Goal: Task Accomplishment & Management: Use online tool/utility

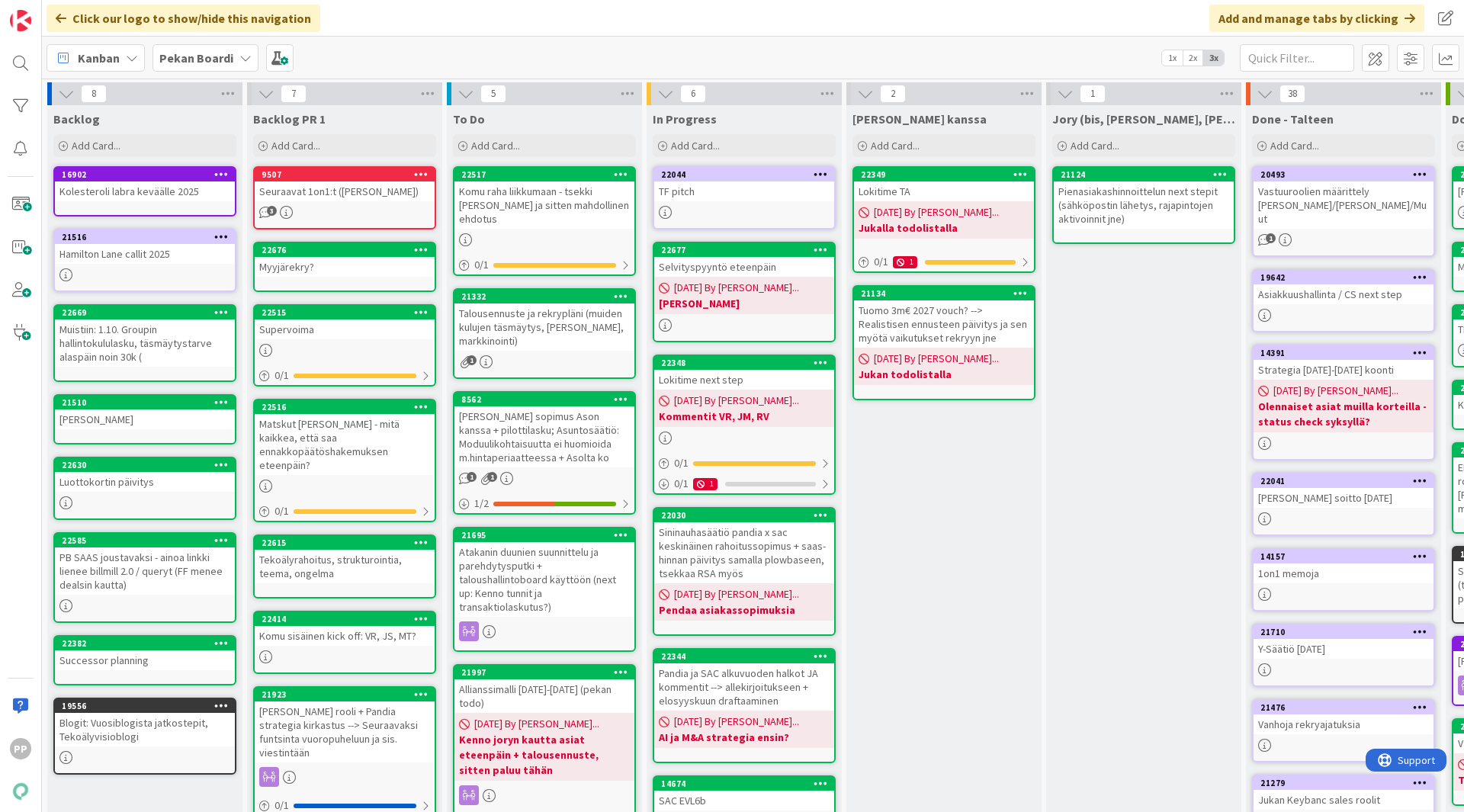
click at [555, 324] on div "Talousennuste ja rekrypläni (muiden kulujen täsmäytys, [PERSON_NAME], markkinoi…" at bounding box center [544, 327] width 180 height 47
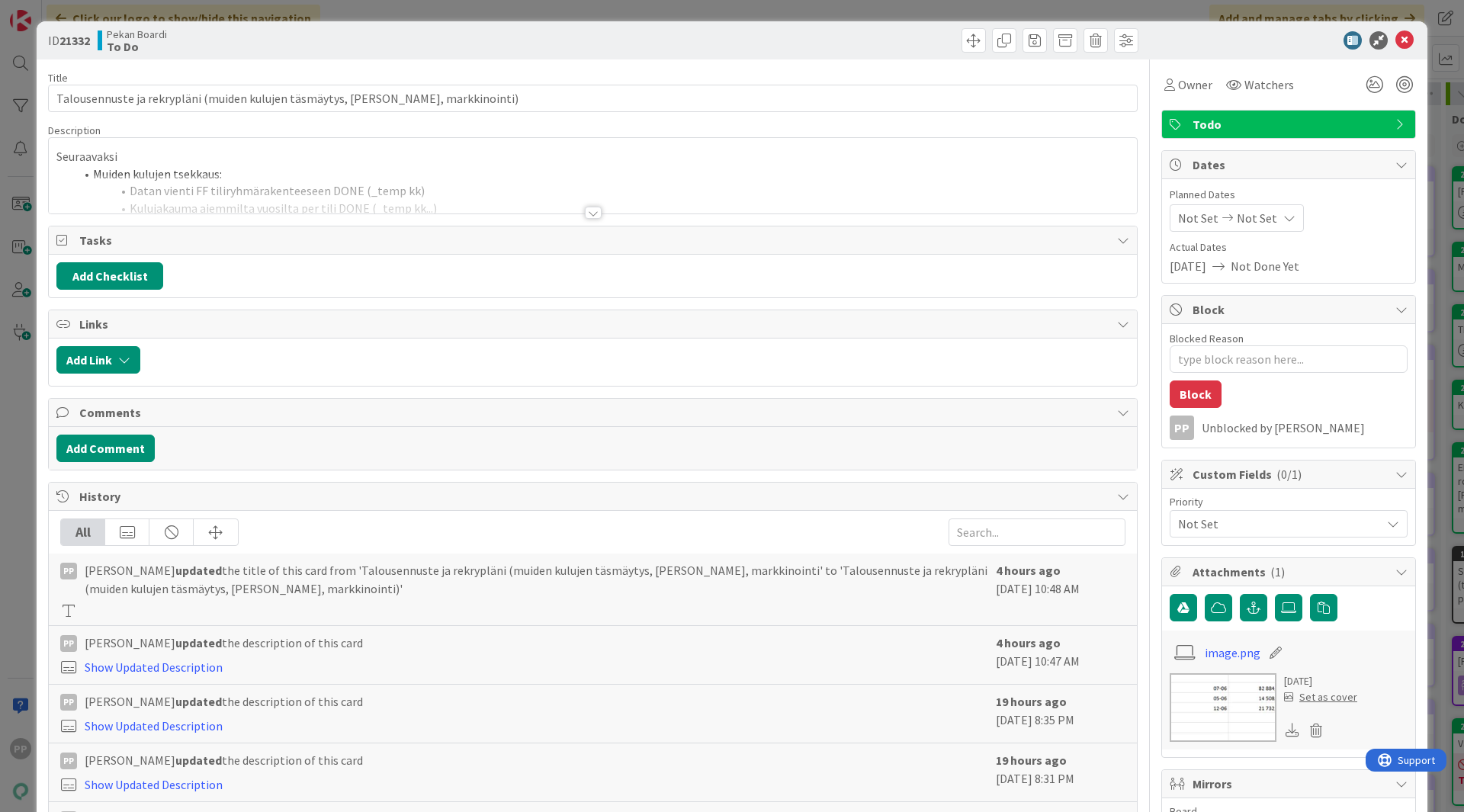
click at [301, 189] on div at bounding box center [593, 194] width 1088 height 39
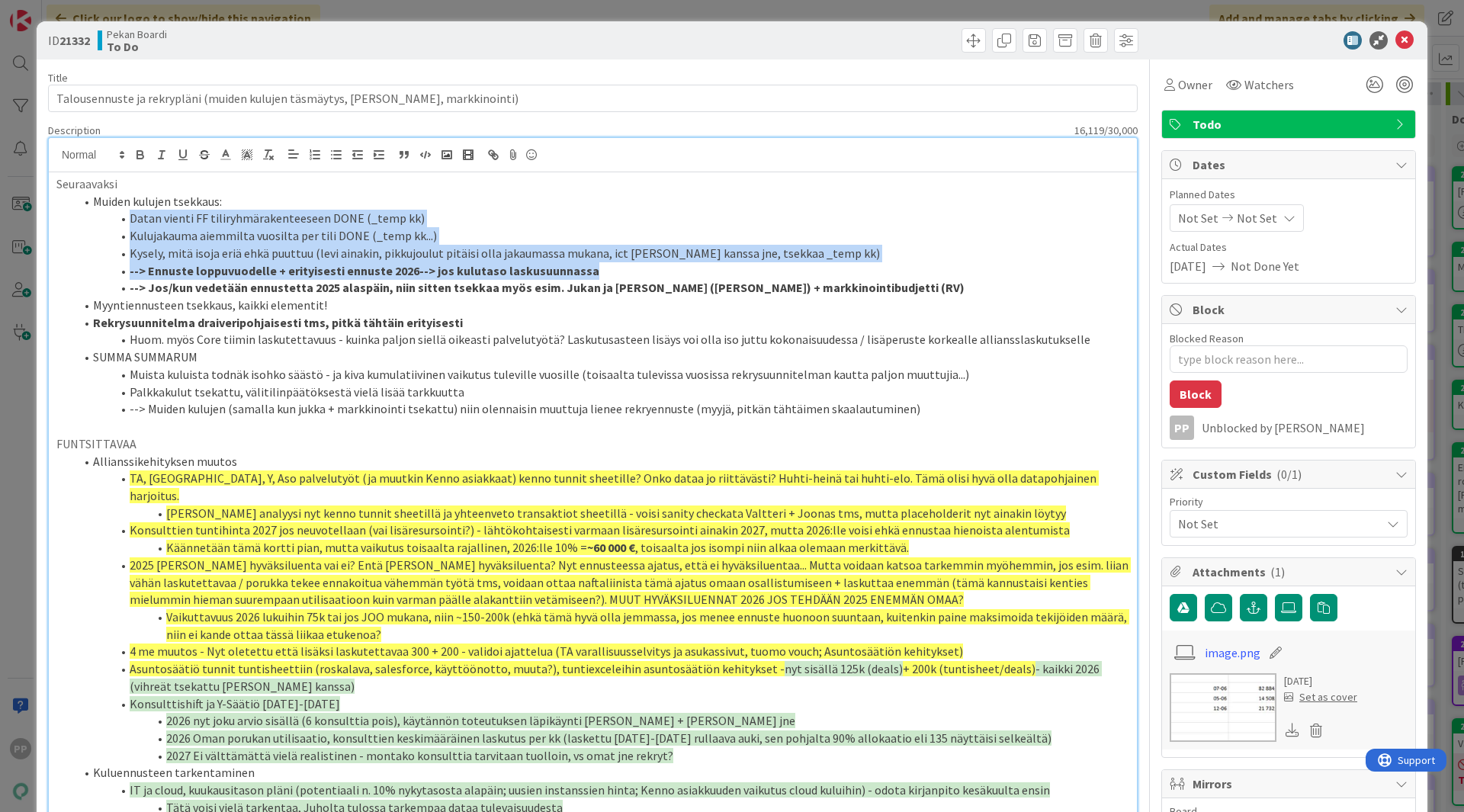
drag, startPoint x: 658, startPoint y: 272, endPoint x: 117, endPoint y: 217, distance: 543.8
click at [117, 217] on ol "Muiden kulujen tsekkaus: Datan vienti FF tiliryhmärakenteeseen DONE (_temp kk) …" at bounding box center [593, 305] width 1073 height 225
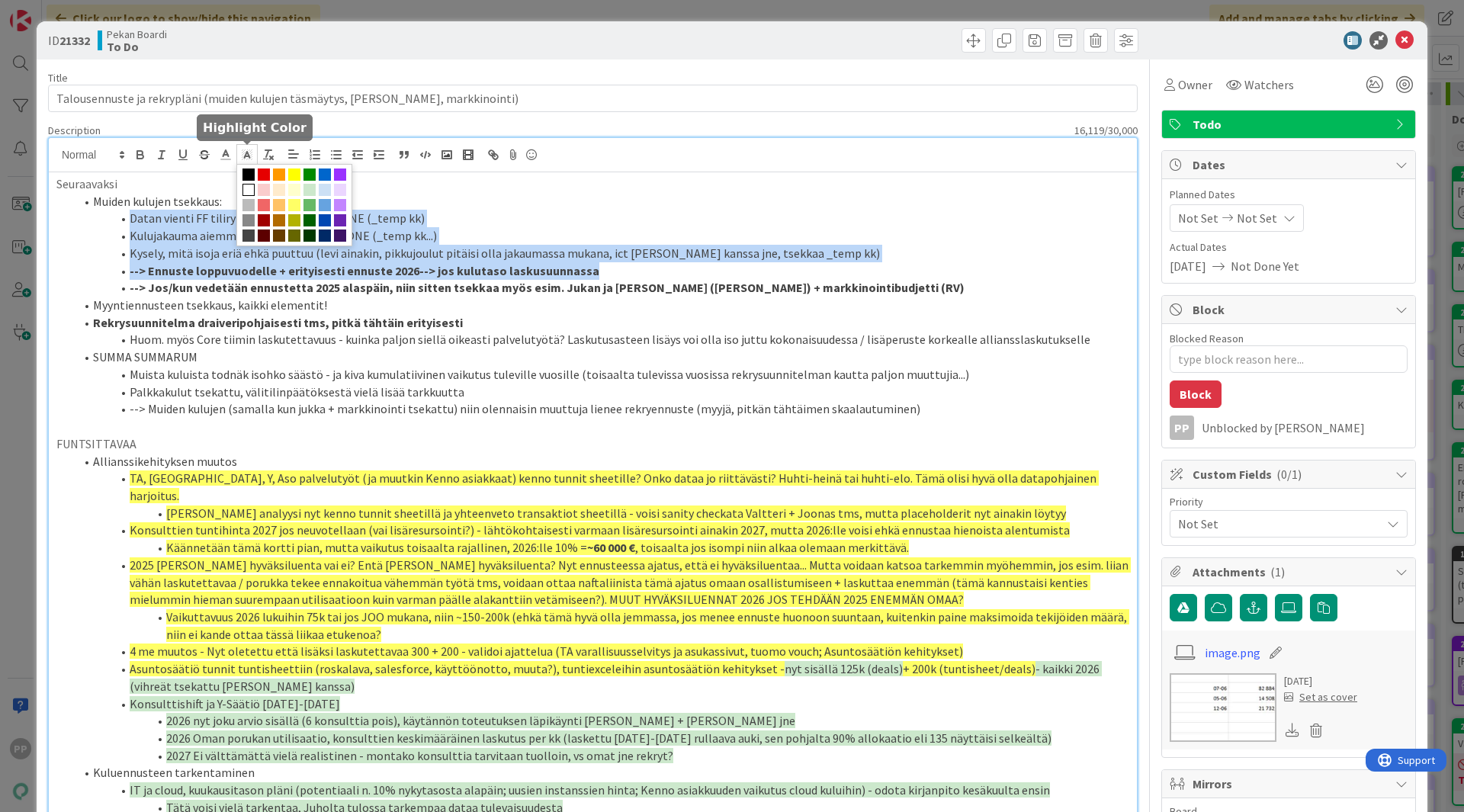
click at [245, 152] on icon at bounding box center [247, 155] width 14 height 14
click at [311, 193] on span at bounding box center [309, 189] width 12 height 12
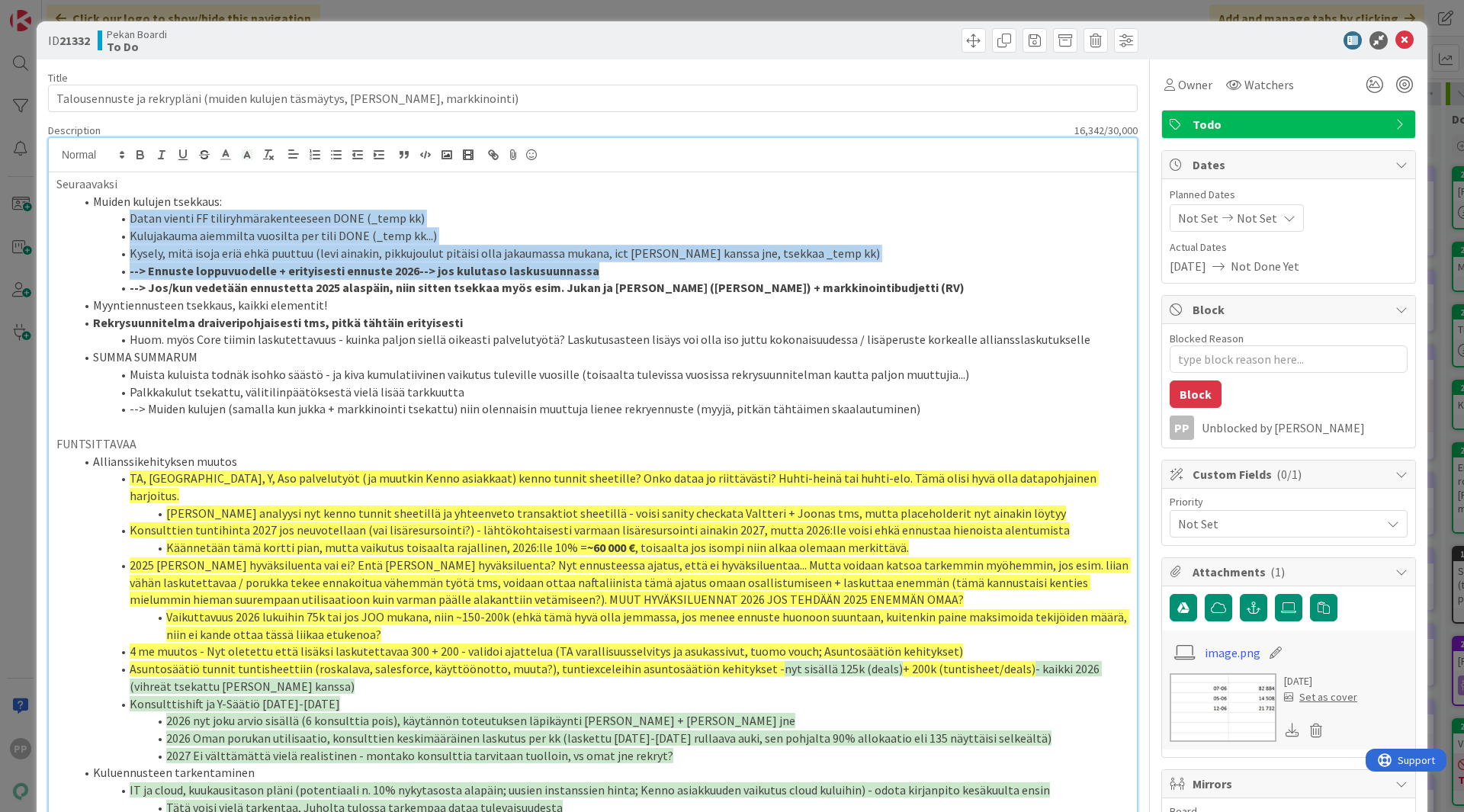
click at [640, 275] on li "--> Ennuste loppuvuodelle + erityisesti ennuste 2026--> jos kulutaso laskusuunn…" at bounding box center [602, 271] width 1054 height 18
click at [640, 278] on li "--> Ennuste loppuvuodelle + erityisesti ennuste 2026--> jos kulutaso laskusuunn…" at bounding box center [602, 271] width 1054 height 18
drag, startPoint x: 628, startPoint y: 278, endPoint x: 124, endPoint y: 220, distance: 507.3
click at [124, 220] on ol "Muiden kulujen tsekkaus: Datan vienti FF tiliryhmärakenteeseen DONE (_temp kk) …" at bounding box center [593, 305] width 1073 height 225
click at [244, 156] on icon at bounding box center [247, 155] width 14 height 14
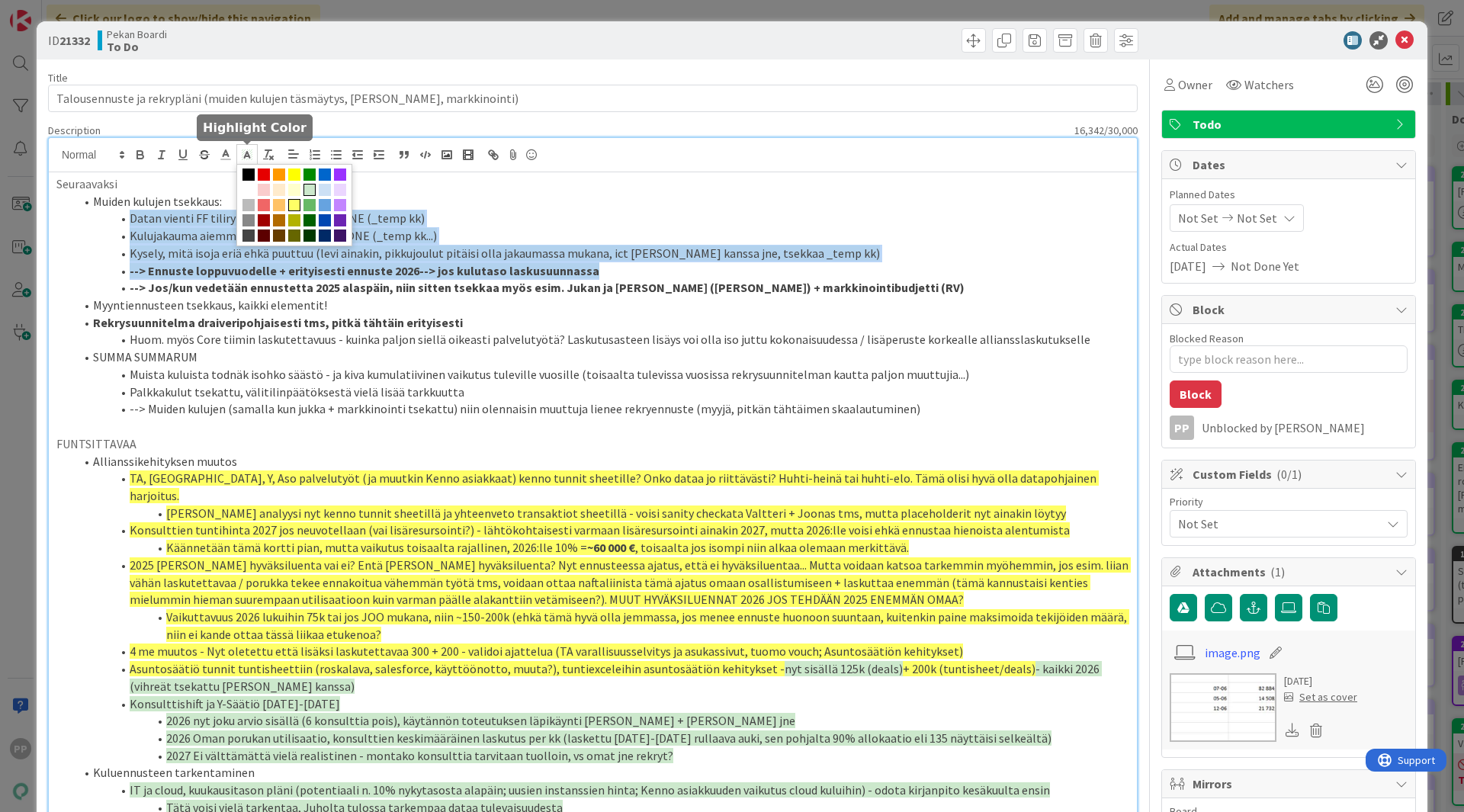
click at [295, 202] on span at bounding box center [294, 205] width 12 height 12
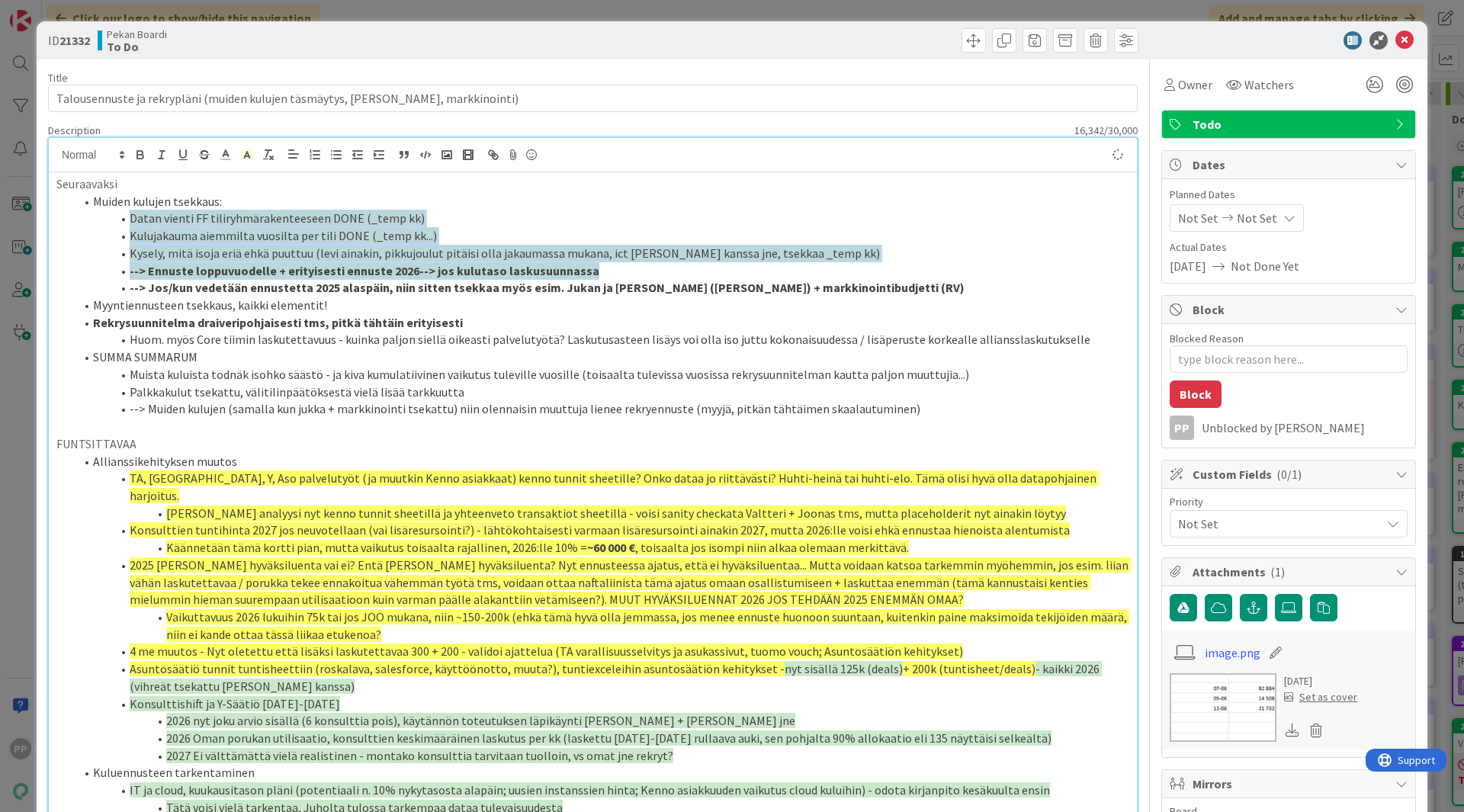
click at [619, 274] on li "--> Ennuste loppuvuodelle + erityisesti ennuste 2026--> jos kulutaso laskusuunn…" at bounding box center [602, 271] width 1054 height 18
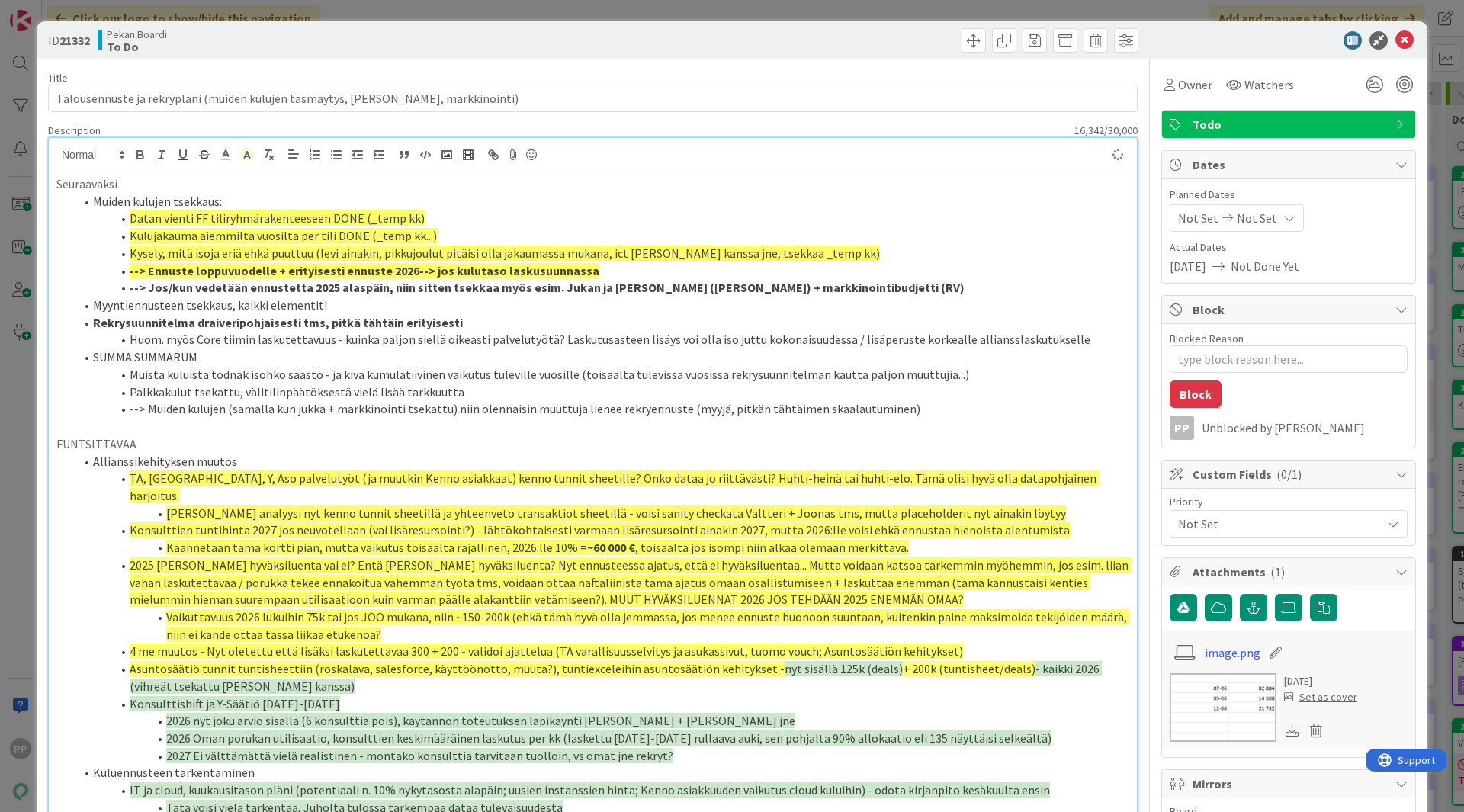
type textarea "x"
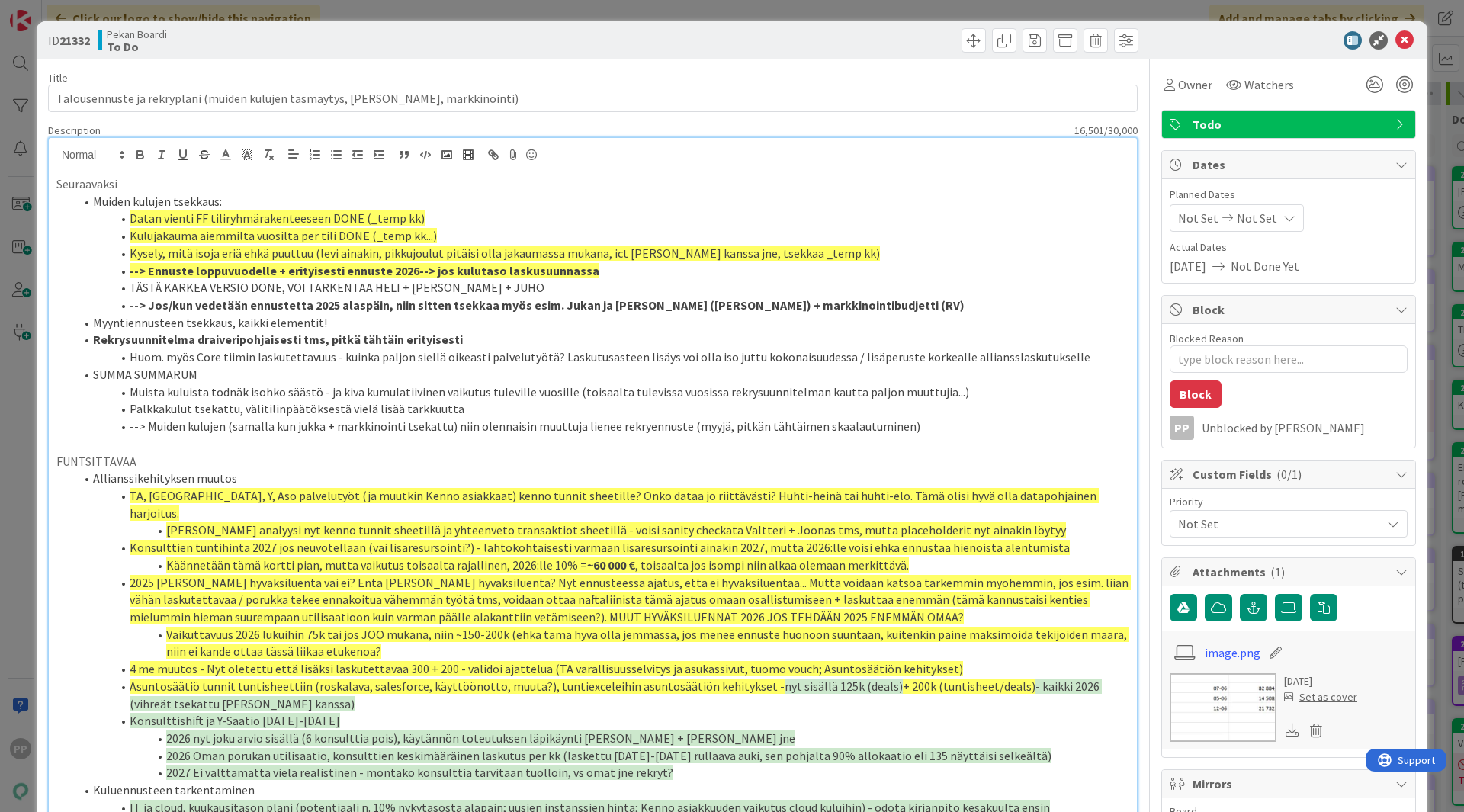
click at [888, 307] on li "--> Jos/kun vedetään ennustetta 2025 alaspäin, niin sitten tsekkaa myös esim. J…" at bounding box center [602, 305] width 1054 height 18
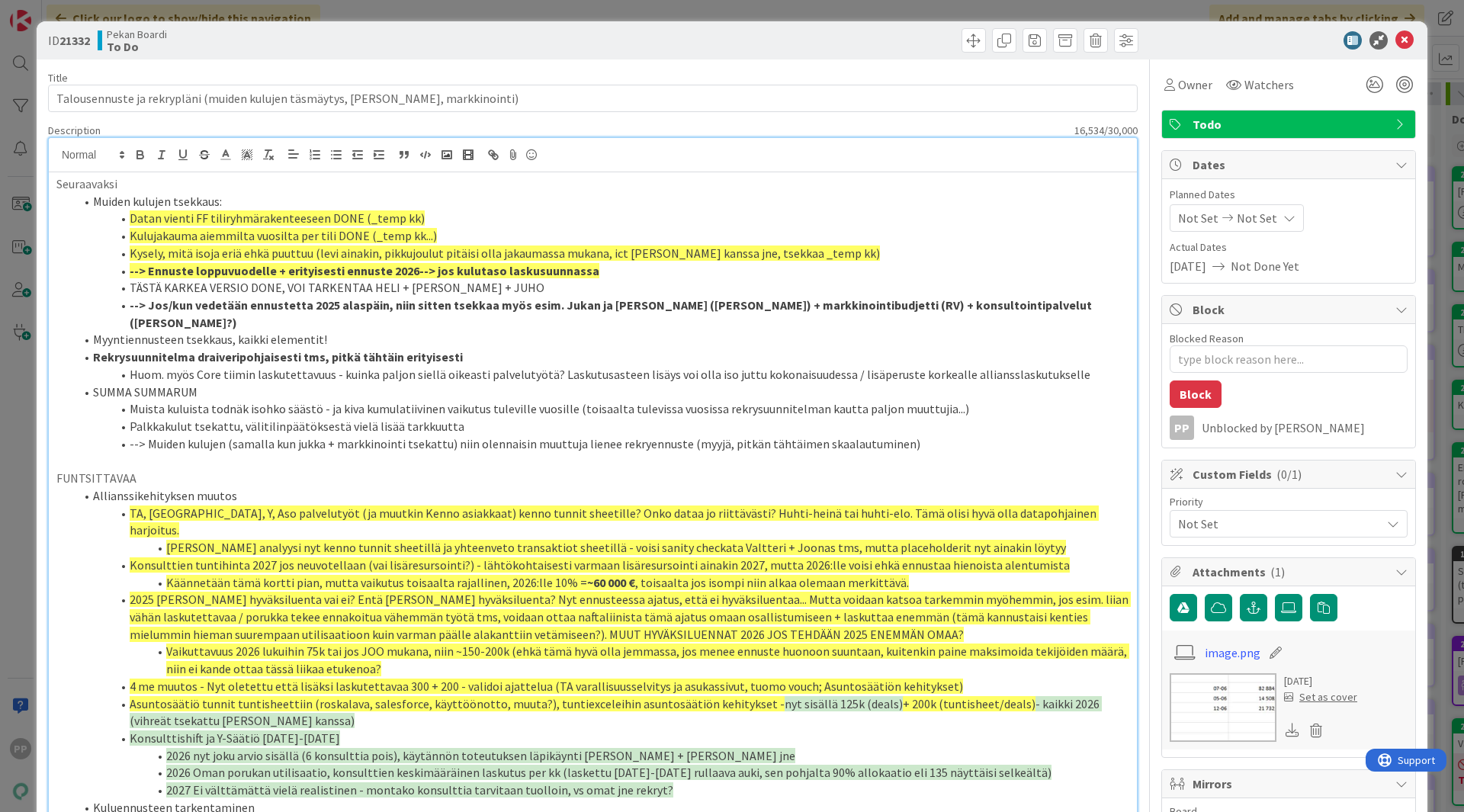
click at [126, 285] on li "TÄSTÄ KARKEA VERSIO DONE, VOI TARKENTAA HELI + [PERSON_NAME] + JUHO" at bounding box center [602, 288] width 1054 height 18
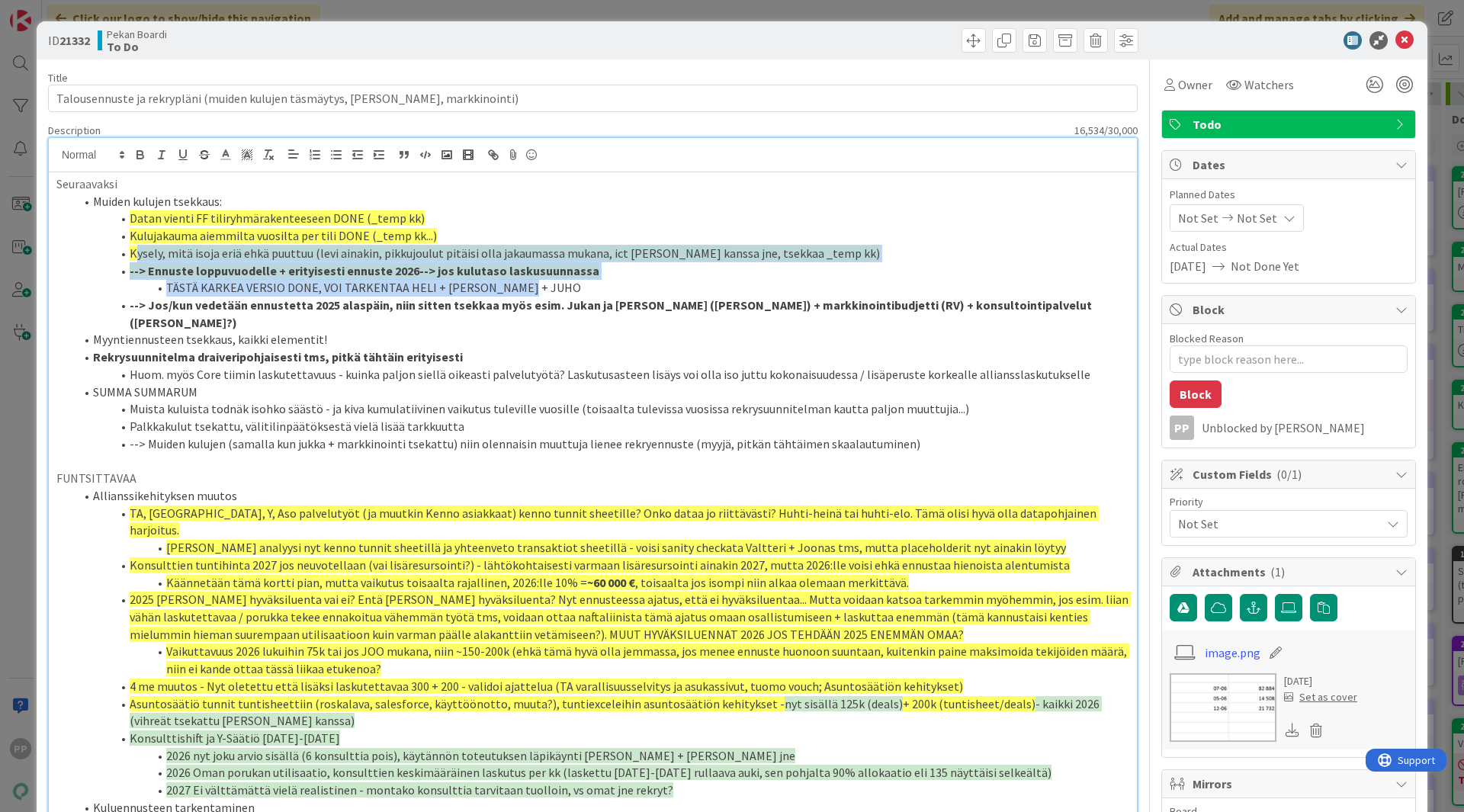
drag, startPoint x: 533, startPoint y: 292, endPoint x: 138, endPoint y: 260, distance: 396.3
click at [138, 260] on ol "Muiden kulujen tsekkaus: Datan vienti FF tiliryhmärakenteeseen DONE (_temp kk) …" at bounding box center [593, 322] width 1073 height 260
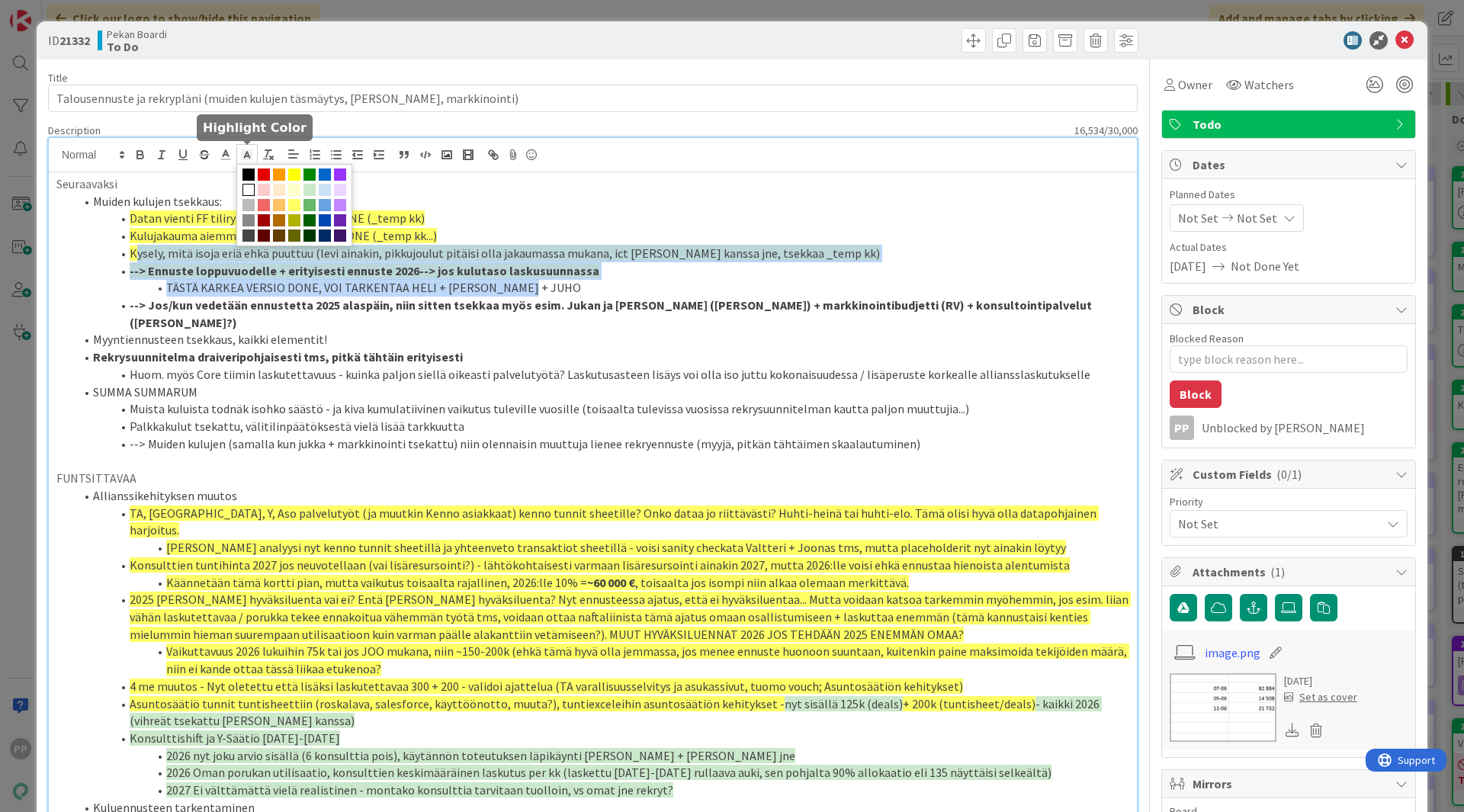
click at [240, 159] on icon at bounding box center [247, 155] width 14 height 14
click at [292, 202] on span at bounding box center [294, 205] width 12 height 12
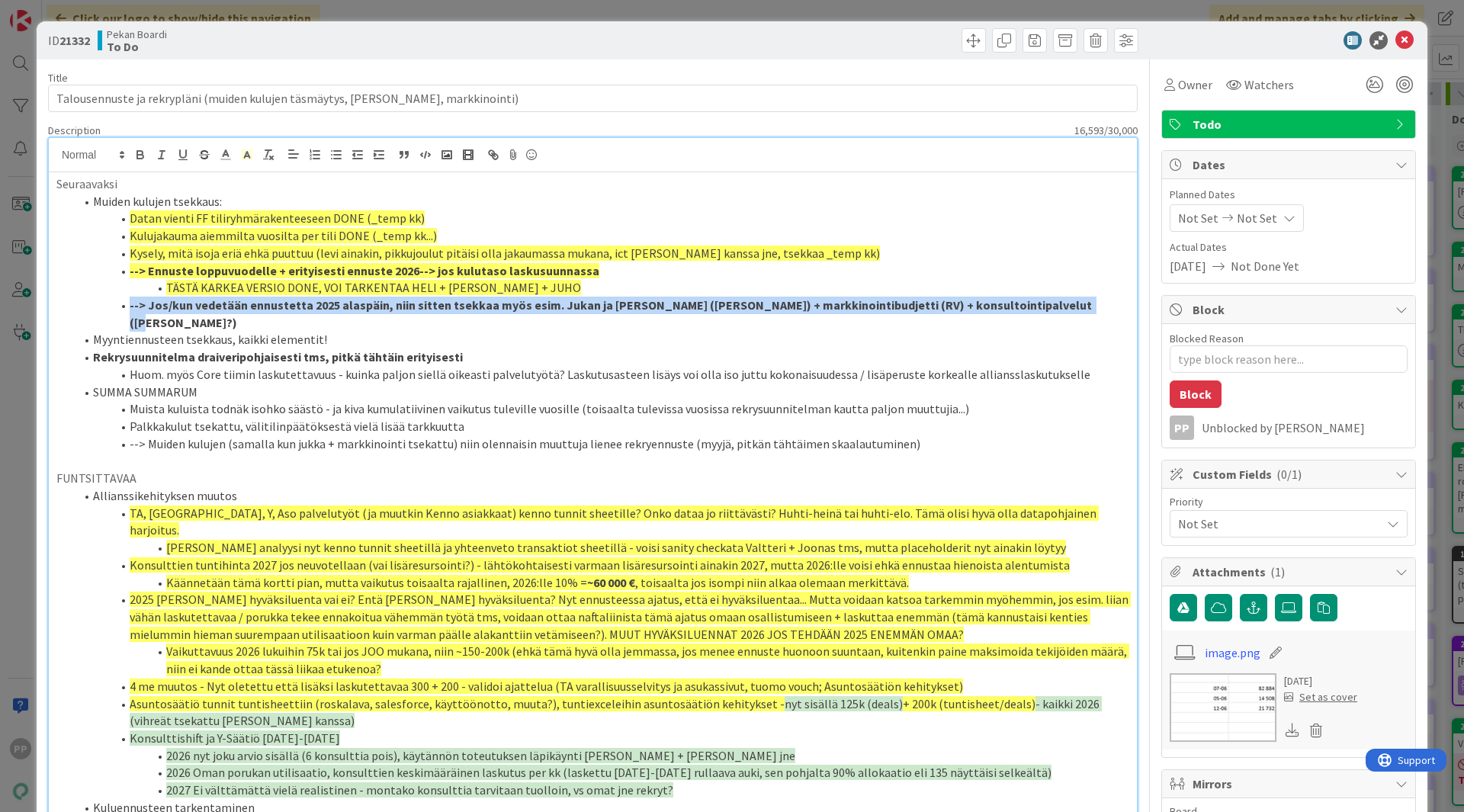
drag, startPoint x: 127, startPoint y: 307, endPoint x: 1083, endPoint y: 312, distance: 956.0
click at [1083, 312] on li "--> Jos/kun vedetään ennustetta 2025 alaspäin, niin sitten tsekkaa myös esim. J…" at bounding box center [602, 313] width 1054 height 34
click at [249, 151] on icon at bounding box center [247, 155] width 14 height 14
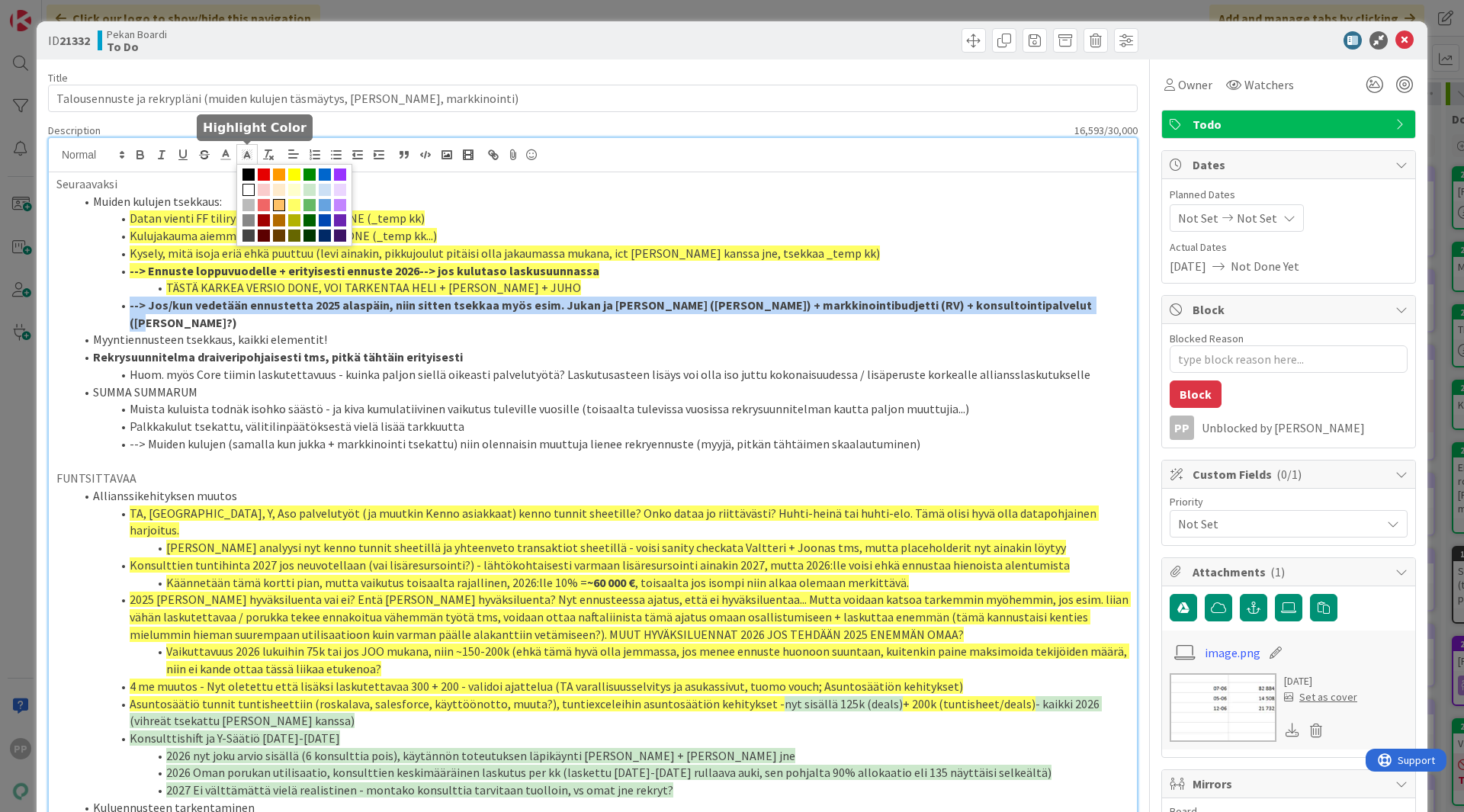
click at [279, 205] on span at bounding box center [279, 205] width 12 height 12
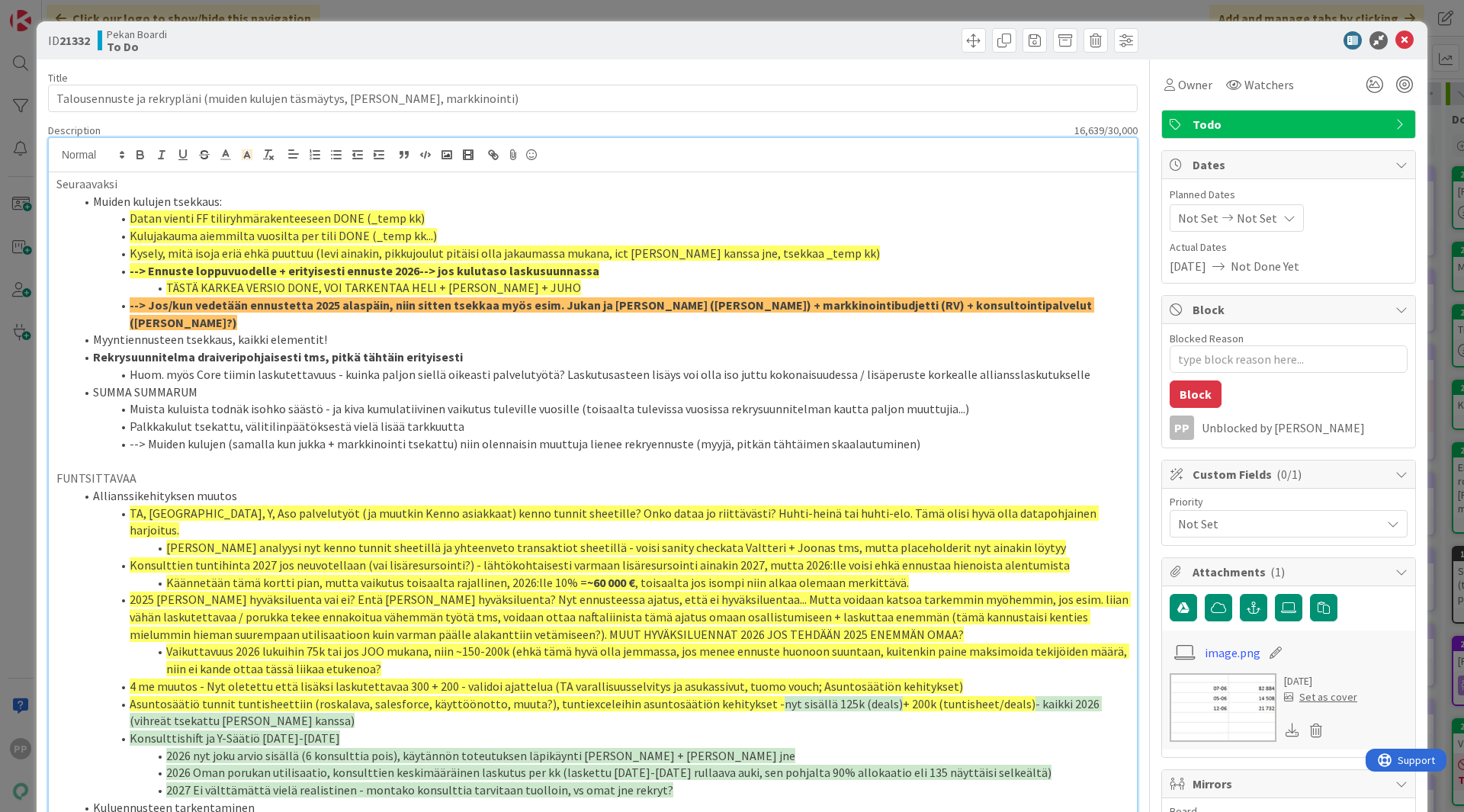
click at [300, 349] on strong "Rekrysuunnitelma draiveripohjaisesti tms, pitkä tähtäin erityisesti" at bounding box center [278, 356] width 370 height 15
drag, startPoint x: 347, startPoint y: 324, endPoint x: 86, endPoint y: 320, distance: 261.0
click at [86, 331] on li "Myyntiennusteen tsekkaus, kaikki elementit!" at bounding box center [602, 340] width 1054 height 18
drag, startPoint x: 473, startPoint y: 339, endPoint x: 83, endPoint y: 339, distance: 390.0
click at [83, 348] on li "Rekrysuunnitelma draiveripohjaisesti tms, pitkä tähtäin erityisesti" at bounding box center [602, 357] width 1054 height 18
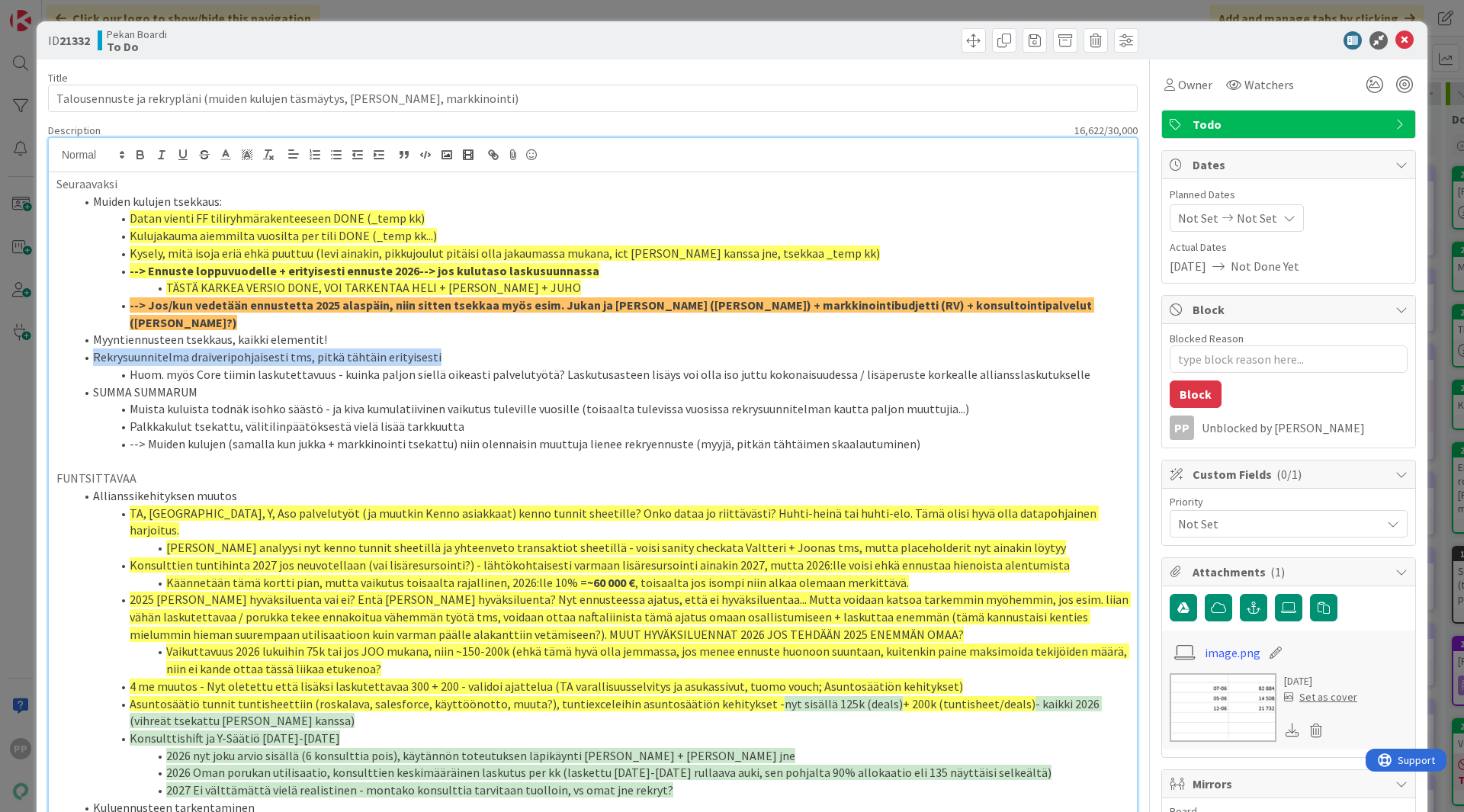
click at [444, 348] on li "Rekrysuunnitelma draiveripohjaisesti tms, pitkä tähtäin erityisesti" at bounding box center [602, 357] width 1054 height 18
click at [453, 348] on li "Rekrysuunnitelma draiveripohjaisesti tms, pitkä tähtäin erityisesti" at bounding box center [602, 357] width 1054 height 18
drag, startPoint x: 345, startPoint y: 329, endPoint x: 85, endPoint y: 324, distance: 260.0
click at [85, 324] on ol "Muiden kulujen tsekkaus: Datan vienti FF tiliryhmärakenteeseen DONE (_temp kk) …" at bounding box center [593, 322] width 1073 height 260
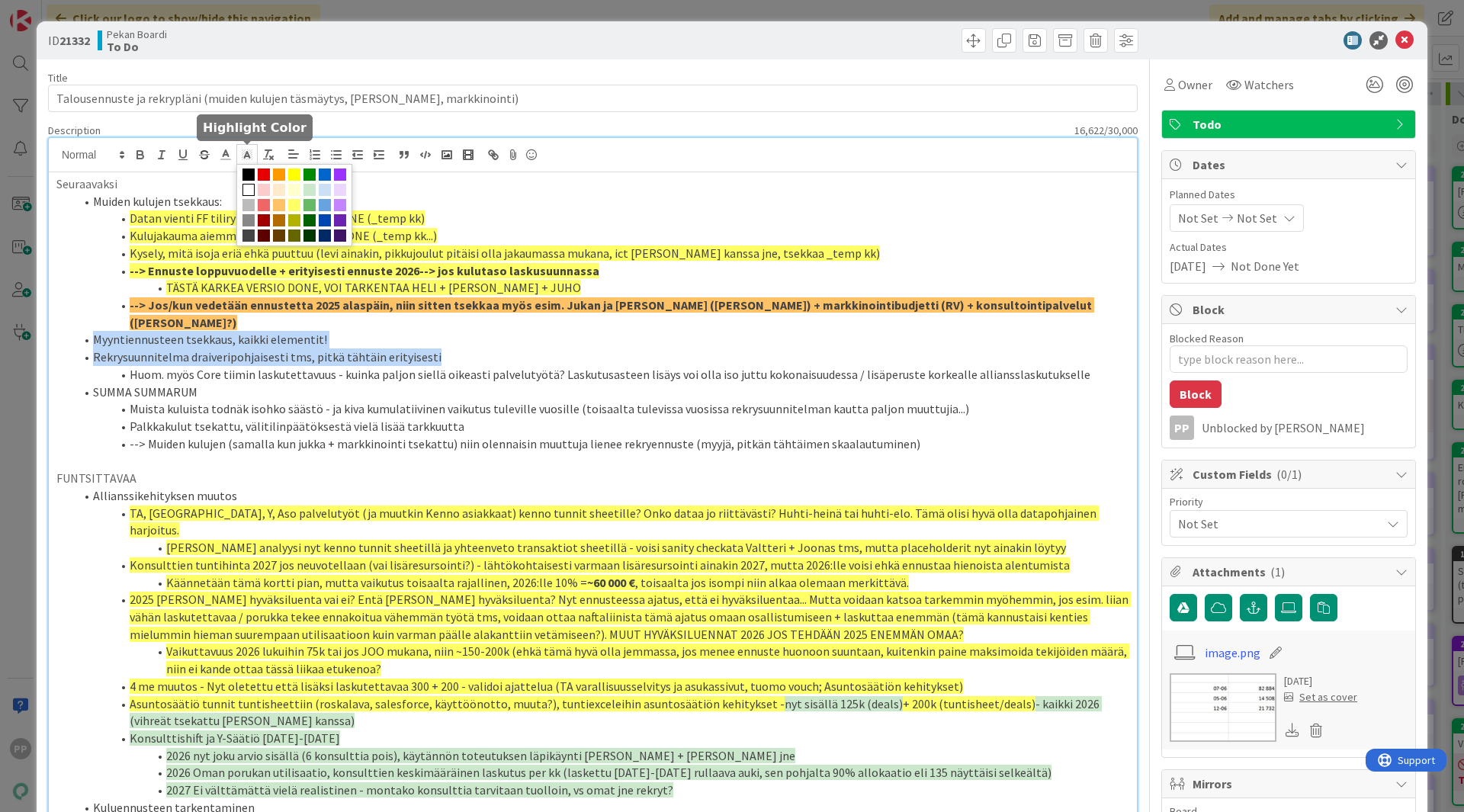
click at [253, 148] on icon at bounding box center [247, 155] width 14 height 14
click at [279, 203] on span at bounding box center [279, 205] width 12 height 12
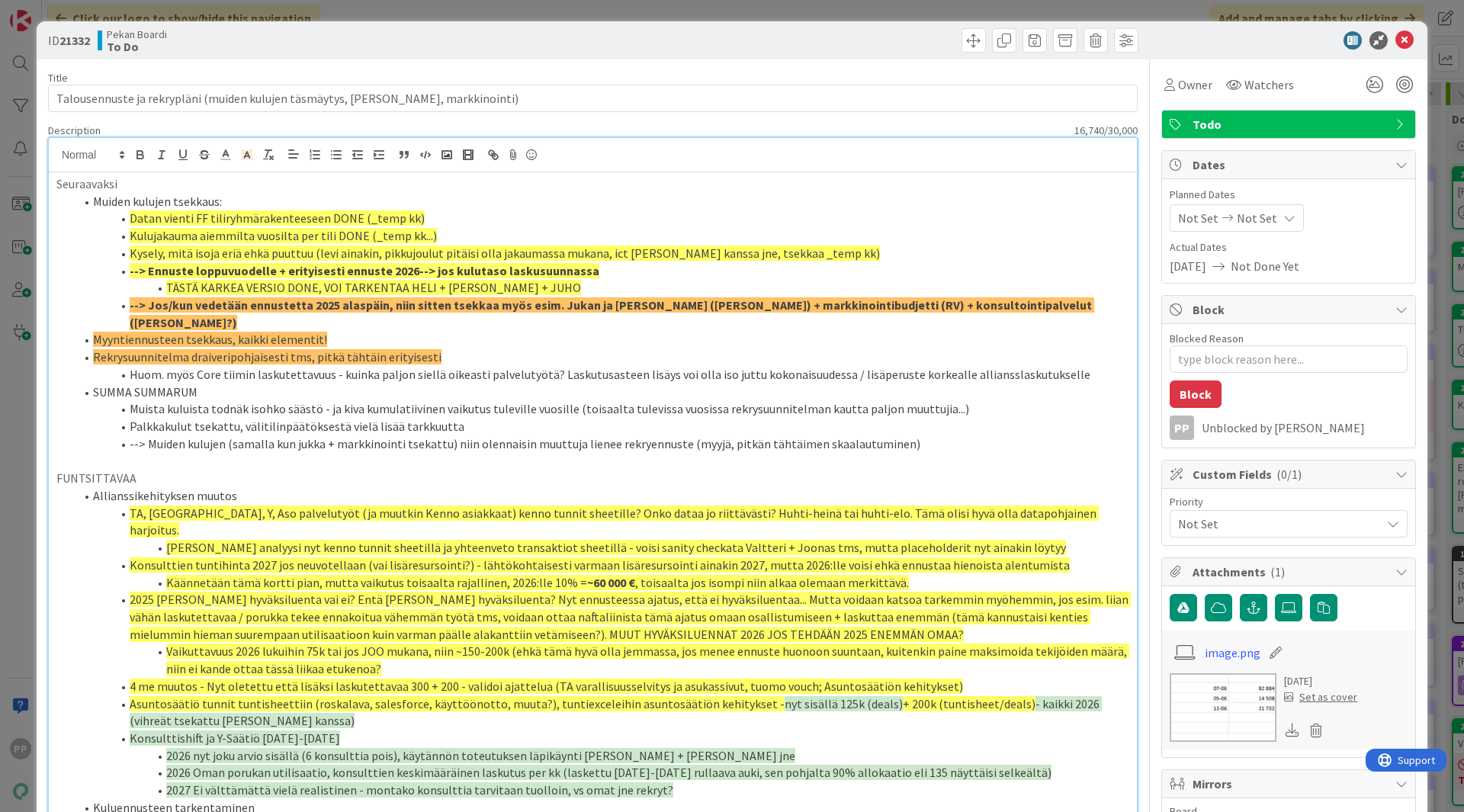
click at [279, 400] on li "Muista kuluista todnäk isohko säästö - ja kiva kumulatiivinen vaikutus tulevill…" at bounding box center [602, 409] width 1054 height 18
drag, startPoint x: 449, startPoint y: 342, endPoint x: 80, endPoint y: 337, distance: 369.0
click at [80, 348] on li "Rekrysuunnitelma draiveripohjaisesti tms, pitkä tähtäin erityisesti" at bounding box center [602, 357] width 1054 height 18
click at [325, 418] on li "Palkkakulut tsekattu, välitilinpäätöksestä vielä lisää tarkkuutta" at bounding box center [602, 427] width 1054 height 18
click at [228, 418] on li "Palkkakulut tsekattu, välitilinpäätöksestä vielä lisää tarkkuutta" at bounding box center [602, 427] width 1054 height 18
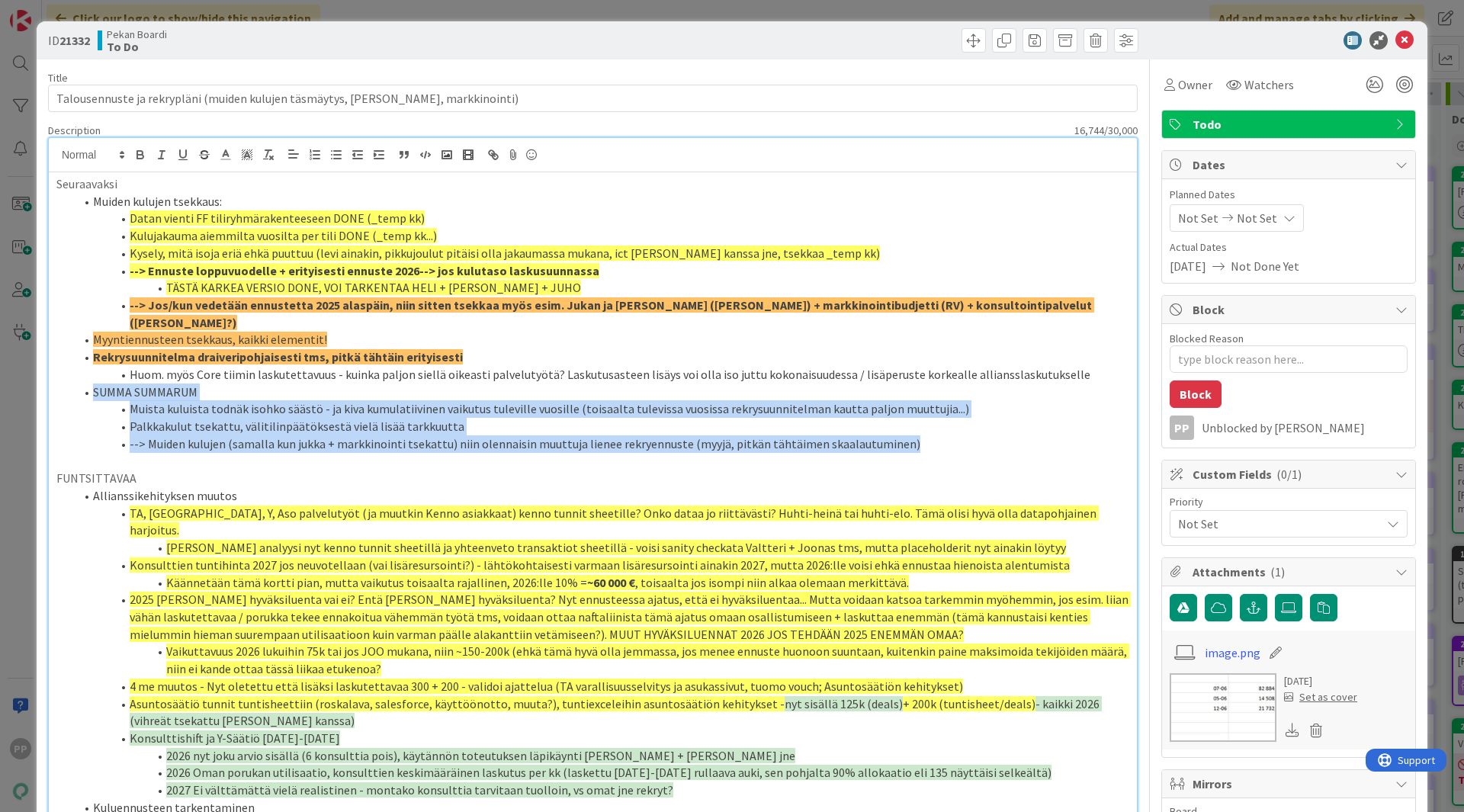
drag, startPoint x: 909, startPoint y: 428, endPoint x: 85, endPoint y: 382, distance: 825.3
click at [85, 382] on ol "Muiden kulujen tsekkaus: Datan vienti FF tiliryhmärakenteeseen DONE (_temp kk) …" at bounding box center [593, 322] width 1073 height 260
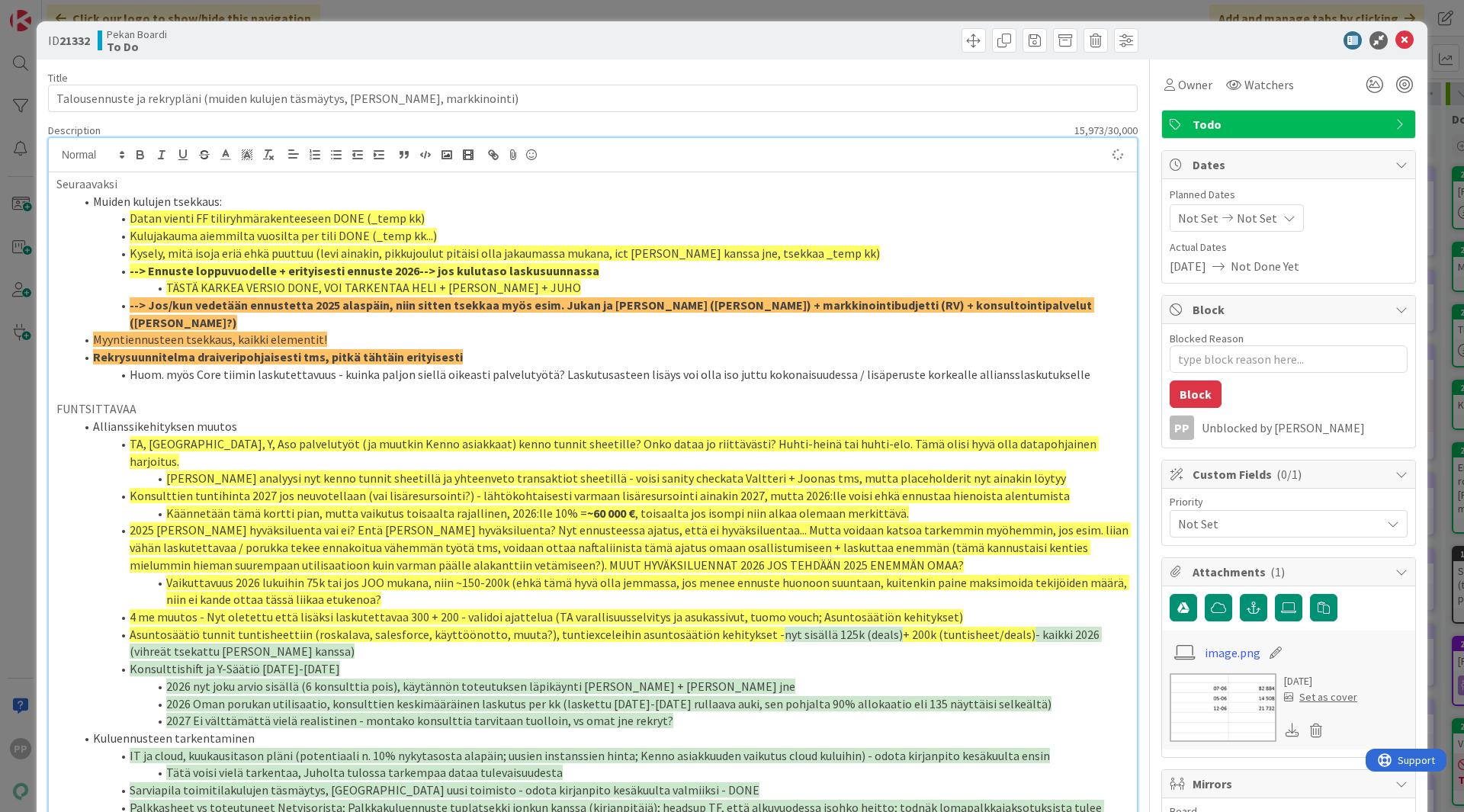
type textarea "x"
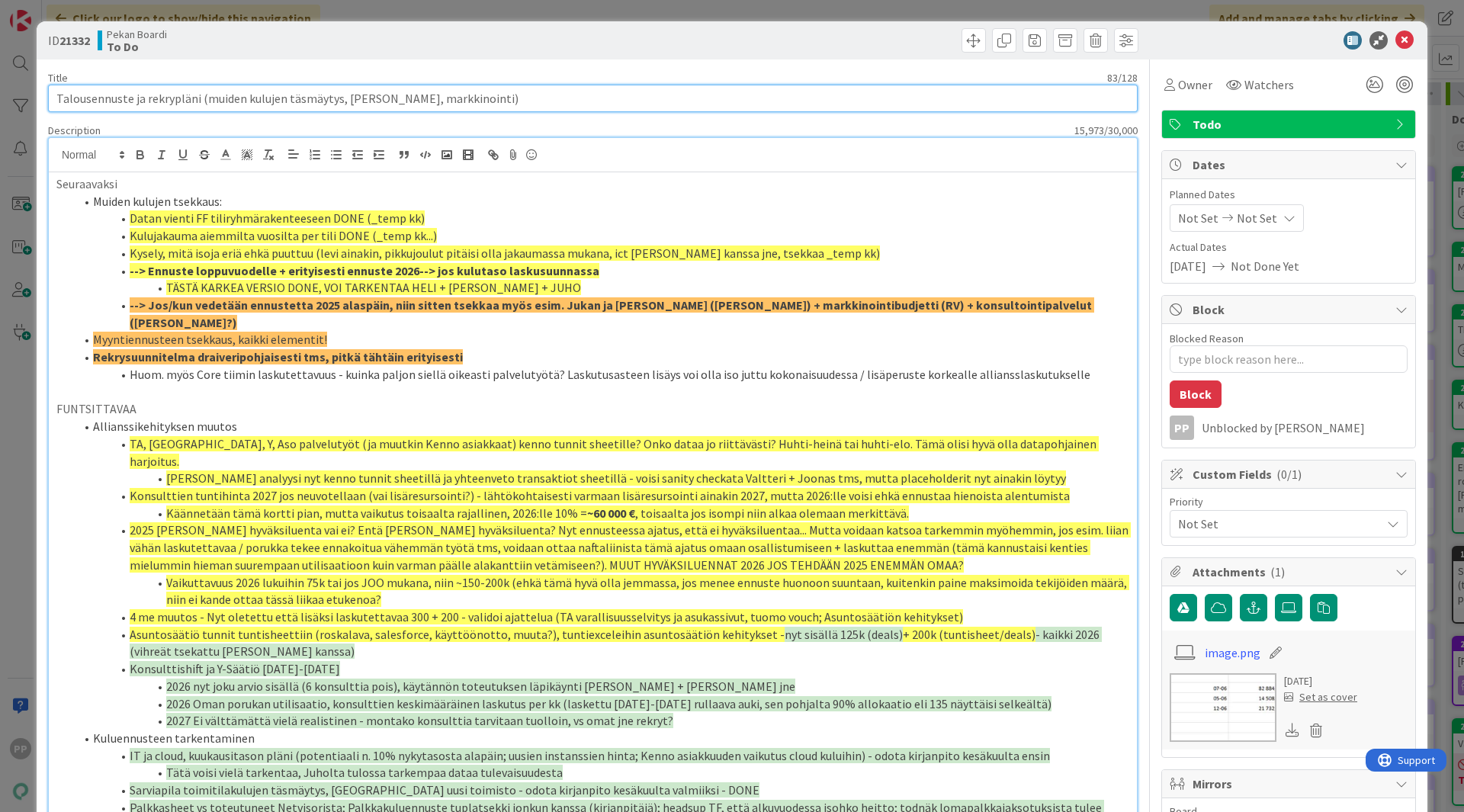
drag, startPoint x: 204, startPoint y: 97, endPoint x: 761, endPoint y: 113, distance: 557.2
type input "Talousennuste ja rekrypläni ([PERSON_NAME] + [PERSON_NAME]"
type textarea "x"
type input "Talousennuste ja rekrypläni ([PERSON_NAME] + [PERSON_NAME]; Markkinointi RV,"
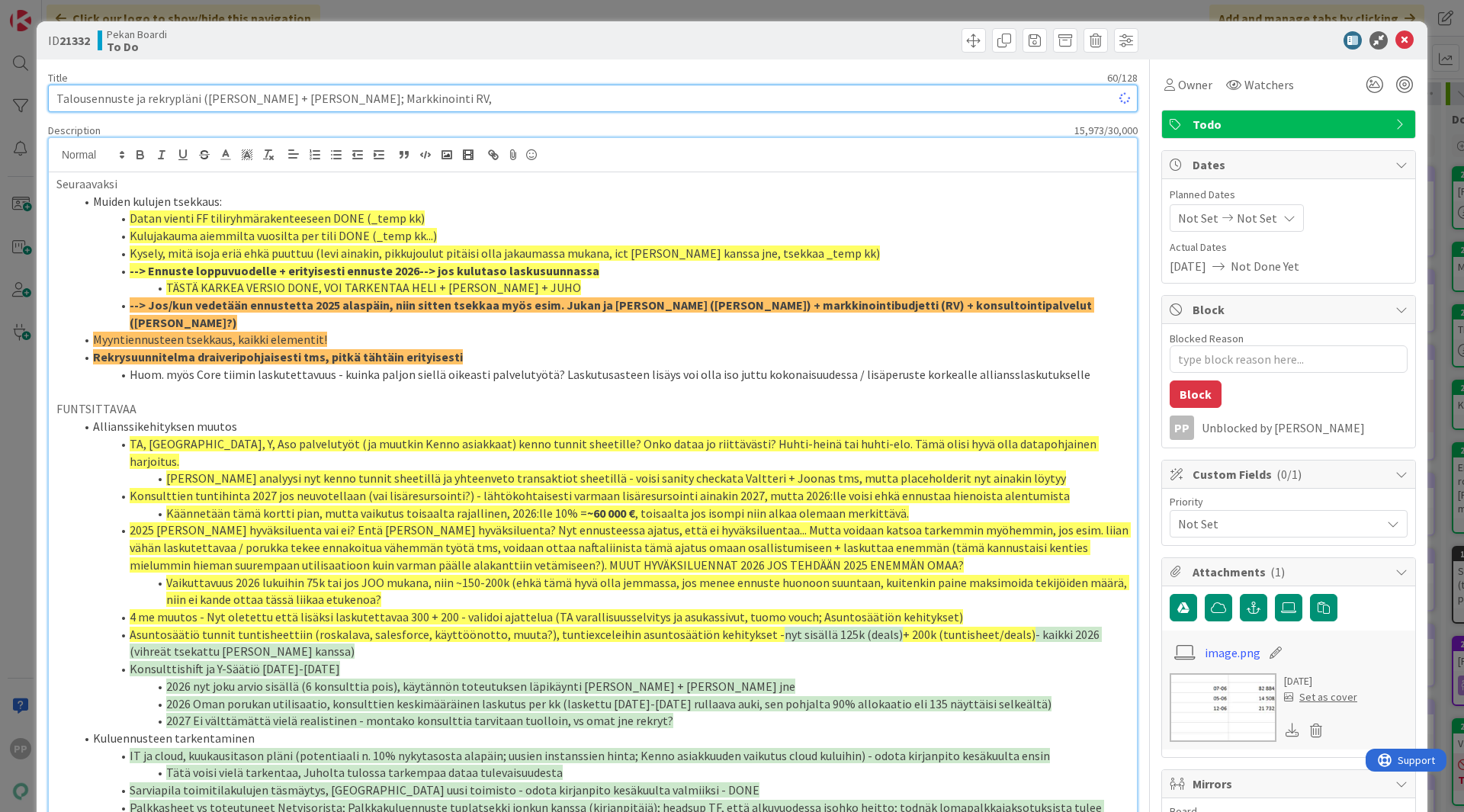
type textarea "x"
type input "Talousennuste ja rekrypläni ([PERSON_NAME] + [PERSON_NAME]; Markkinointi RV, IC"
type textarea "x"
type input "Talousennuste ja rekrypläni ([PERSON_NAME] + [PERSON_NAME]; Markkinointi RV, ICT"
type textarea "x"
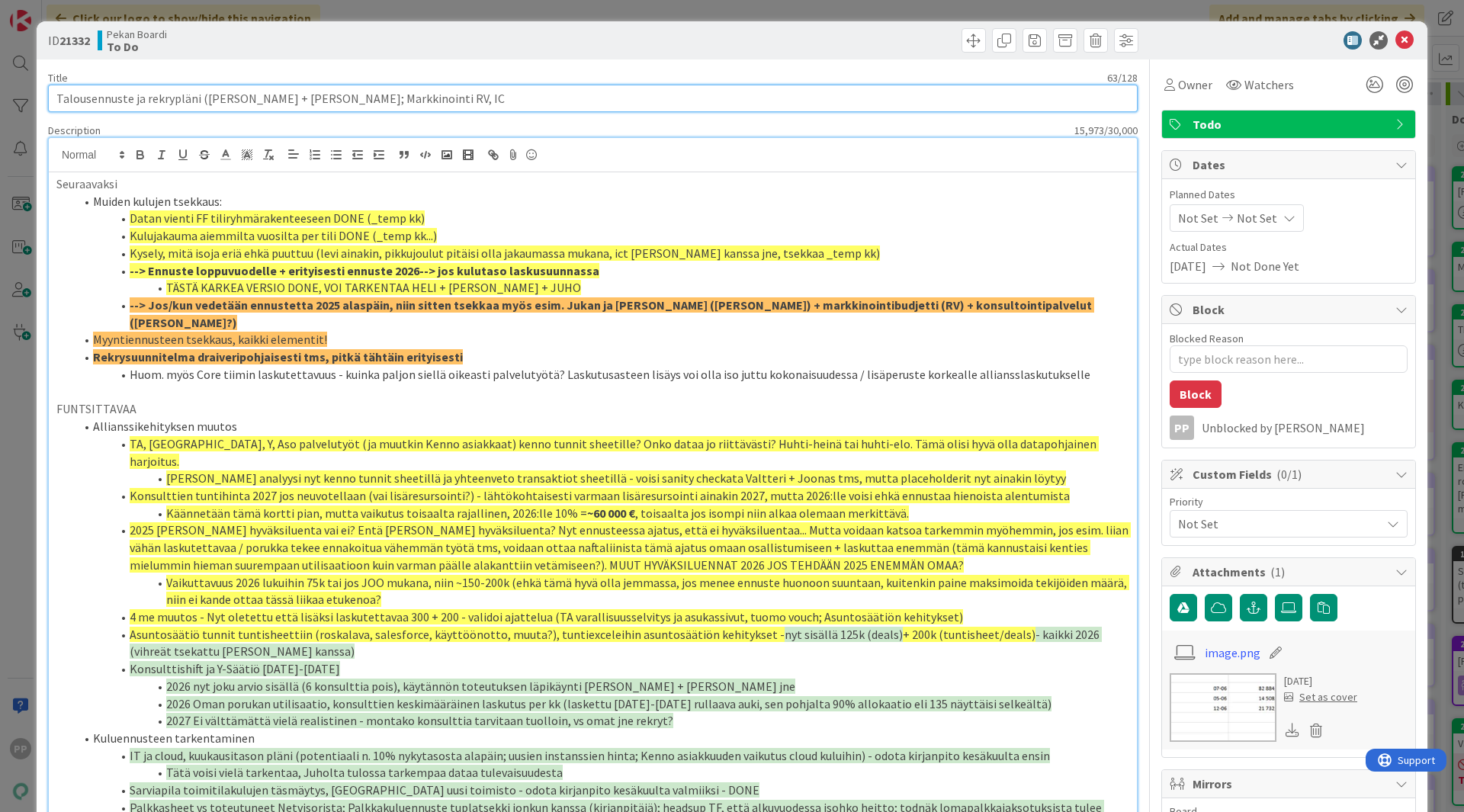
type input "Talousennuste ja rekrypläni ([PERSON_NAME] + [PERSON_NAME]; Markkinointi RV, I"
type textarea "x"
type input "Talousennuste ja rekrypläni ([PERSON_NAME] + [PERSON_NAME]; Markkinointi RV,"
type textarea "x"
type input "Talousennuste ja rekrypläni ([PERSON_NAME] + [PERSON_NAME]; Markkinointi RV, Ko…"
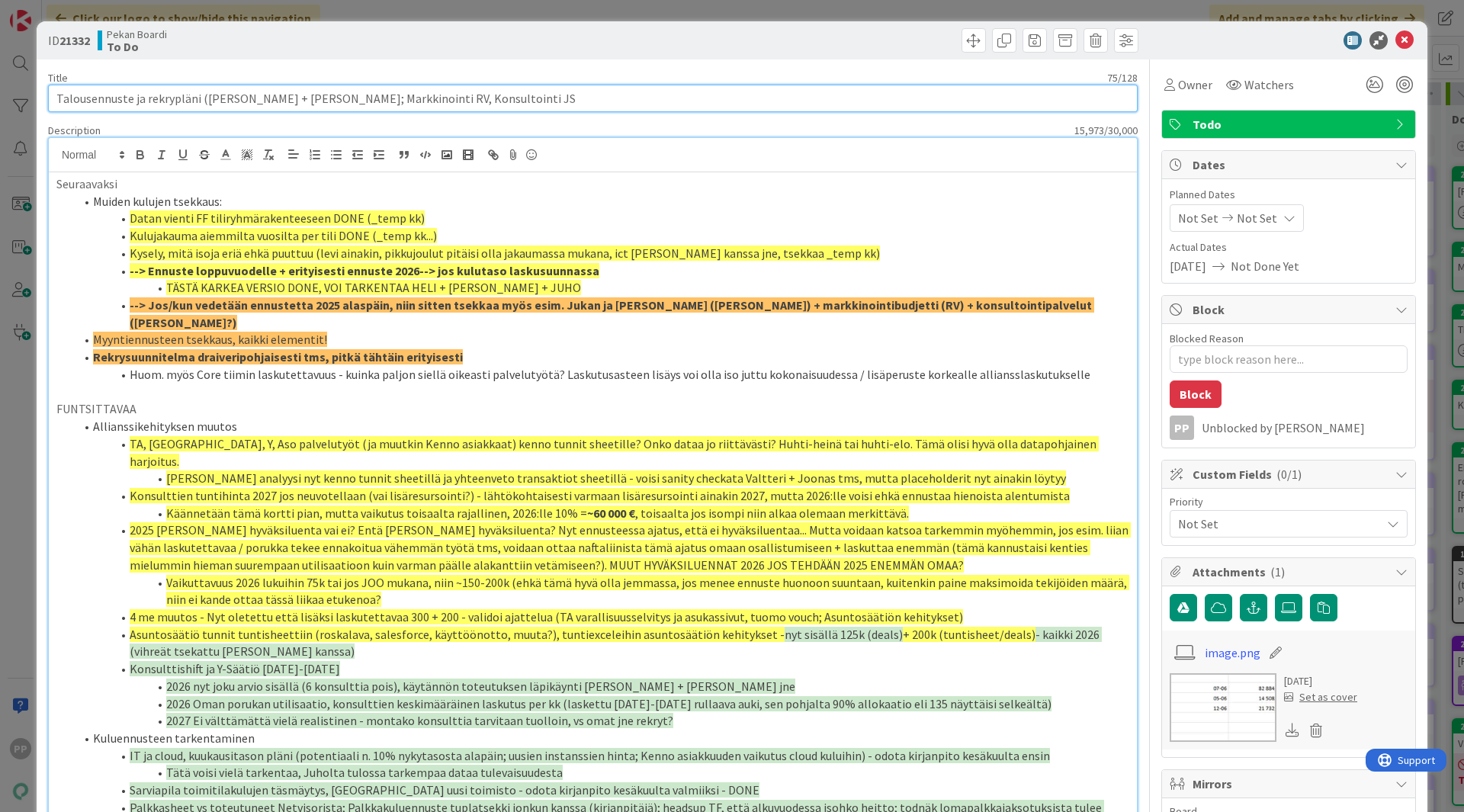
type textarea "x"
type input "Talousennuste ja rekrypläni ([PERSON_NAME] + [PERSON_NAME]; Markkinointi RV, Ko…"
type textarea "x"
type input "Talousennuste ja rekrypläni ([PERSON_NAME] + [PERSON_NAME]; Markkinointi RV, Ko…"
type textarea "x"
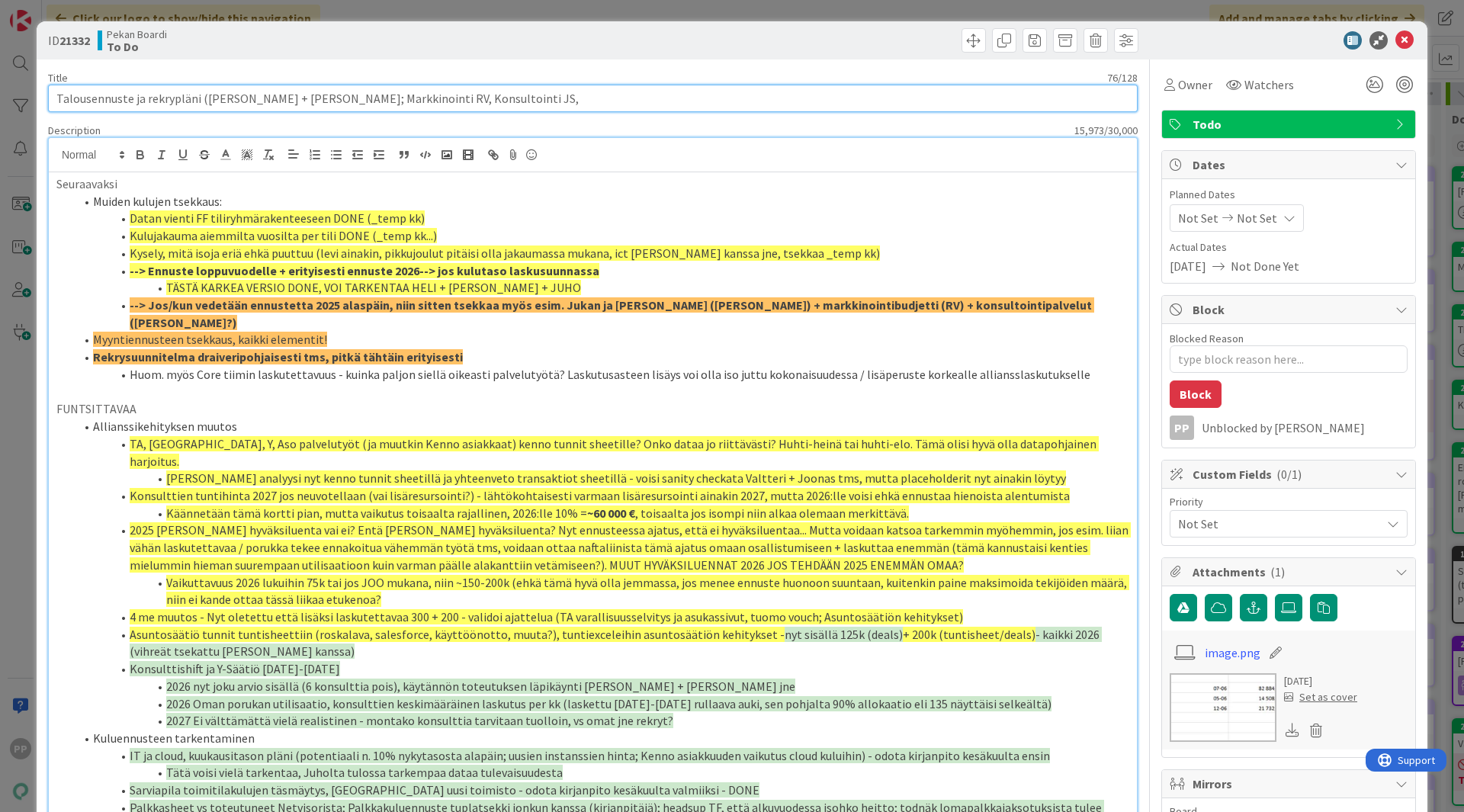
type input "Talousennuste ja rekrypläni ([PERSON_NAME] + [PERSON_NAME]; Markkinointi RV, Ko…"
type textarea "x"
type input "Talousennuste ja rekrypläni ([PERSON_NAME] + [PERSON_NAME]; Markkinointi RV, Ko…"
type textarea "x"
type input "Talousennuste ja rekrypläni ([PERSON_NAME] + [PERSON_NAME]; Markkinointi RV, Ko…"
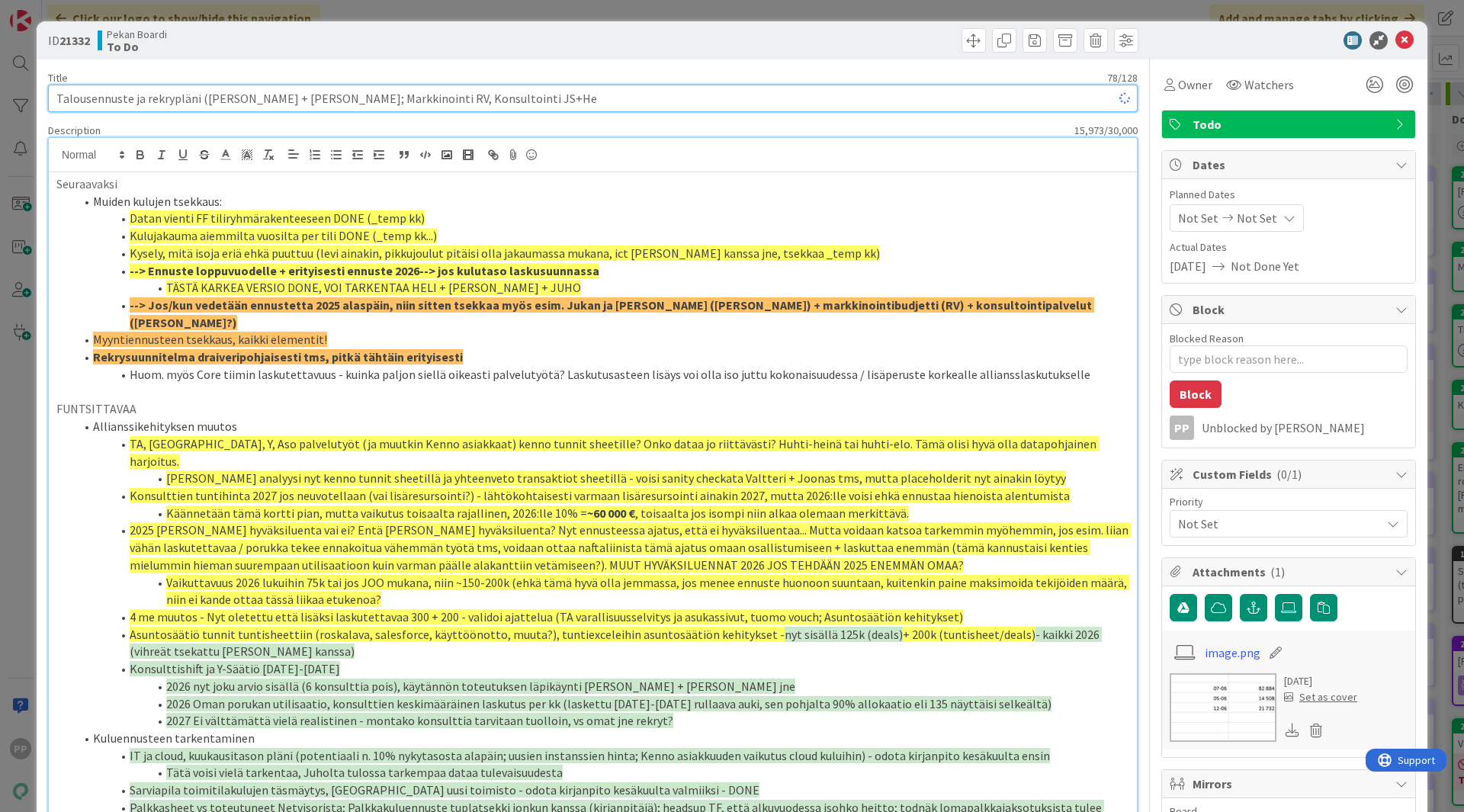
type textarea "x"
type input "Talousennuste ja rekrypläni ([PERSON_NAME] + [PERSON_NAME]; Markkinointi RV, Ko…"
type textarea "x"
type input "Talousennuste ja rekrypläni ([PERSON_NAME] + [PERSON_NAME]; Markkinointi RV, Ko…"
type textarea "x"
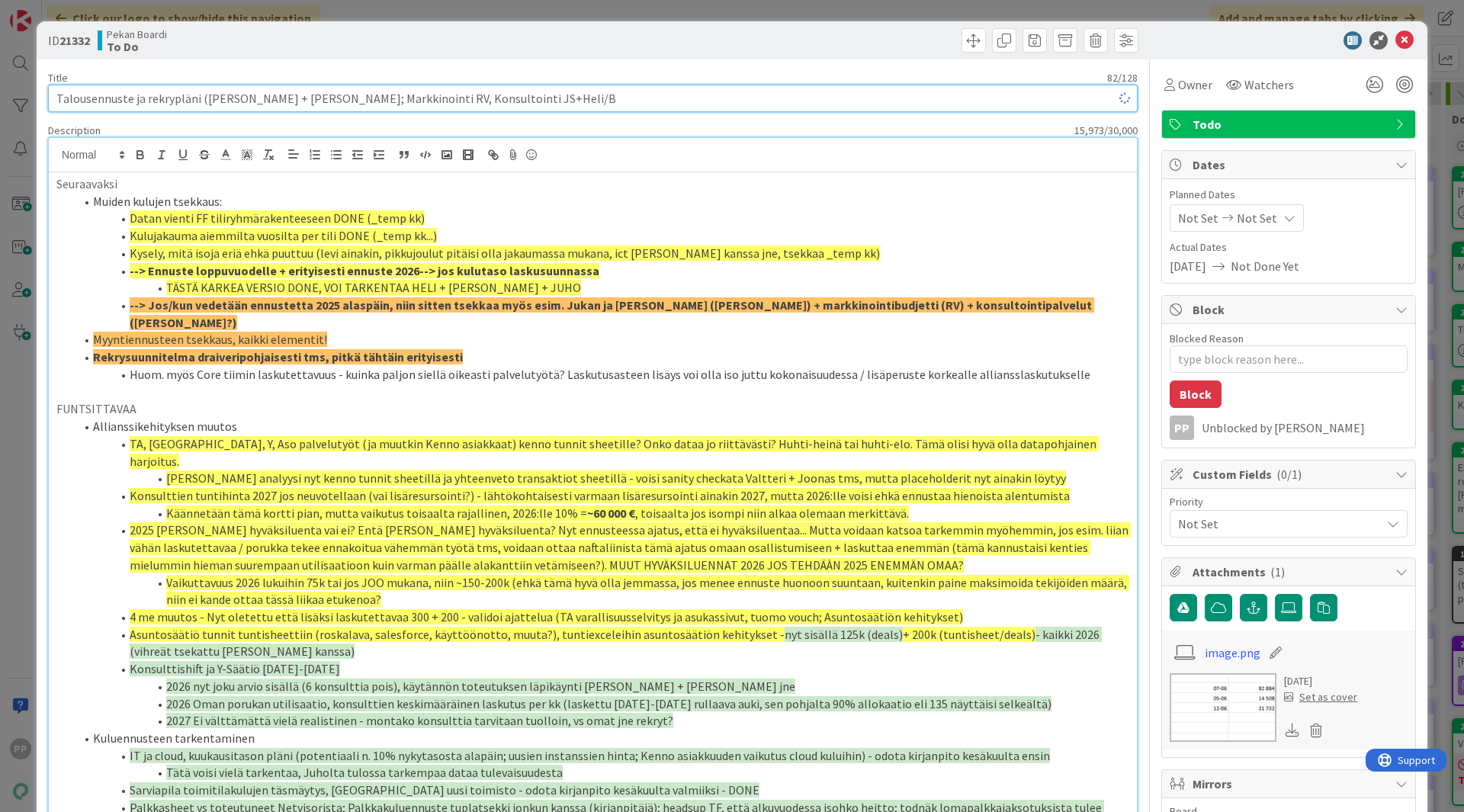
type input "Talousennuste ja rekrypläni ([PERSON_NAME] + [PERSON_NAME]; Markkinointi RV, Ko…"
type textarea "x"
type input "Talousennuste ja rekrypläni ([PERSON_NAME] + [PERSON_NAME]; Markkinointi RV, Ko…"
type textarea "x"
click at [355, 92] on input "Talousennuste ja rekrypläni ([PERSON_NAME] + [PERSON_NAME]; Markkinointi RV, Ko…" at bounding box center [593, 99] width 1090 height 28
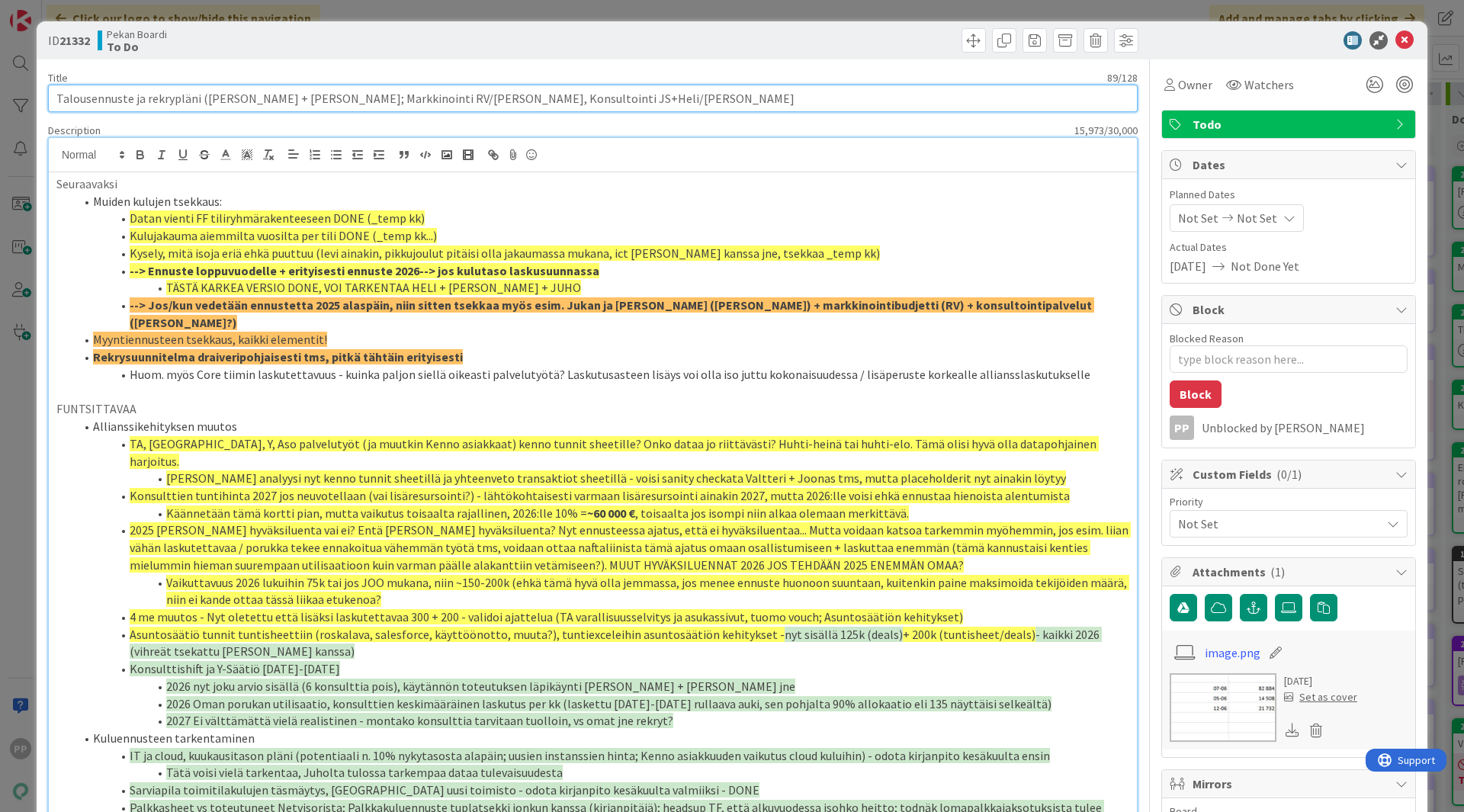
type input "Talousennuste ja rekrypläni ([PERSON_NAME] + [PERSON_NAME]; Markkinointi RV/[PE…"
type textarea "x"
click at [538, 93] on input "Talousennuste ja rekrypläni ([PERSON_NAME] + [PERSON_NAME]; Markkinointi RV/[PE…" at bounding box center [593, 99] width 1090 height 28
type input "Talousennuste ja rekrypläni ([PERSON_NAME] + [PERSON_NAME]; Markkinointi RV/[PE…"
type textarea "x"
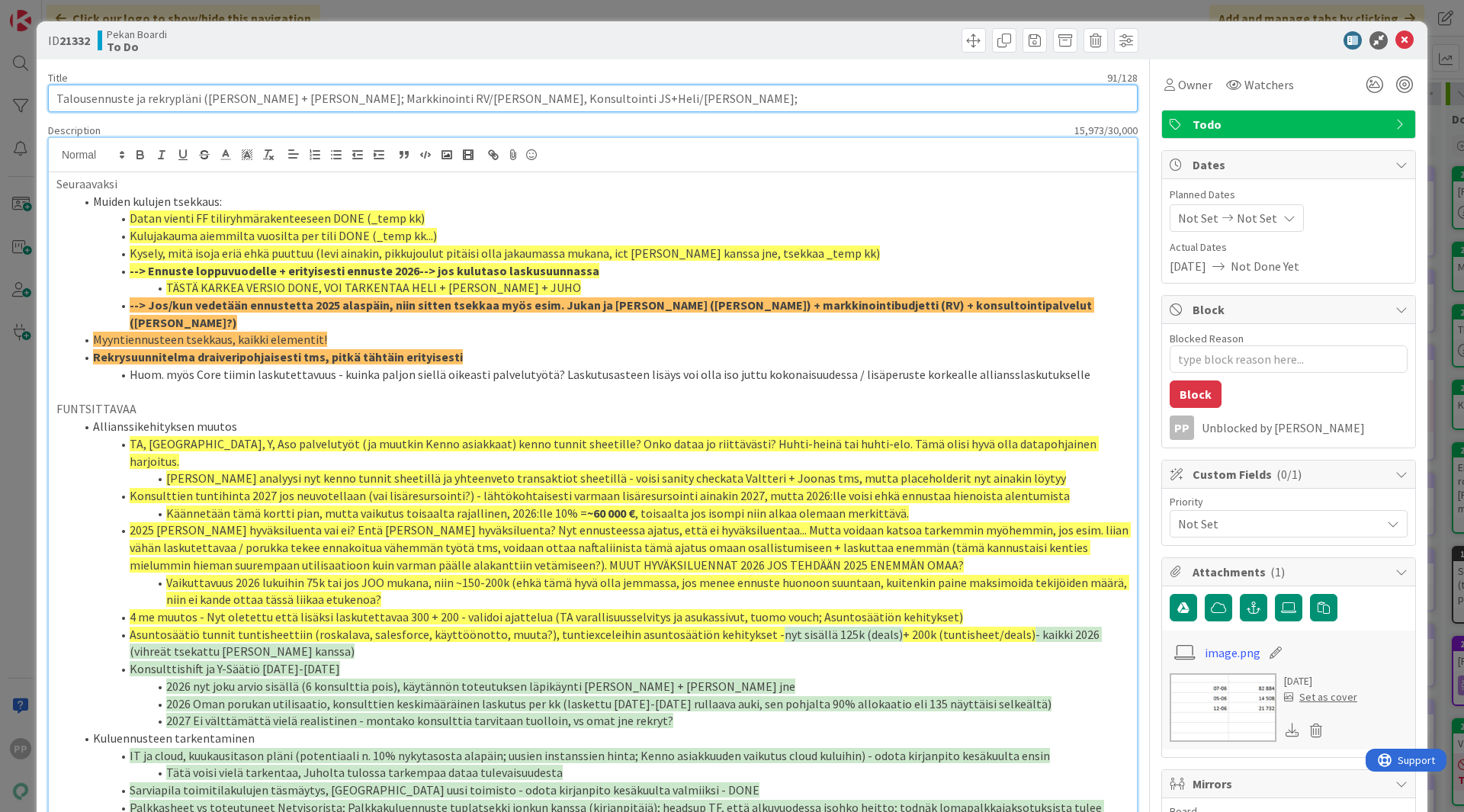
type input "Talousennuste ja rekrypläni ([PERSON_NAME] + [PERSON_NAME]; Markkinointi RV/[PE…"
type textarea "x"
click at [383, 95] on input "Talousennuste ja rekrypläni ([PERSON_NAME] + [PERSON_NAME]; Markkinointi RV/[PE…" at bounding box center [593, 99] width 1090 height 28
type input "Talousennuste ja rekrypläni ([PERSON_NAME] + [PERSON_NAME]; Markkinointi RV/[PE…"
type textarea "x"
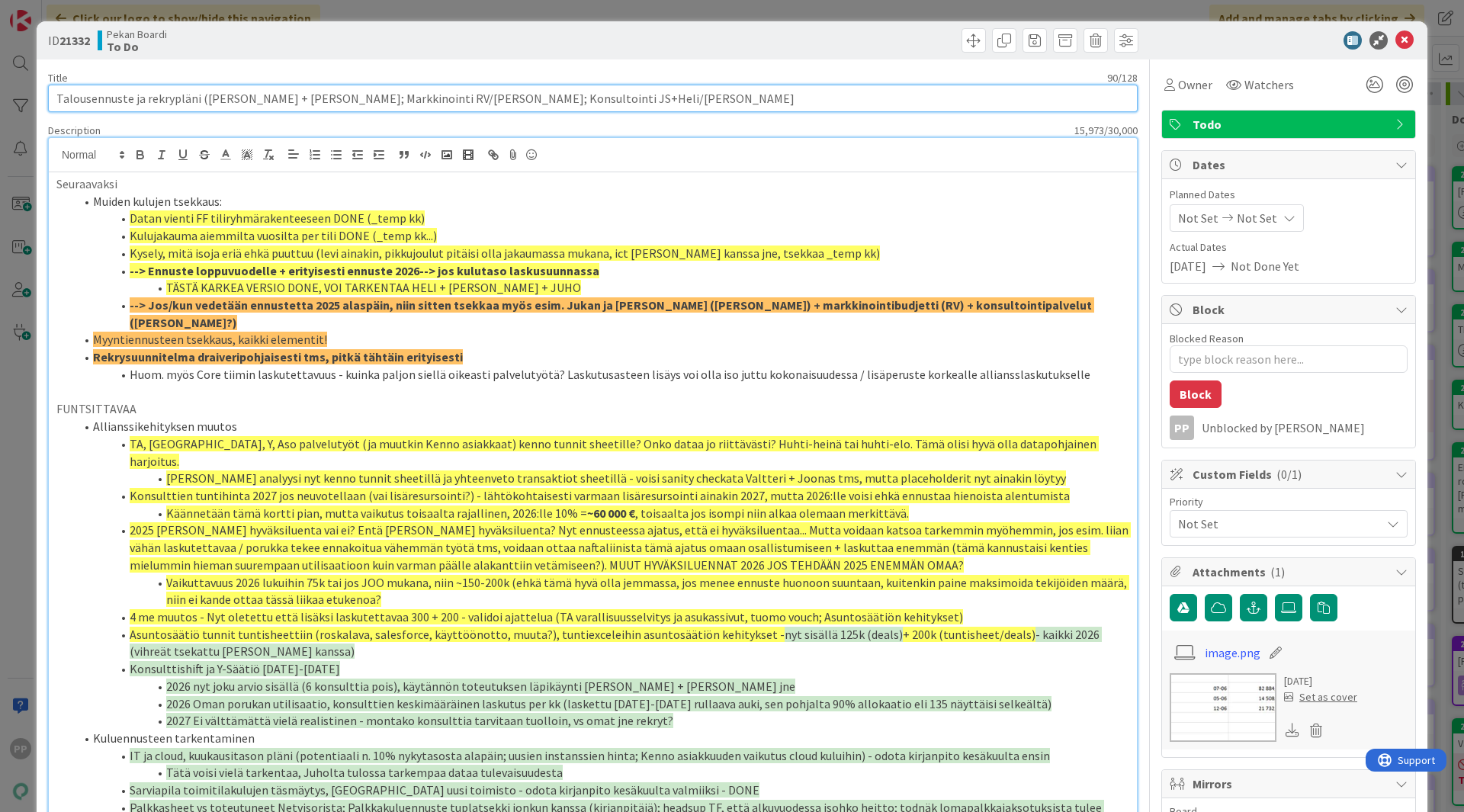
click at [560, 100] on input "Talousennuste ja rekrypläni ([PERSON_NAME] + [PERSON_NAME]; Markkinointi RV/[PE…" at bounding box center [593, 99] width 1090 height 28
type input "Talousennuste ja rekrypläni ([PERSON_NAME] + [PERSON_NAME]; Markkinointi RV/[PE…"
type textarea "x"
type input "Talousennuste ja rekrypläni ([PERSON_NAME] + [PERSON_NAME]; Markkinointi RV/[PE…"
type textarea "x"
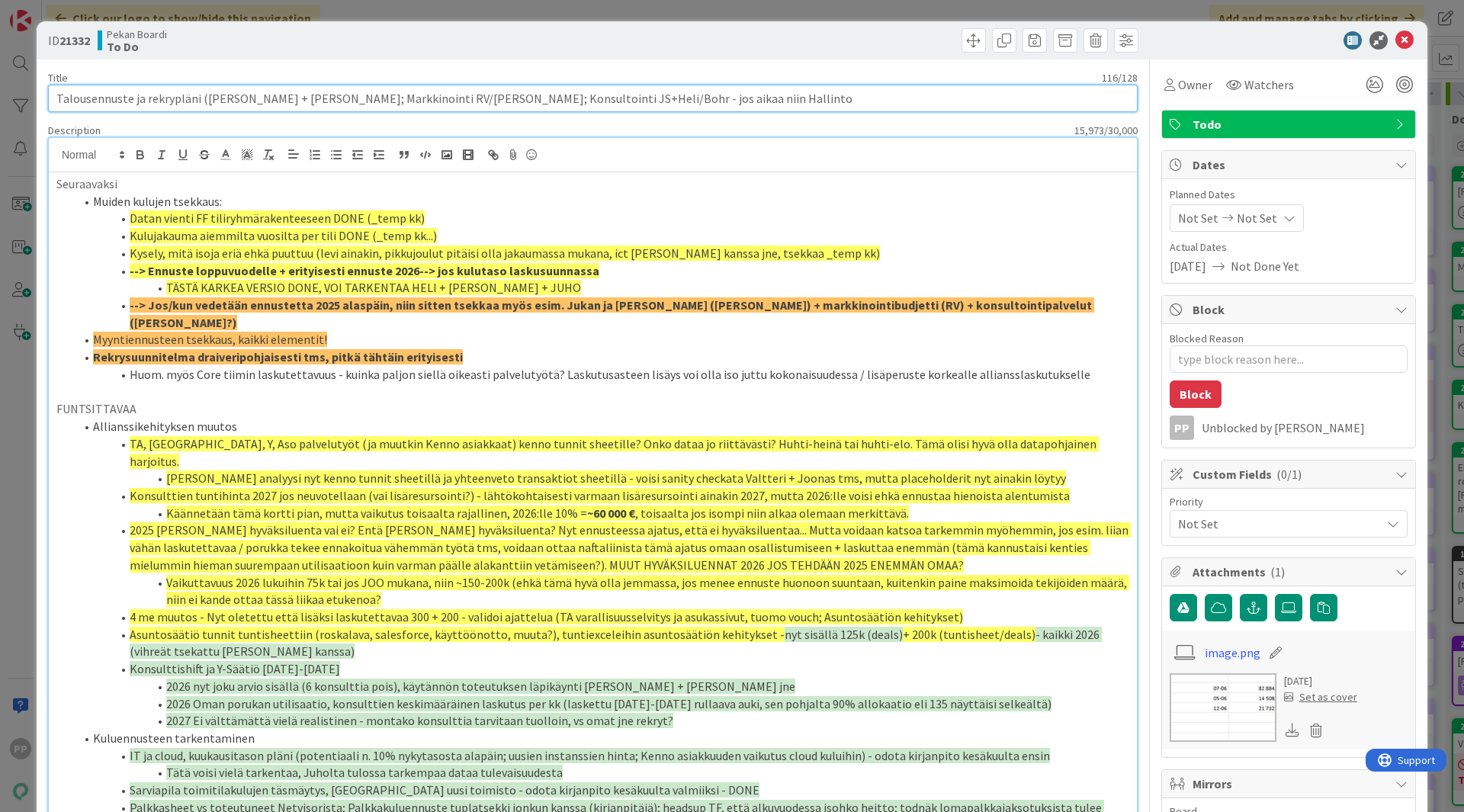
type input "Talousennuste ja rekrypläni ([PERSON_NAME] + [PERSON_NAME]; Markkinointi RV/[PE…"
type textarea "x"
type input "Talousennuste ja rekrypläni ([PERSON_NAME] + [PERSON_NAME]; Markkinointi RV/[PE…"
type textarea "x"
type input "Talousennuste ja rekrypläni ([PERSON_NAME] + [PERSON_NAME]; Markkinointi RV/[PE…"
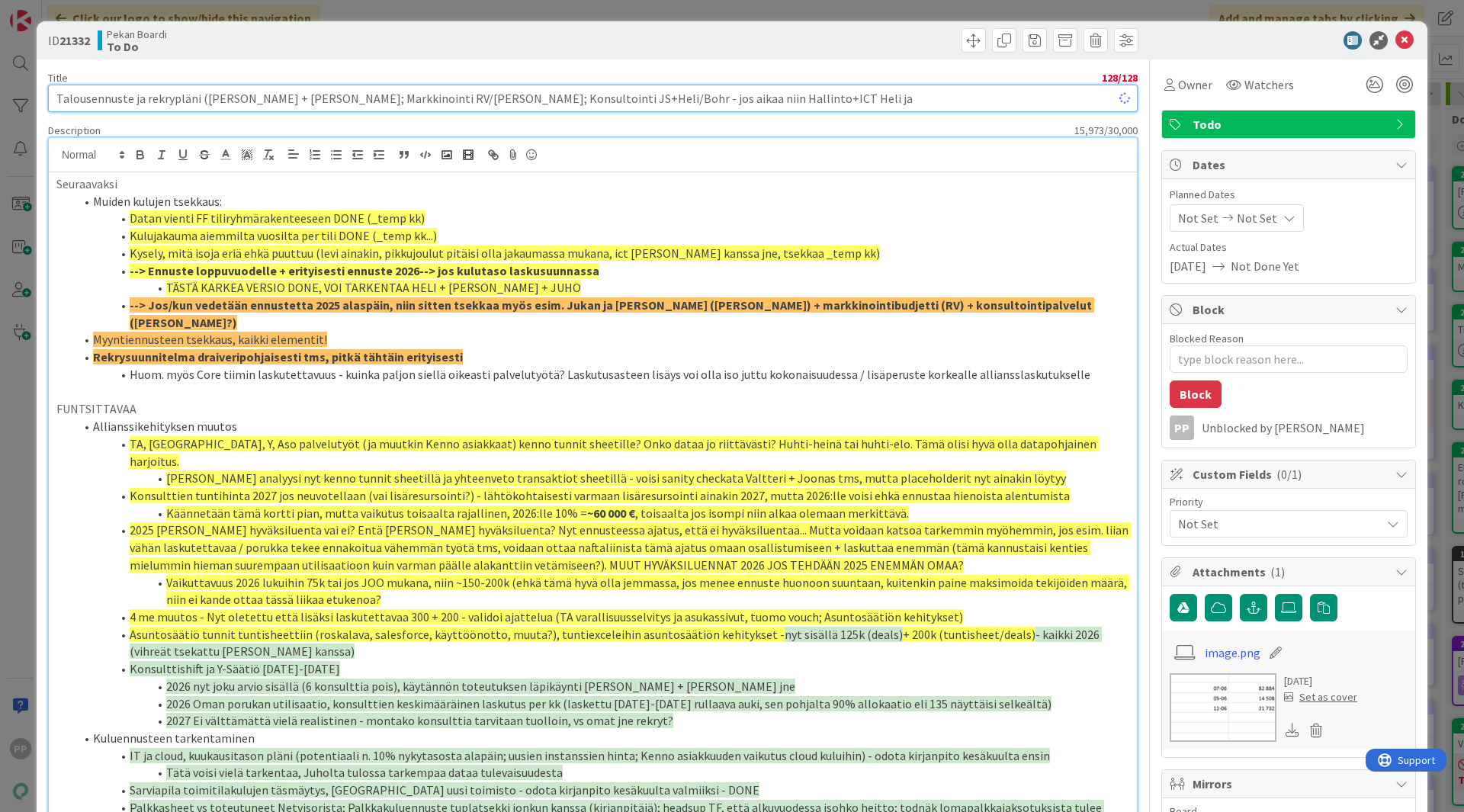
type textarea "x"
type input "Talousennuste ja rekrypläni ([PERSON_NAME] + [PERSON_NAME]; Markkinointi RV/[PE…"
type textarea "x"
type input "Talousennuste ja rekrypläni ([PERSON_NAME] + [PERSON_NAME]; Markkinointi RV/[PE…"
type textarea "x"
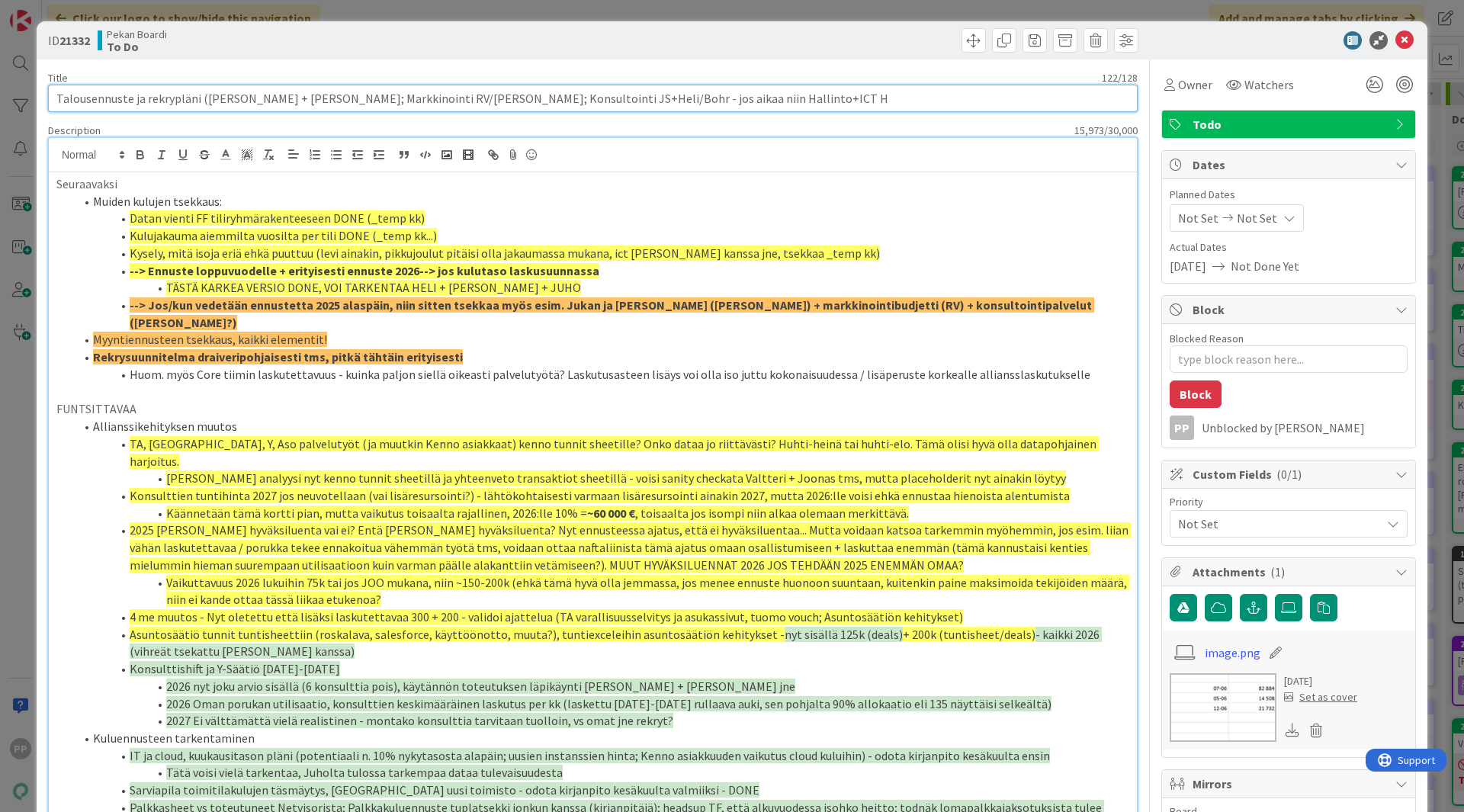
type input "Talousennuste ja rekrypläni ([PERSON_NAME] + [PERSON_NAME]; Markkinointi RV/[PE…"
type textarea "x"
type input "Talousennuste ja rekrypläni ([PERSON_NAME] + [PERSON_NAME]; Markkinointi RV/[PE…"
type textarea "x"
type input "Talousennuste ja rekrypläni ([PERSON_NAME] + [PERSON_NAME]; Markkinointi RV/[PE…"
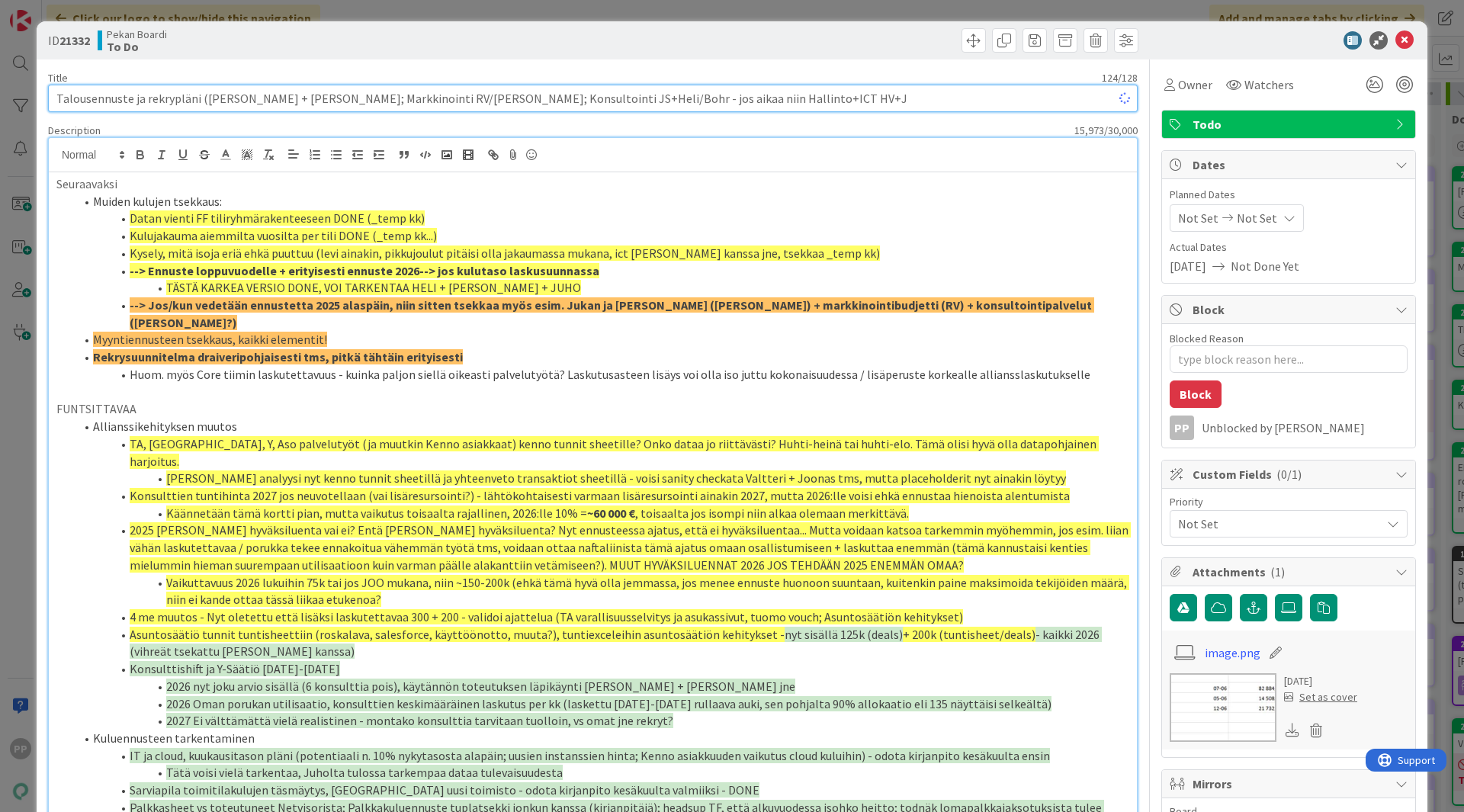
type textarea "x"
type input "Talousennuste ja rekrypläni ([PERSON_NAME] + [PERSON_NAME]; Markkinointi RV/[PE…"
type textarea "x"
drag, startPoint x: 196, startPoint y: 99, endPoint x: 134, endPoint y: 105, distance: 62.3
click at [134, 105] on input "Talousennuste ja rekrypläni ([PERSON_NAME] + [PERSON_NAME]; Markkinointi RV/[PE…" at bounding box center [593, 99] width 1090 height 28
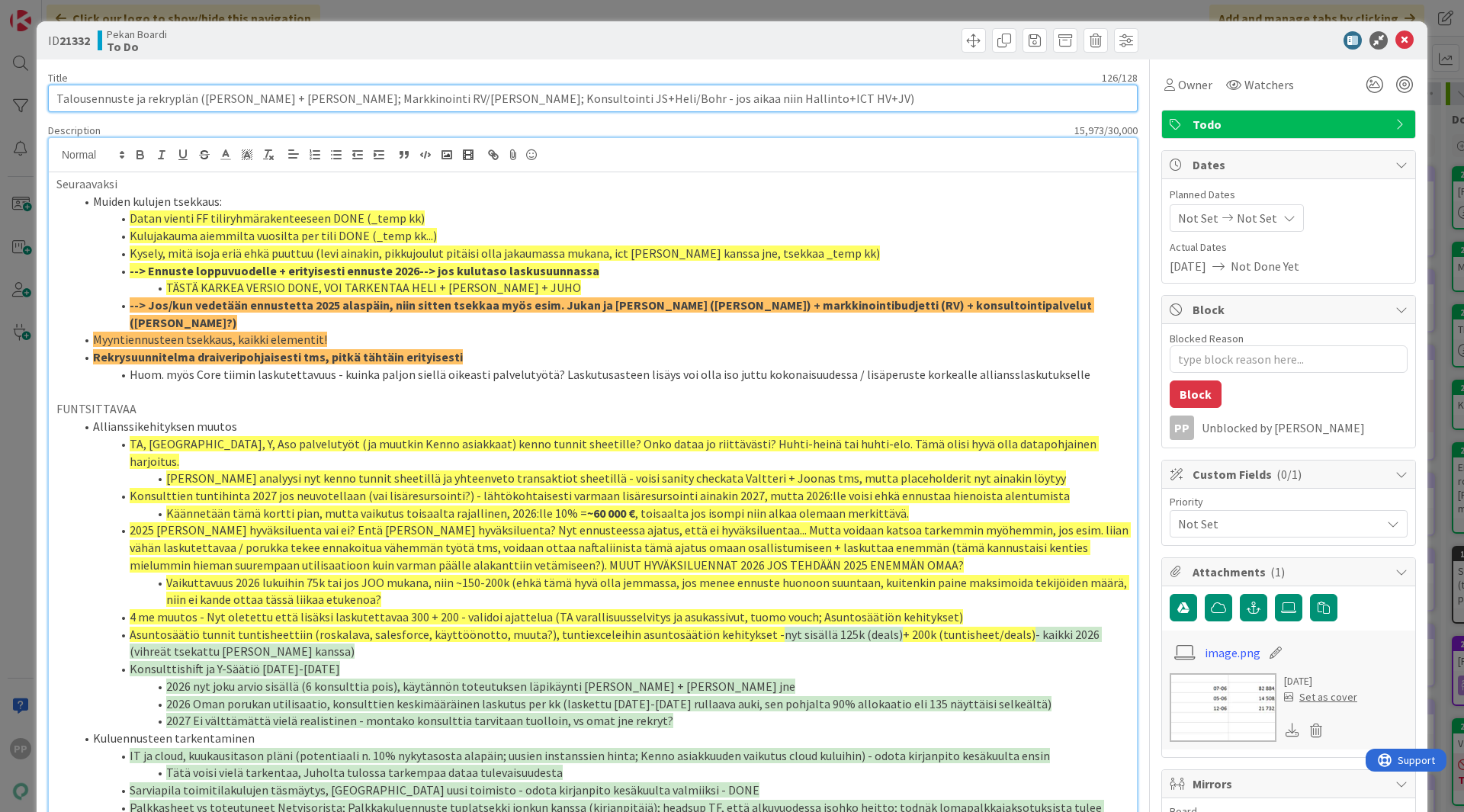
type input "Talousennuste ja rekrypläni ([PERSON_NAME] + [PERSON_NAME]; Markkinointi RV/[PE…"
type textarea "x"
click at [133, 101] on input "Talousennuste ja rekrypläni ([PERSON_NAME] + [PERSON_NAME]; Markkinointi RV/[PE…" at bounding box center [593, 99] width 1090 height 28
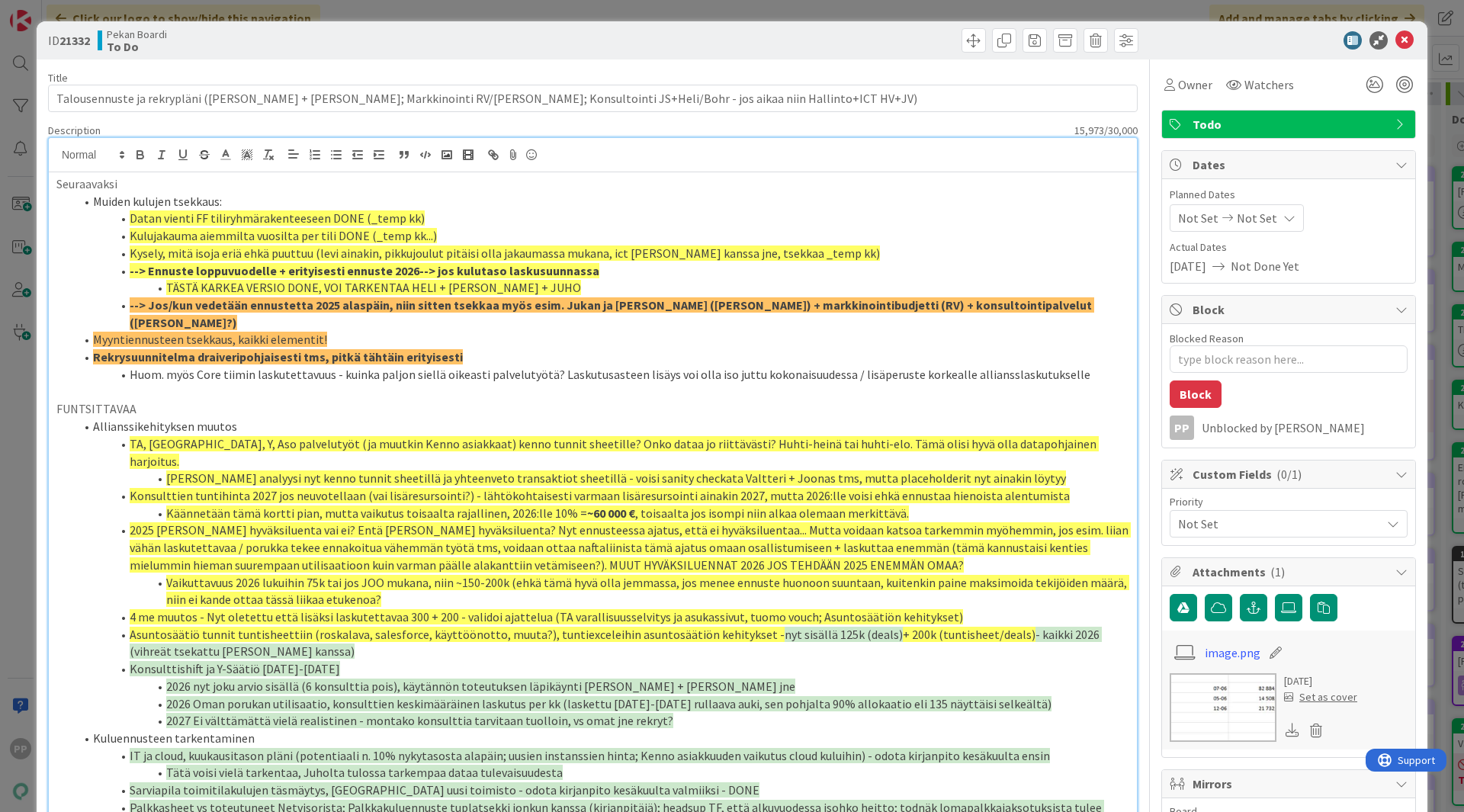
click at [155, 208] on li "Muiden kulujen tsekkaus:" at bounding box center [602, 202] width 1054 height 18
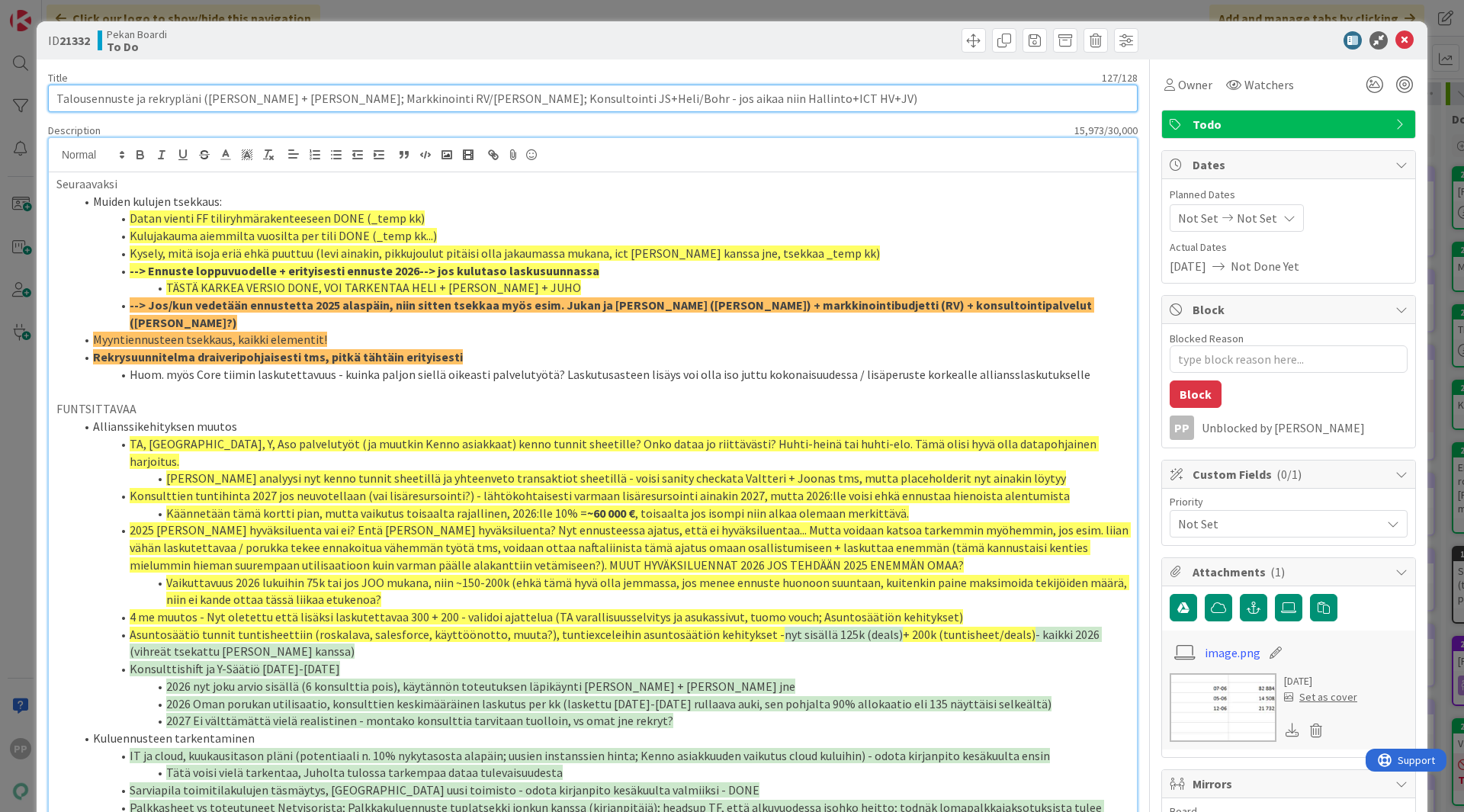
drag, startPoint x: 292, startPoint y: 90, endPoint x: 925, endPoint y: 63, distance: 633.6
type input "Talousennuste ja rekrypläni"
type textarea "x"
type input "Talousennuste ja rekrypläni"
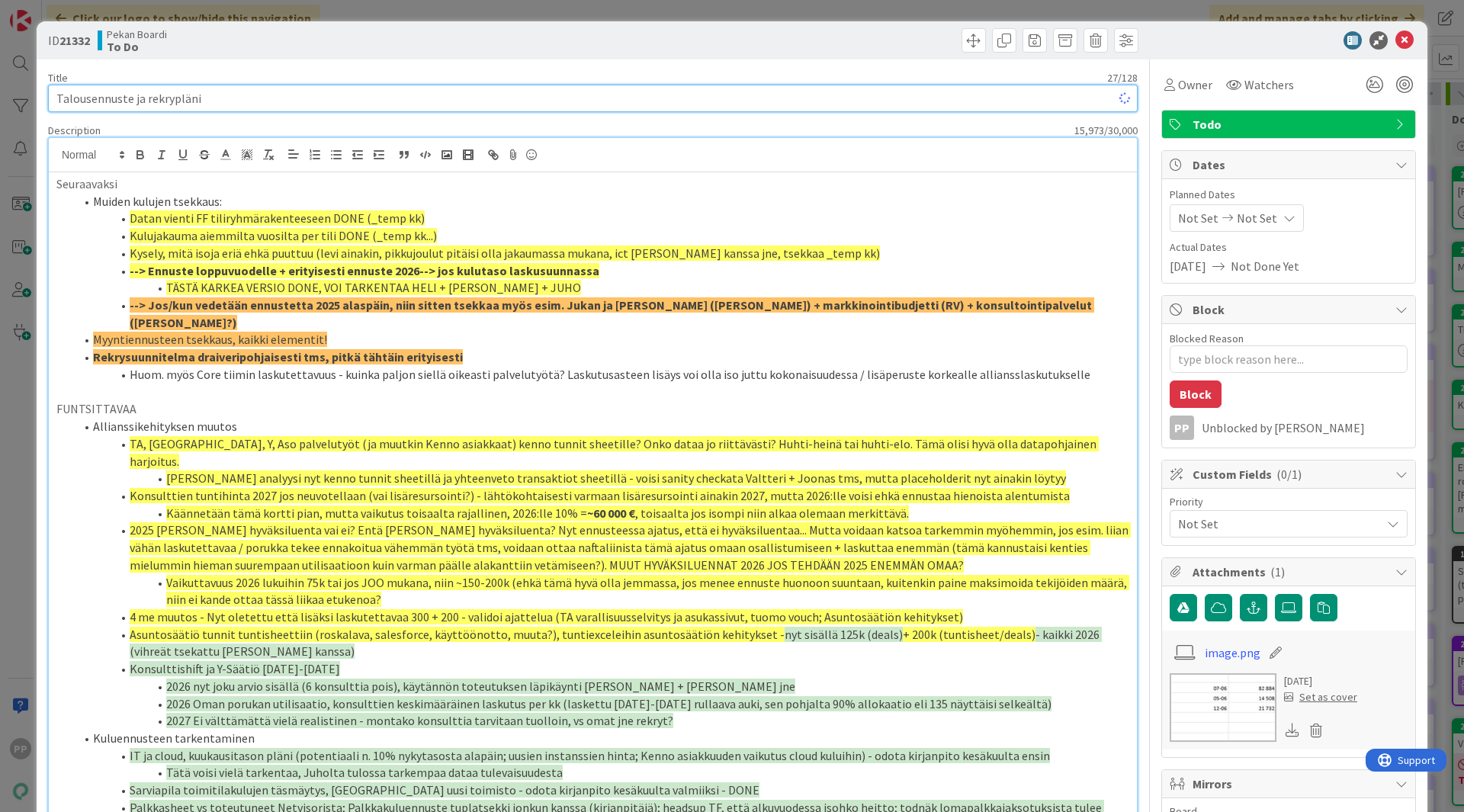
type textarea "x"
type input "Talousennuste ja rekrypläni"
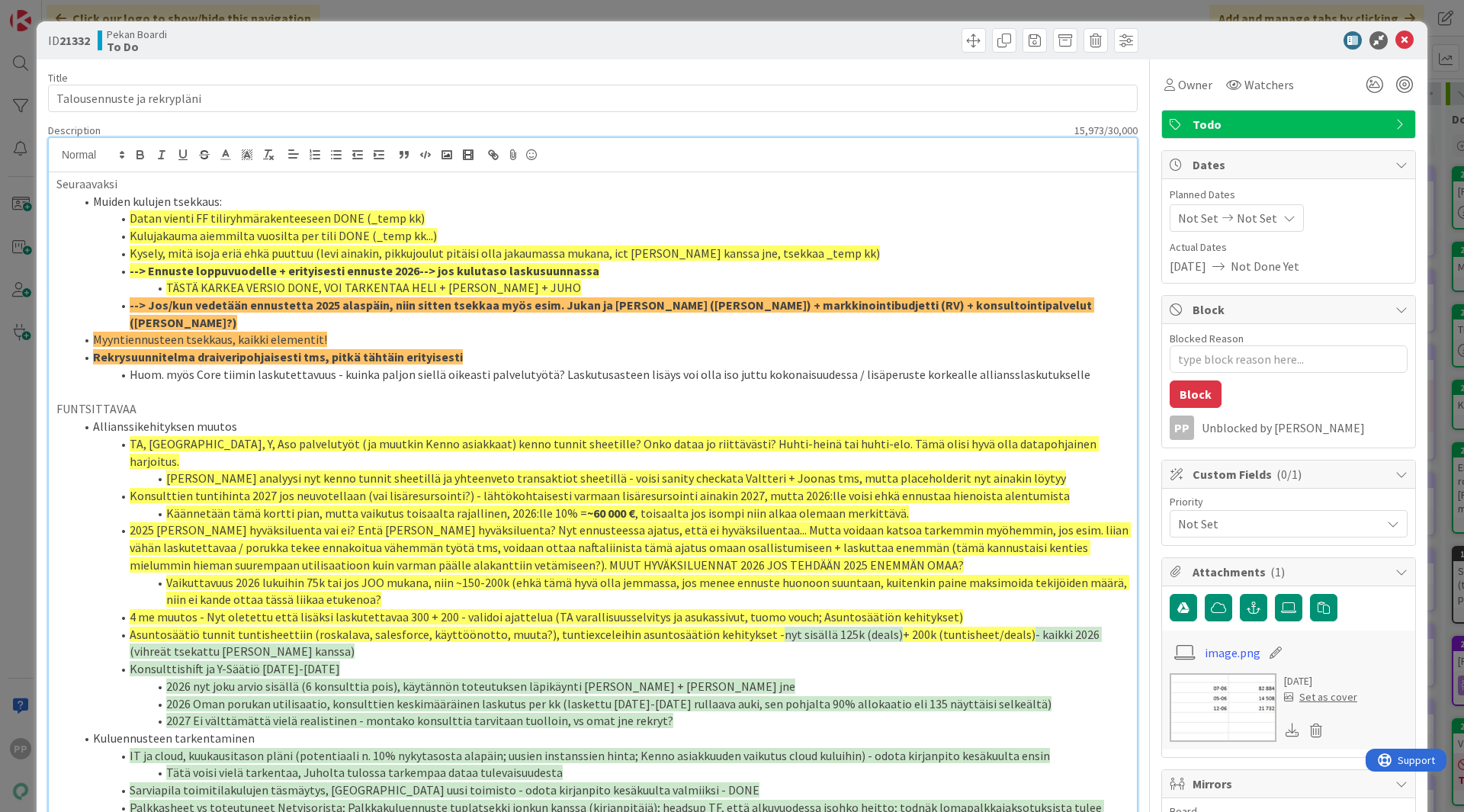
click at [700, 225] on li "Datan vienti FF tiliryhmärakenteeseen DONE (_temp kk)" at bounding box center [602, 219] width 1054 height 18
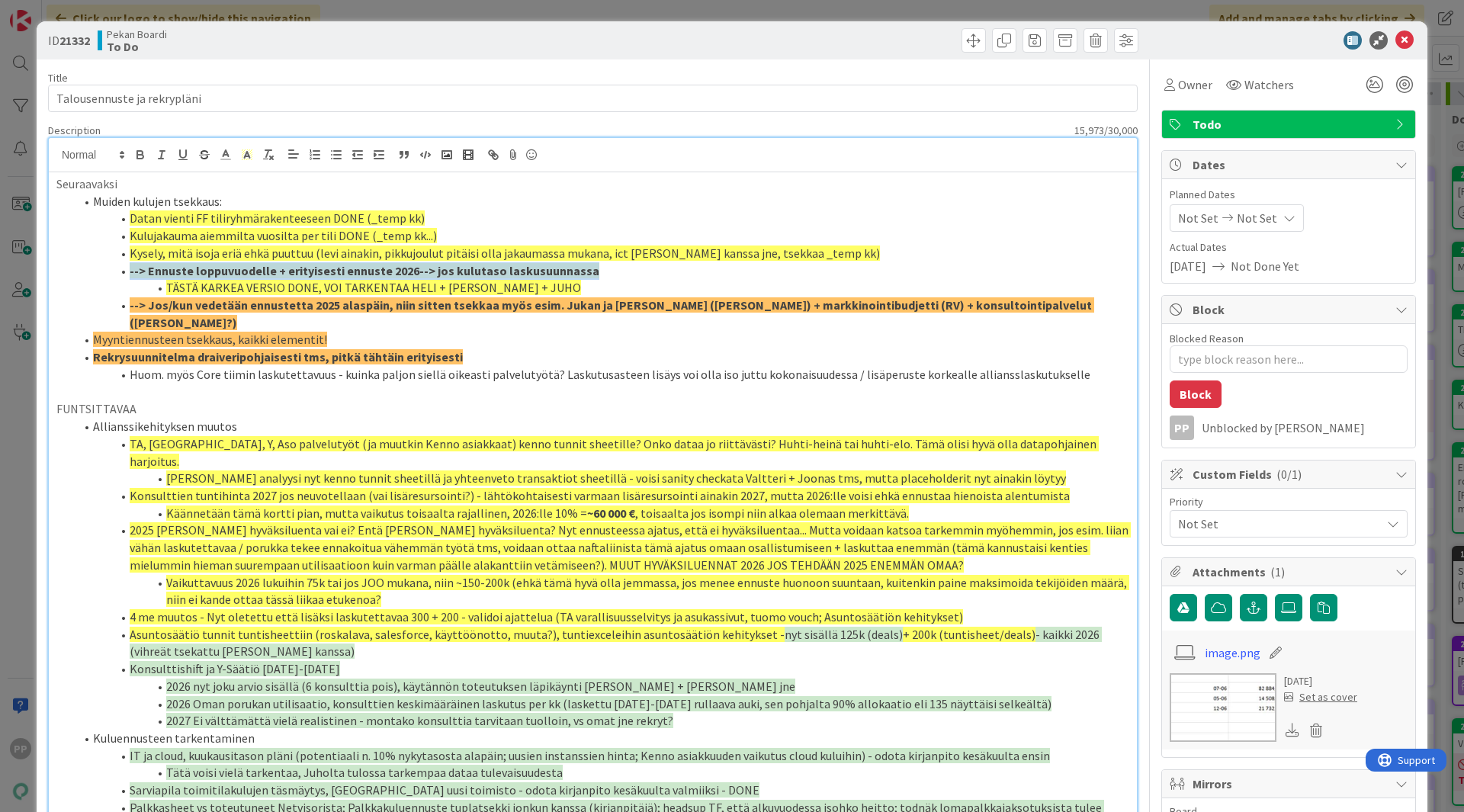
drag, startPoint x: 591, startPoint y: 273, endPoint x: 128, endPoint y: 277, distance: 463.0
click at [128, 277] on li "--> Ennuste loppuvuodelle + erityisesti ennuste 2026--> jos kulutaso laskusuunn…" at bounding box center [602, 271] width 1054 height 18
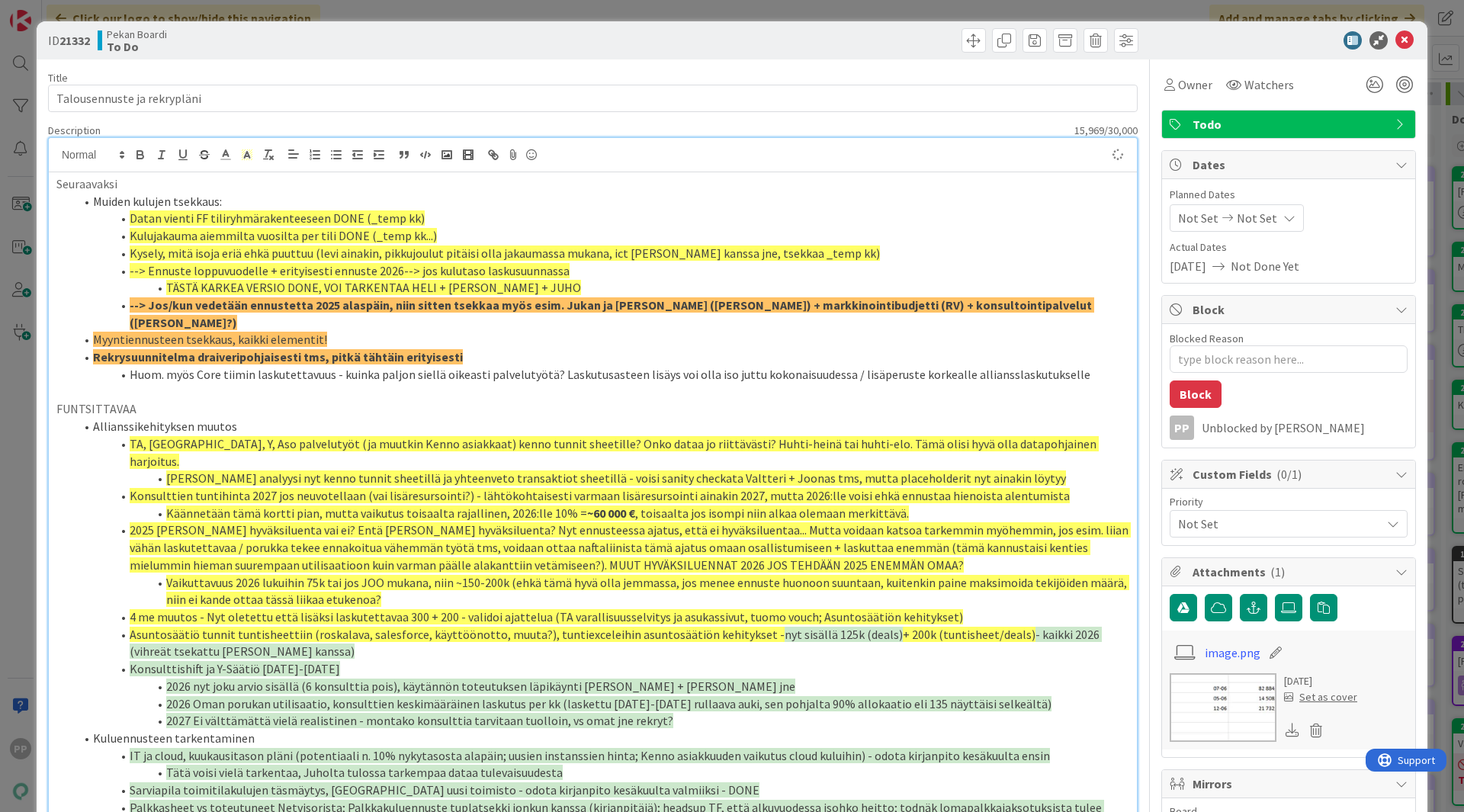
click at [537, 281] on li "TÄSTÄ KARKEA VERSIO DONE, VOI TARKENTAA HELI + [PERSON_NAME] + JUHO" at bounding box center [602, 288] width 1054 height 18
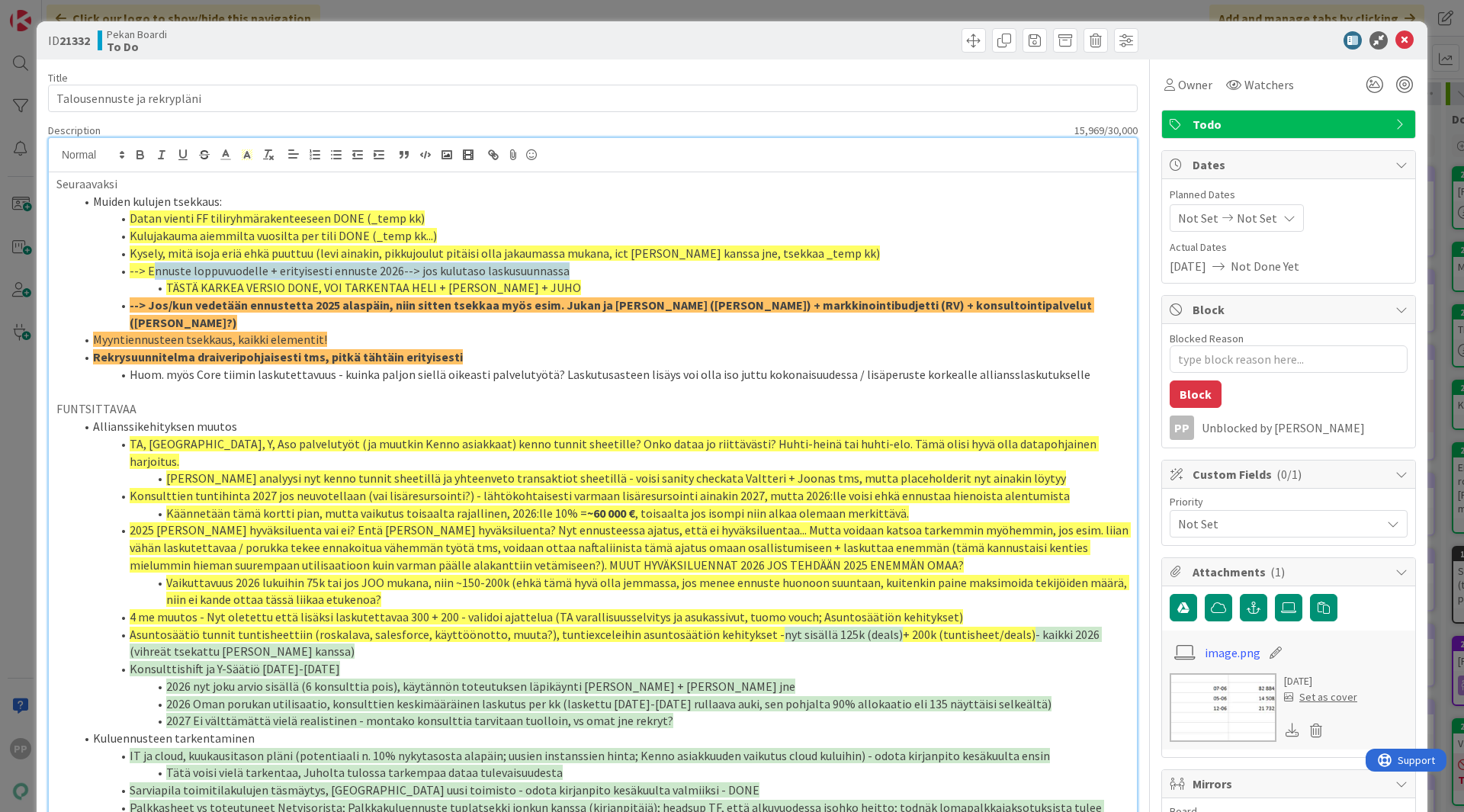
drag, startPoint x: 569, startPoint y: 270, endPoint x: 150, endPoint y: 269, distance: 419.0
click at [150, 269] on li "--> Ennuste loppuvuodelle + erityisesti ennuste 2026--> jos kulutaso laskusuunn…" at bounding box center [602, 271] width 1054 height 18
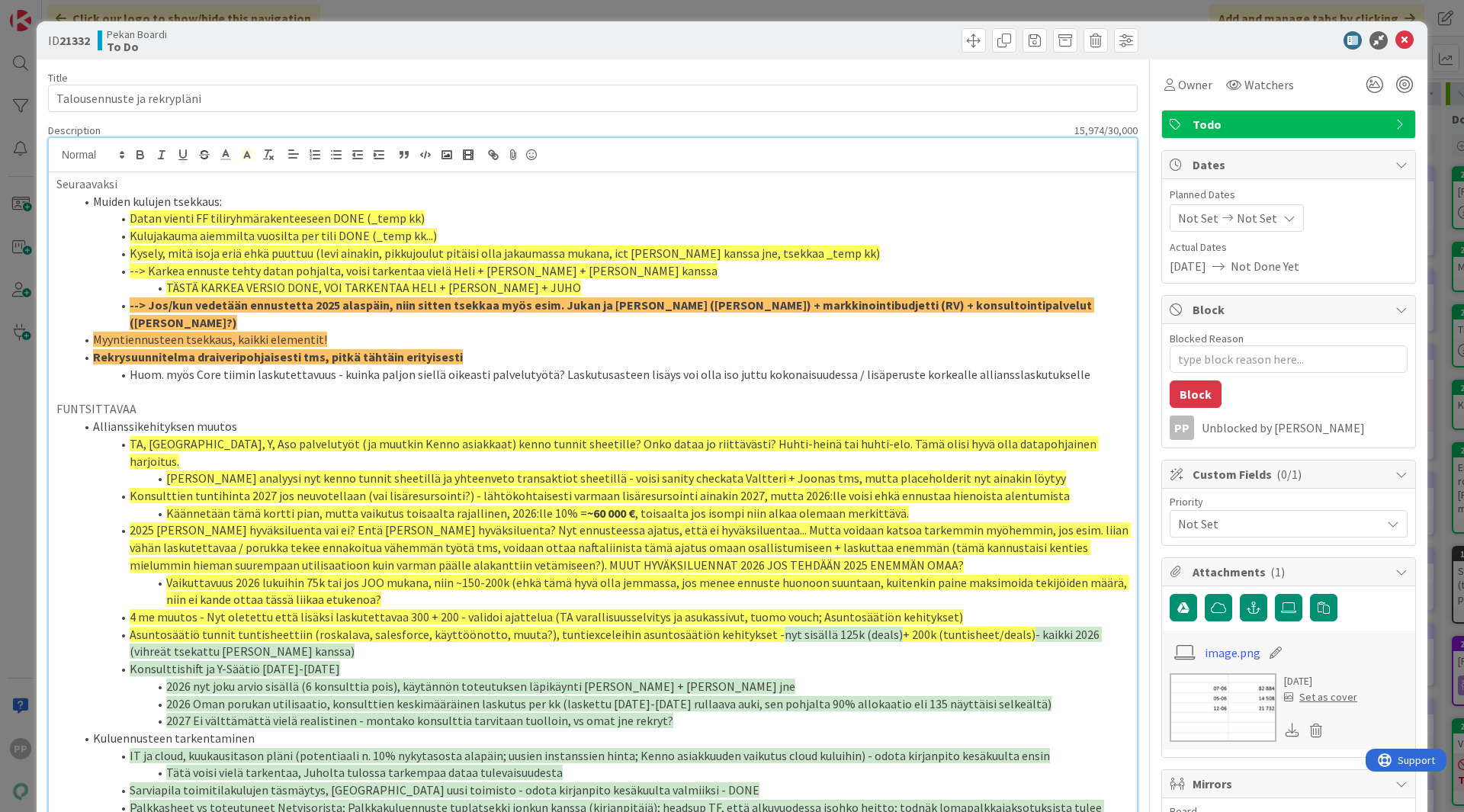
click at [412, 270] on span "--> Karkea ennuste tehty datan pohjalta, voisi tarkentaa vielä Heli + [PERSON_N…" at bounding box center [423, 270] width 588 height 15
click at [634, 270] on span "--> Karkea ennuste tehty datan pohjalta, voisi tarkentaa ja sanity checkata vie…" at bounding box center [471, 270] width 683 height 15
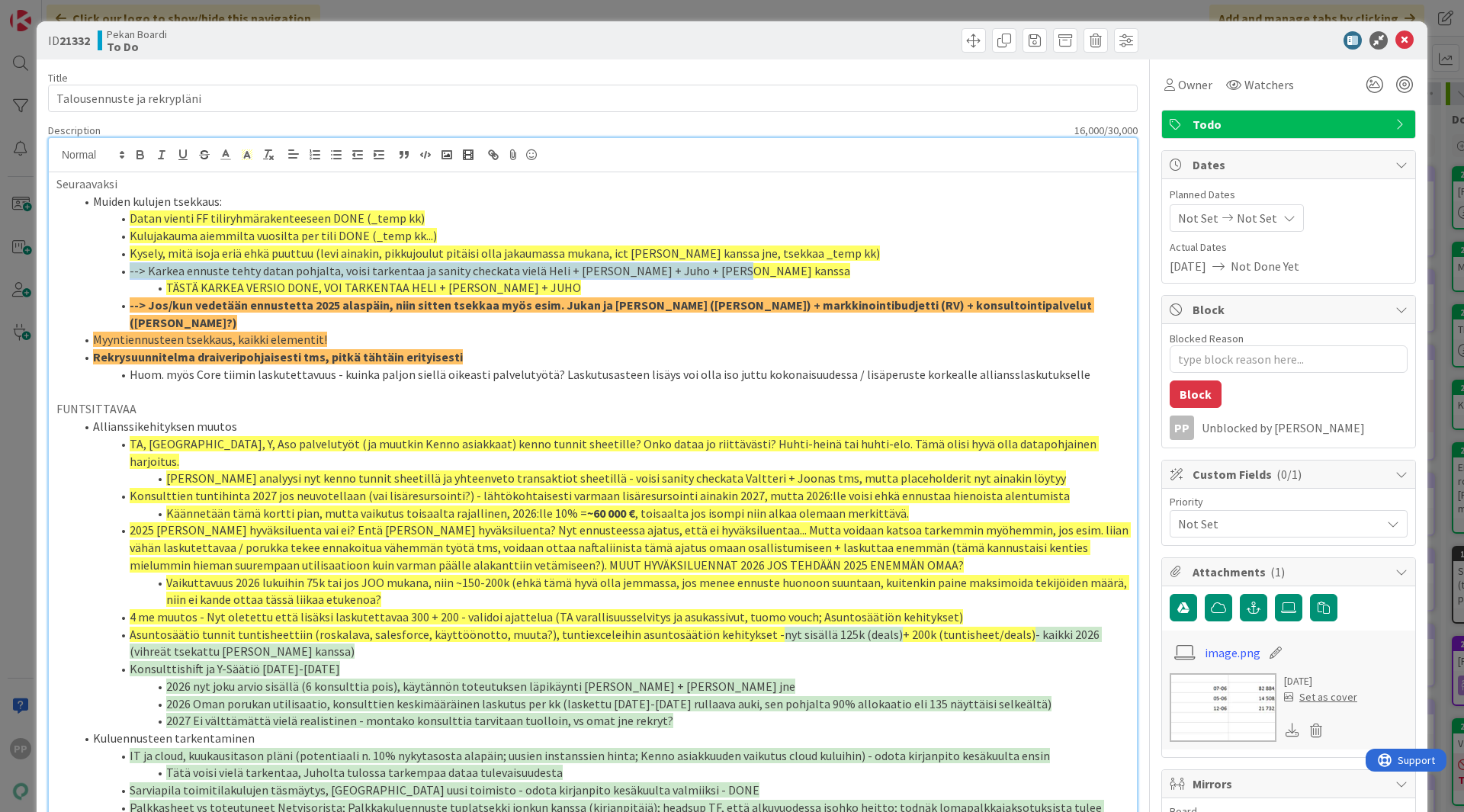
drag, startPoint x: 539, startPoint y: 271, endPoint x: 126, endPoint y: 267, distance: 413.0
click at [126, 267] on li "--> Karkea ennuste tehty datan pohjalta, voisi tarkentaa ja sanity checkata vie…" at bounding box center [602, 271] width 1054 height 18
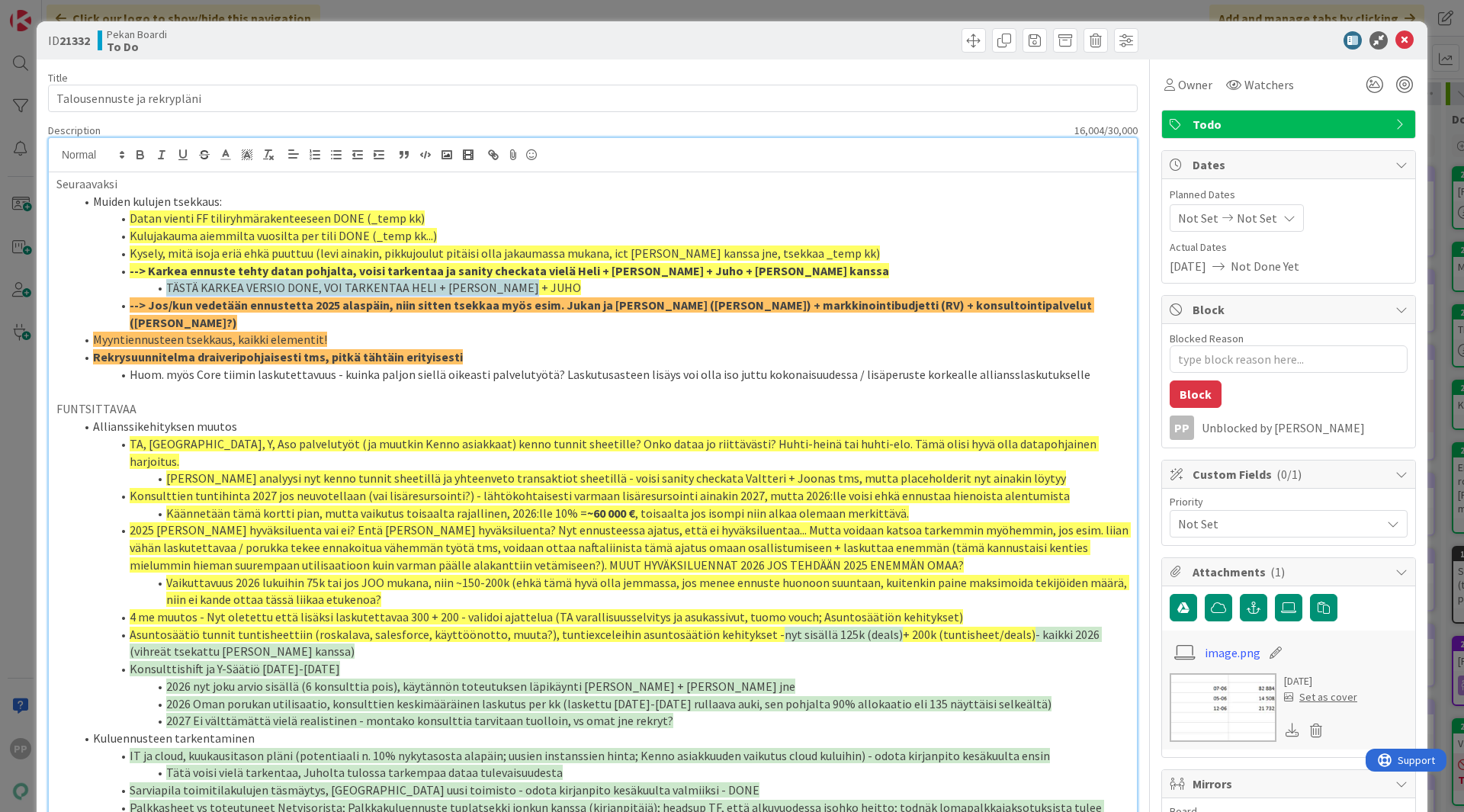
drag, startPoint x: 543, startPoint y: 287, endPoint x: 102, endPoint y: 291, distance: 441.0
click at [102, 291] on li "TÄSTÄ KARKEA VERSIO DONE, VOI TARKENTAA HELI + [PERSON_NAME] + JUHO" at bounding box center [602, 288] width 1054 height 18
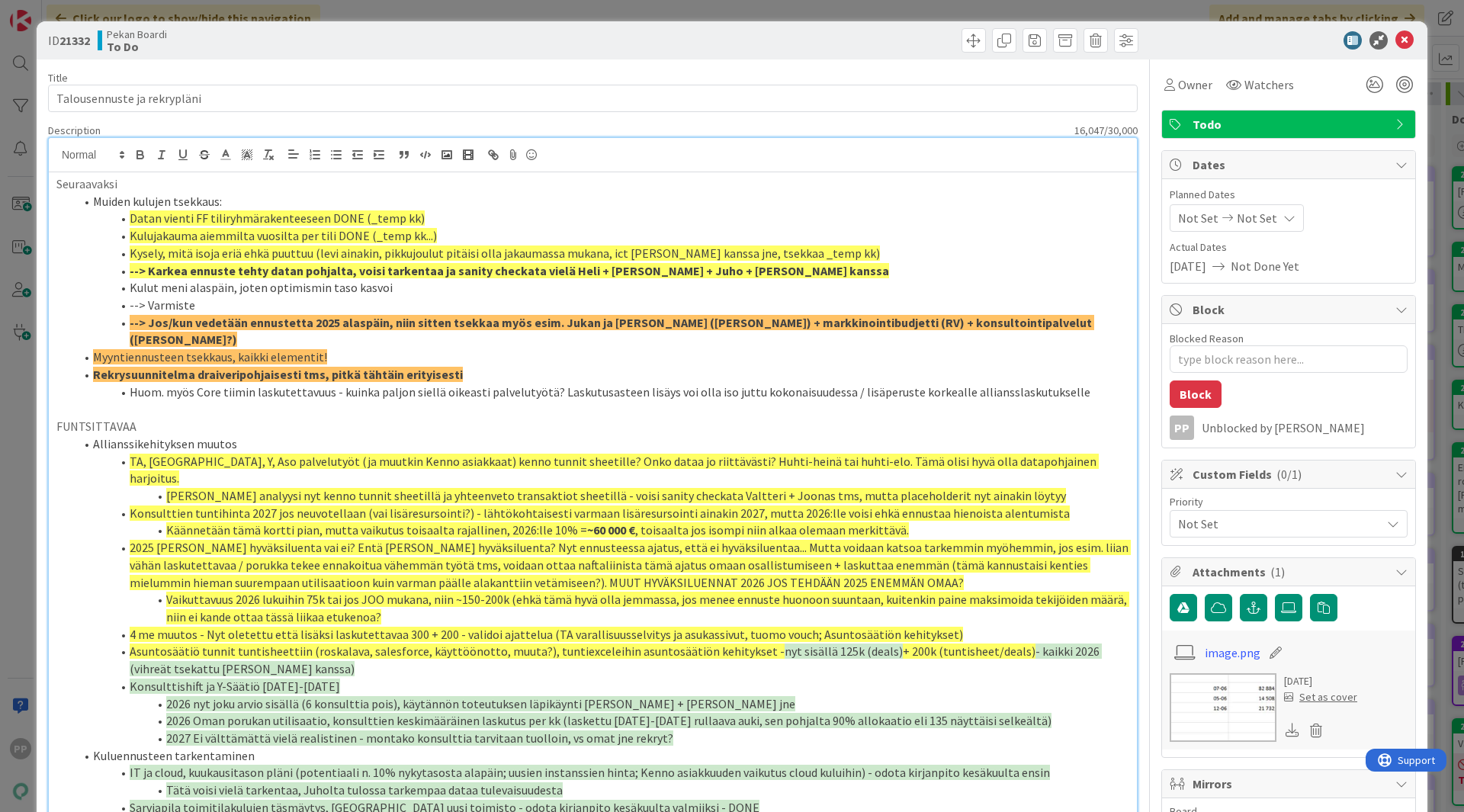
click at [130, 275] on strong "--> Karkea ennuste tehty datan pohjalta, voisi tarkentaa ja sanity checkata vie…" at bounding box center [509, 270] width 760 height 15
click at [203, 304] on li "--> Varmiste" at bounding box center [602, 305] width 1054 height 18
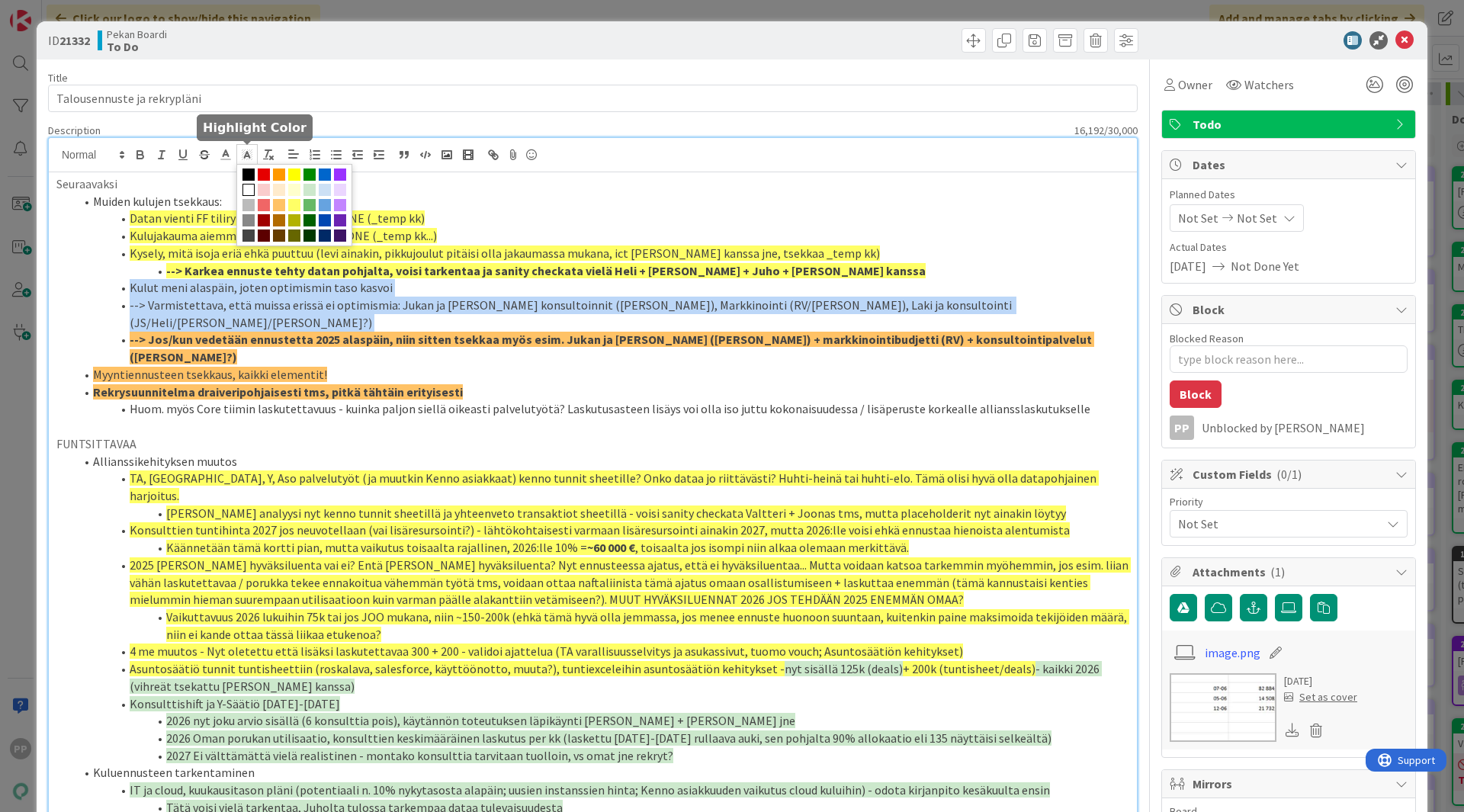
click at [250, 153] on rect at bounding box center [250, 153] width 1 height 1
click at [297, 204] on span at bounding box center [294, 205] width 12 height 12
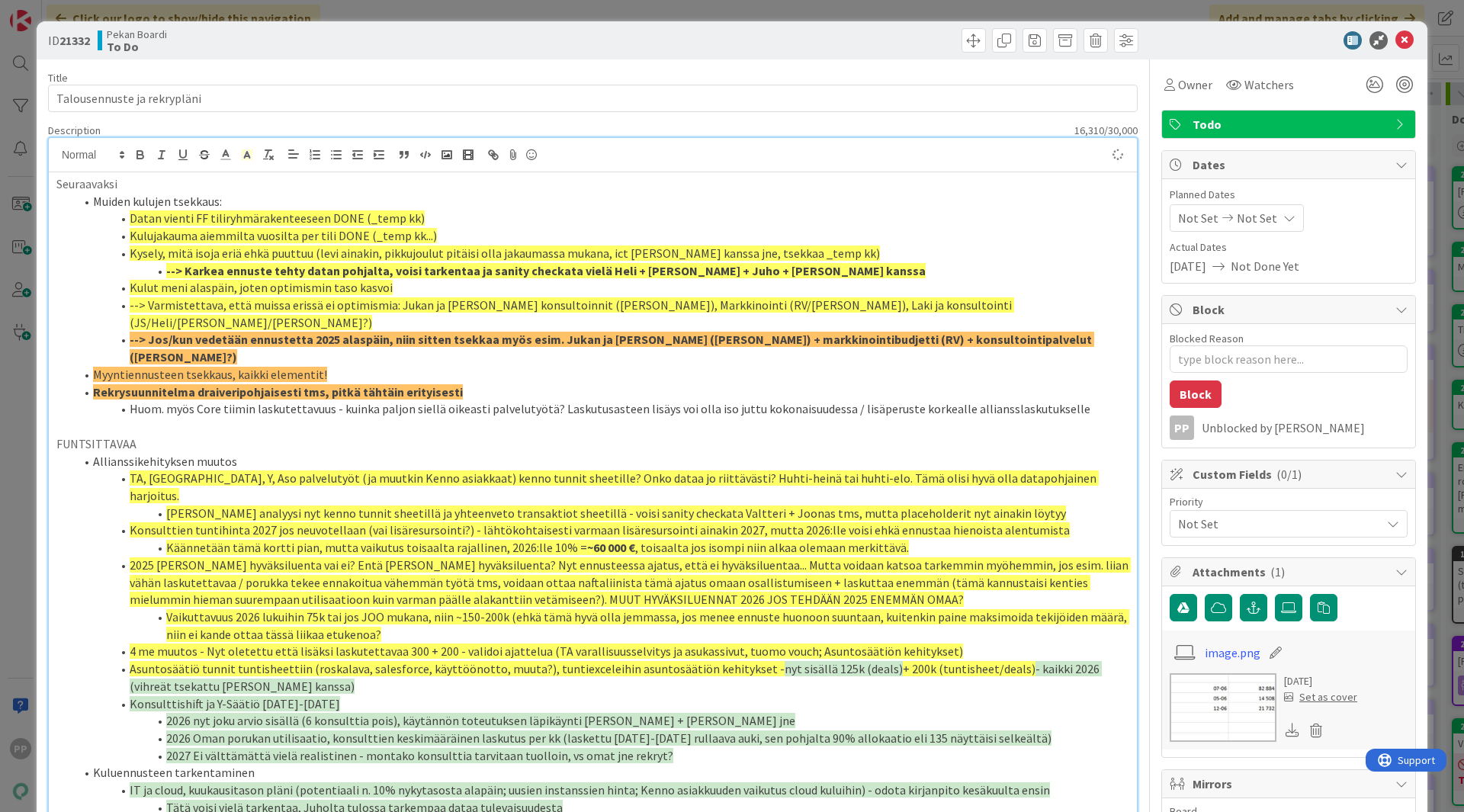
click at [941, 331] on li "--> Jos/kun vedetään ennustetta 2025 alaspäin, niin sitten tsekkaa myös esim. J…" at bounding box center [602, 348] width 1054 height 34
click at [948, 308] on li "--> Varmistettava, että muissa erissä ei optimismia: Jukan ja [PERSON_NAME] kon…" at bounding box center [602, 313] width 1054 height 34
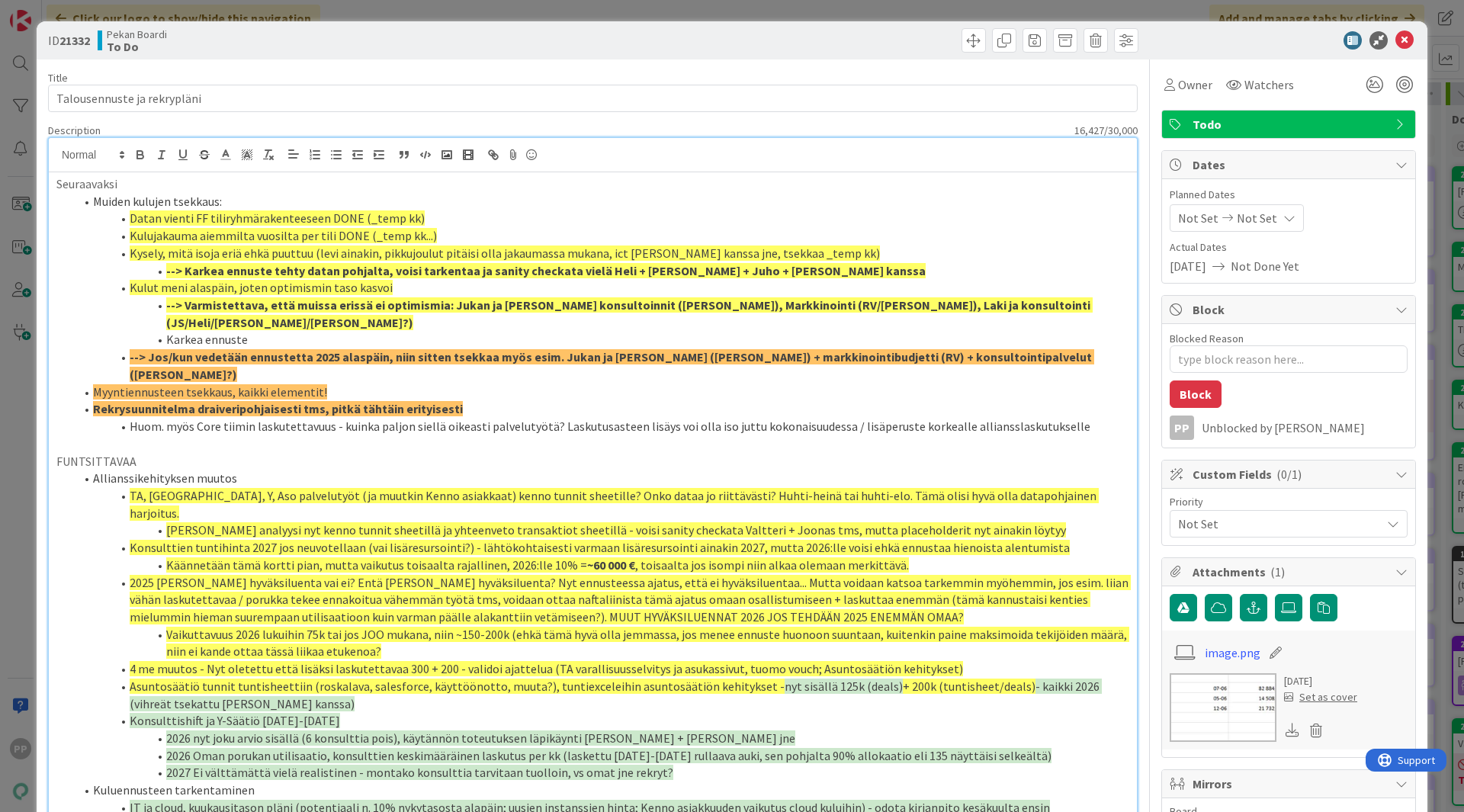
click at [165, 331] on li "Karkea ennuste" at bounding box center [602, 340] width 1054 height 18
click at [273, 331] on li "--> Karkea ennuste" at bounding box center [602, 340] width 1054 height 18
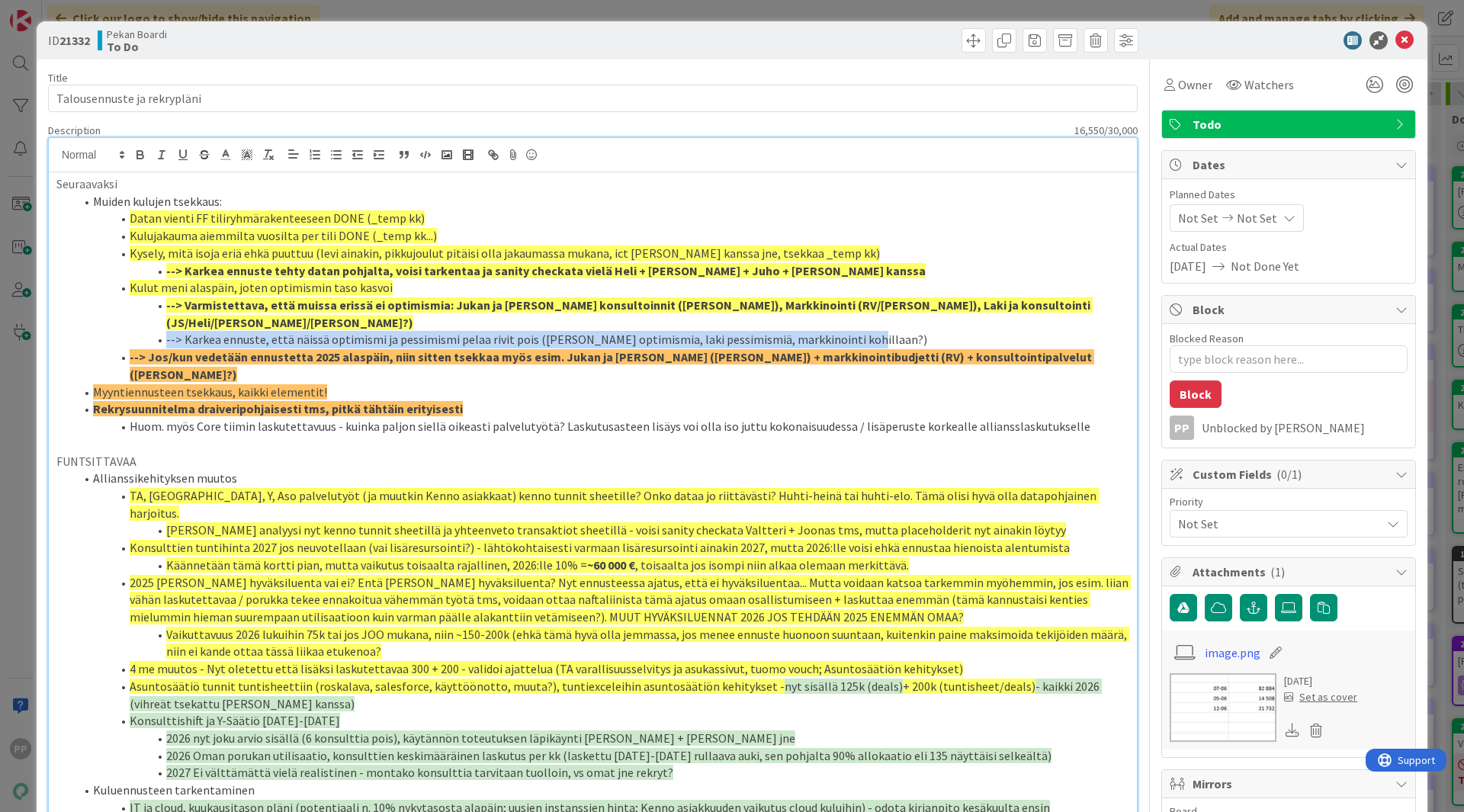
click at [164, 331] on li "--> Karkea ennuste, että näissä optimismi ja pessimismi pelaa rivit pois ([PERS…" at bounding box center [602, 340] width 1054 height 18
click at [251, 151] on icon at bounding box center [247, 155] width 14 height 14
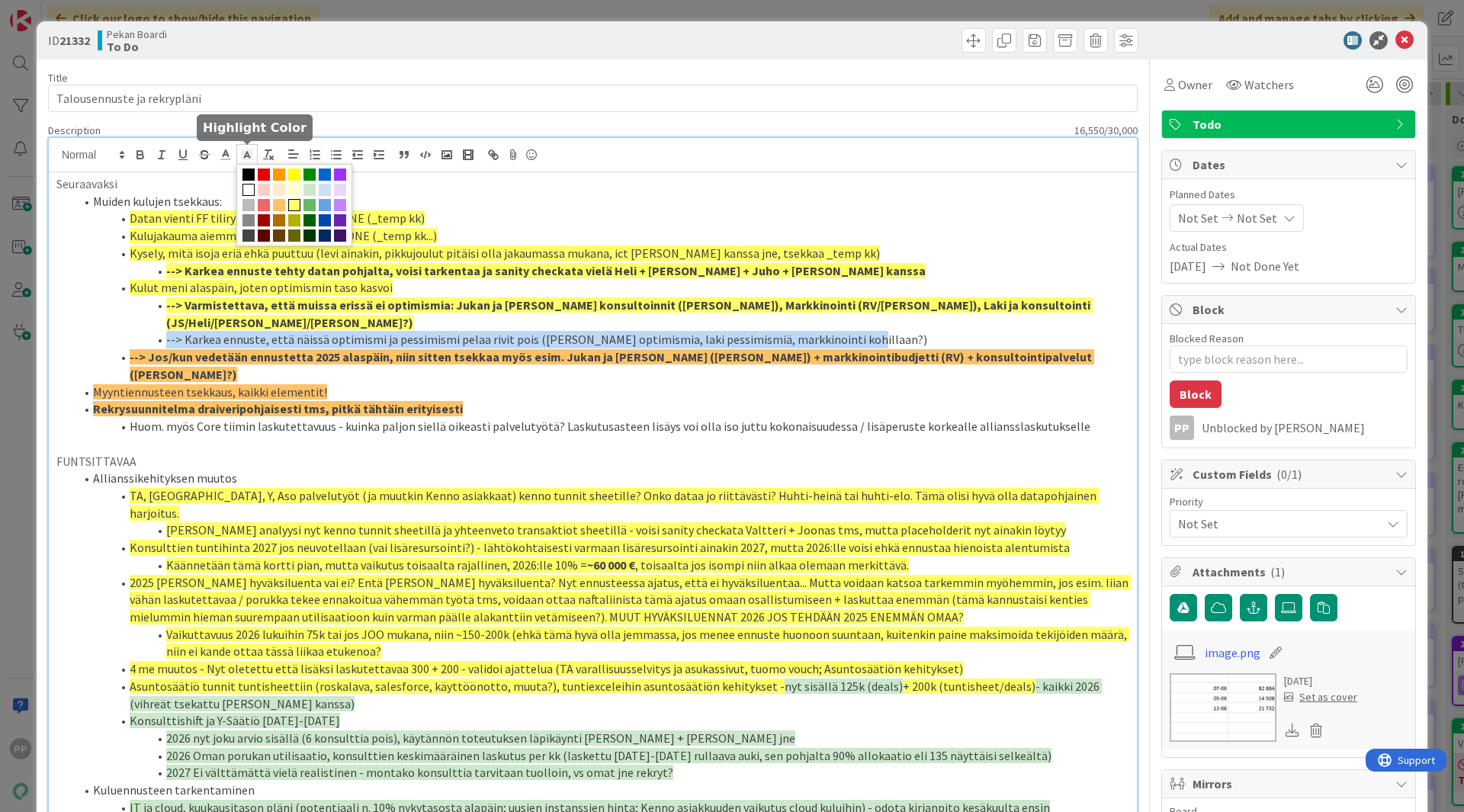
click at [296, 205] on span at bounding box center [294, 205] width 12 height 12
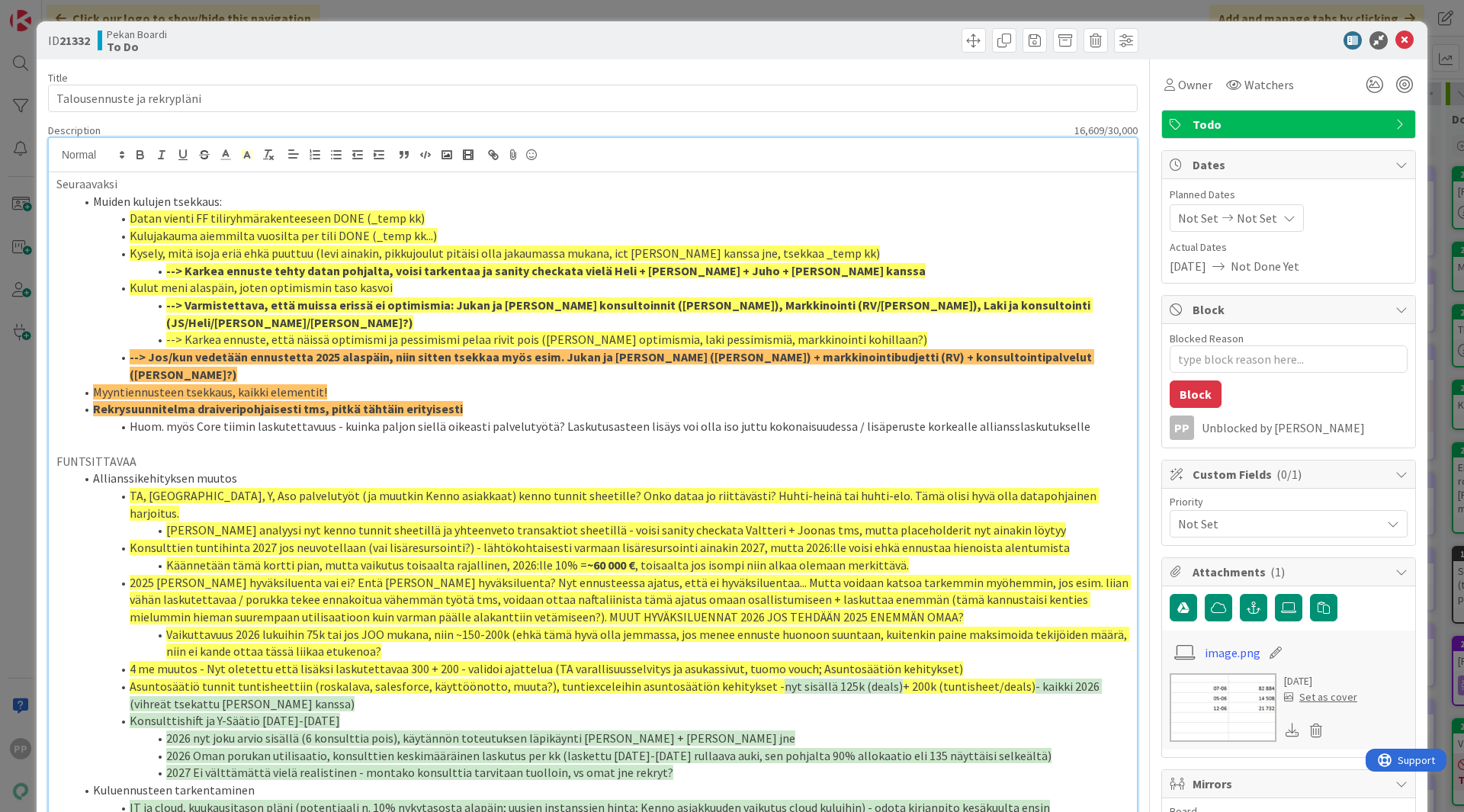
click at [136, 349] on strong "--> Jos/kun vedetään ennustetta 2025 alaspäin, niin sitten tsekkaa myös esim. J…" at bounding box center [611, 365] width 964 height 32
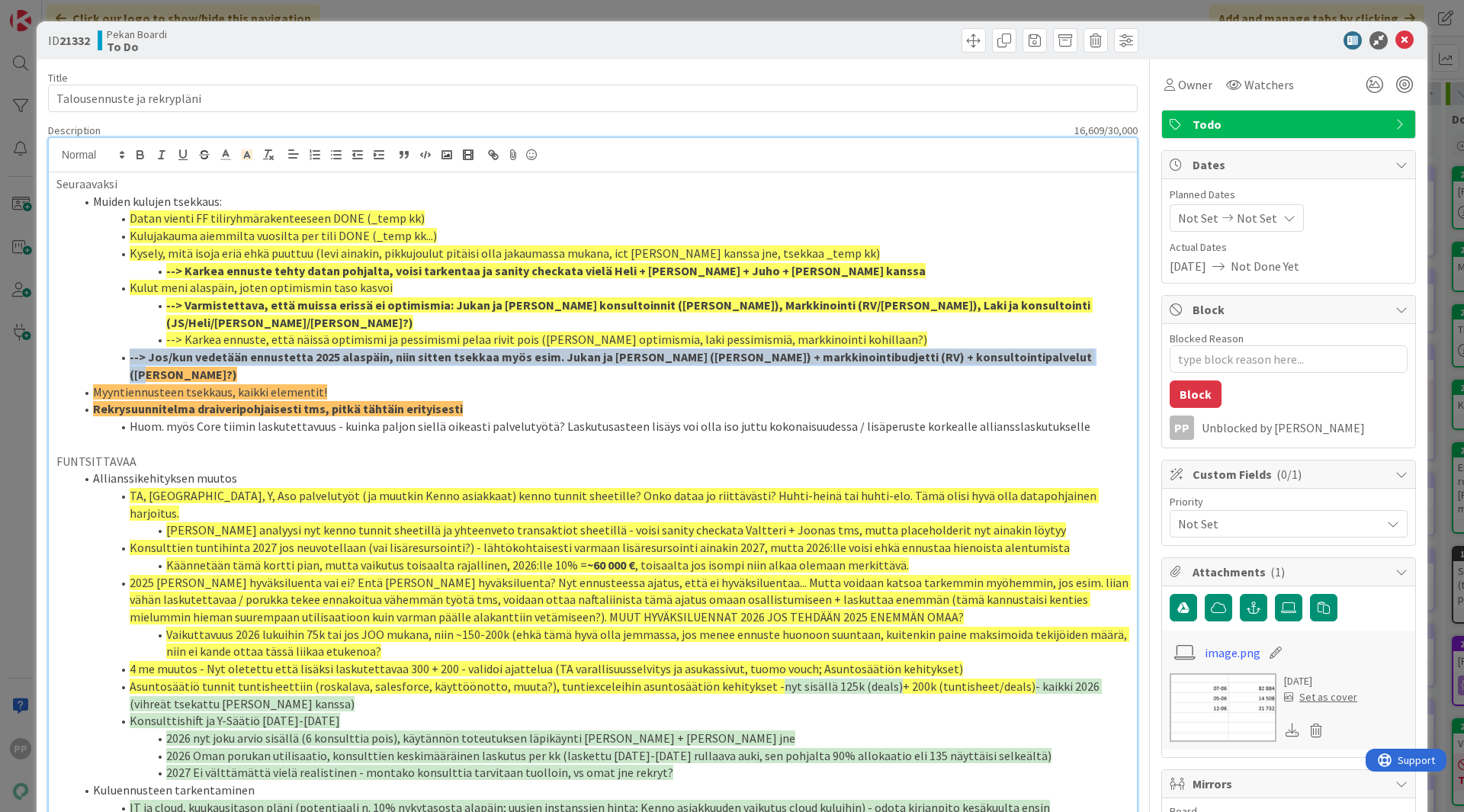
drag, startPoint x: 1062, startPoint y: 337, endPoint x: 126, endPoint y: 346, distance: 936.0
click at [126, 348] on li "--> Jos/kun vedetään ennustetta 2025 alaspäin, niin sitten tsekkaa myös esim. J…" at bounding box center [602, 365] width 1054 height 34
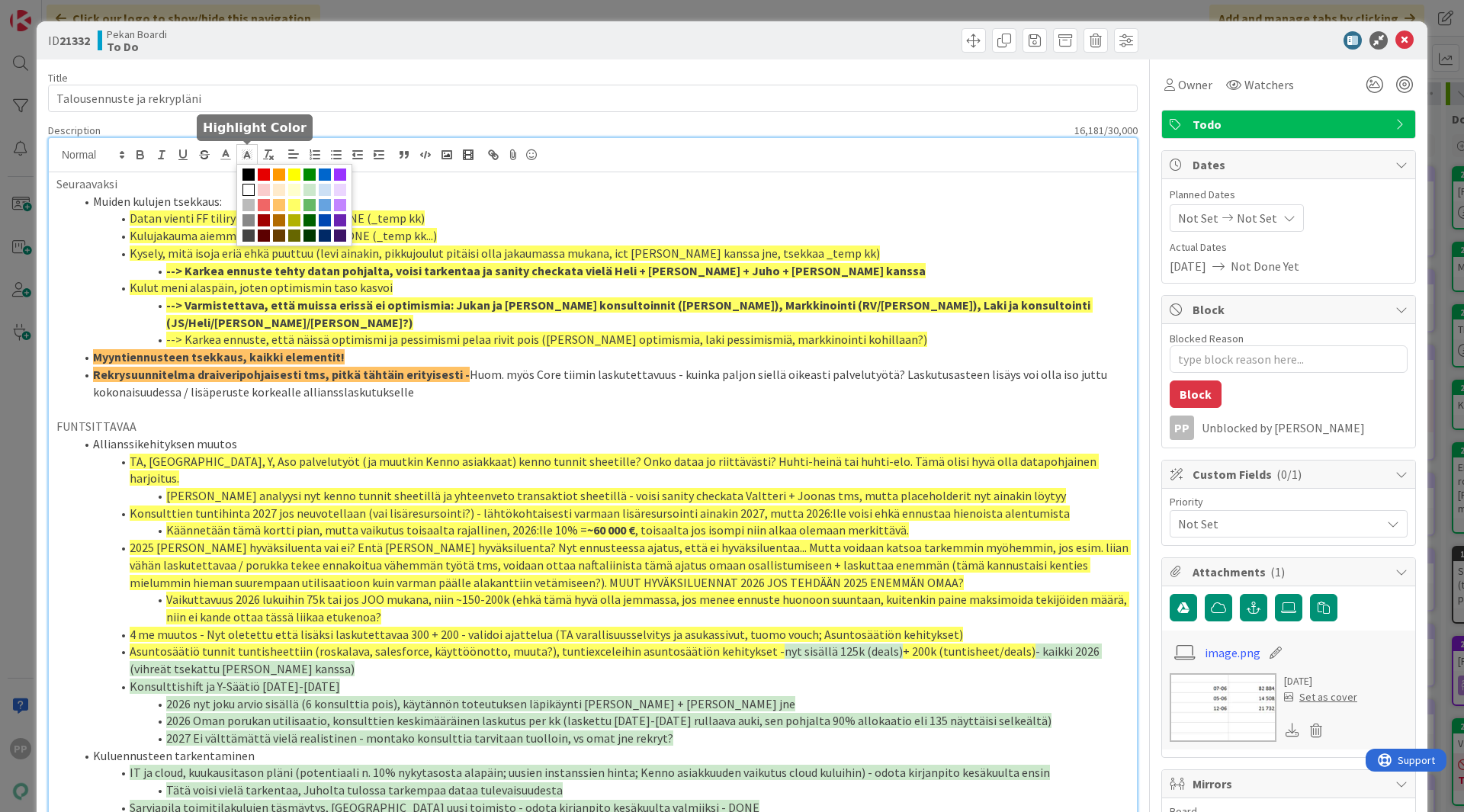
click at [249, 148] on icon at bounding box center [247, 155] width 14 height 14
click at [280, 202] on span at bounding box center [279, 205] width 12 height 12
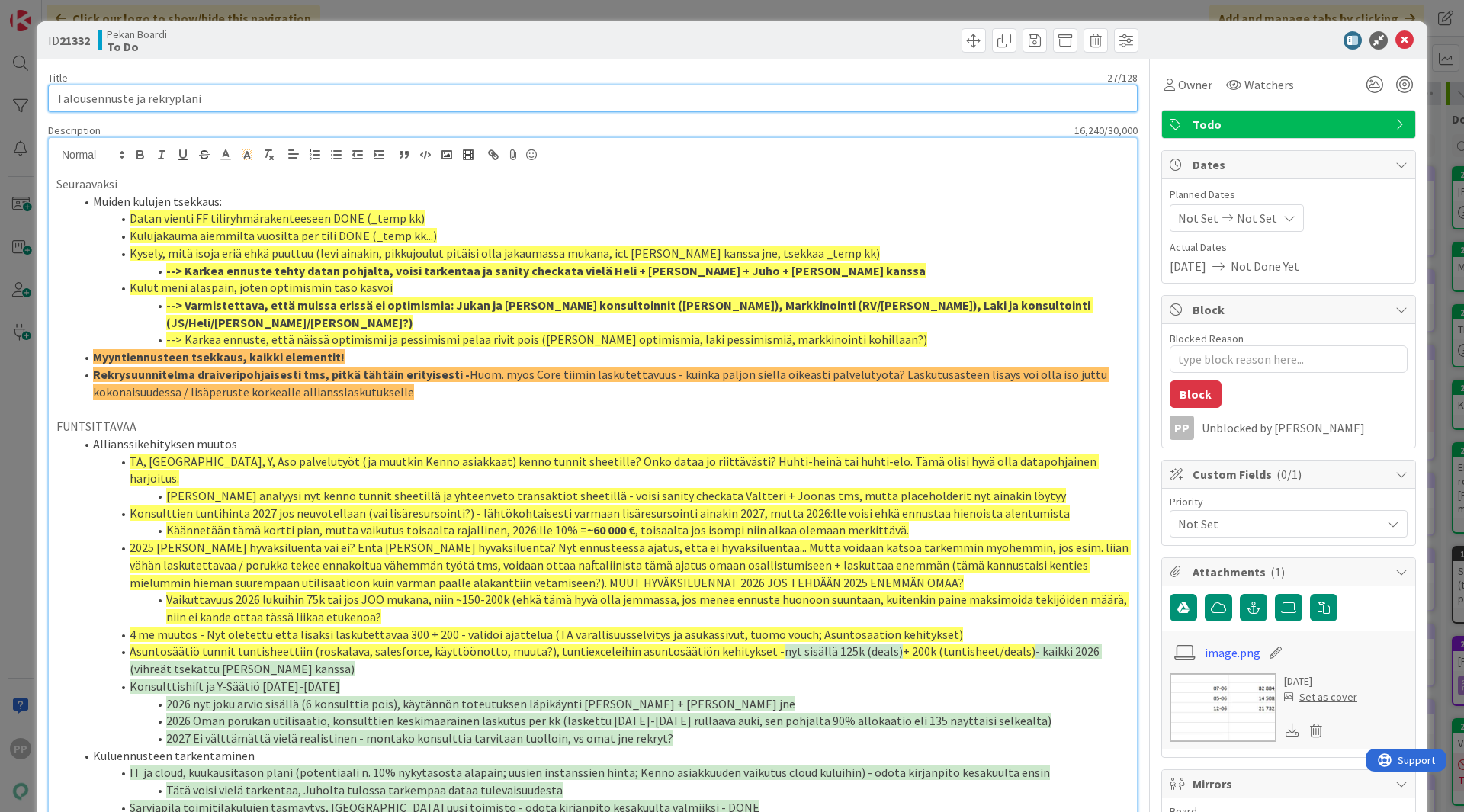
click at [314, 99] on input "Talousennuste ja rekrypläni" at bounding box center [593, 99] width 1090 height 28
type textarea "x"
type input "Talousennuste ja rekrypläni ("
type textarea "x"
type input "Talousennuste ja rekrypläni (ne"
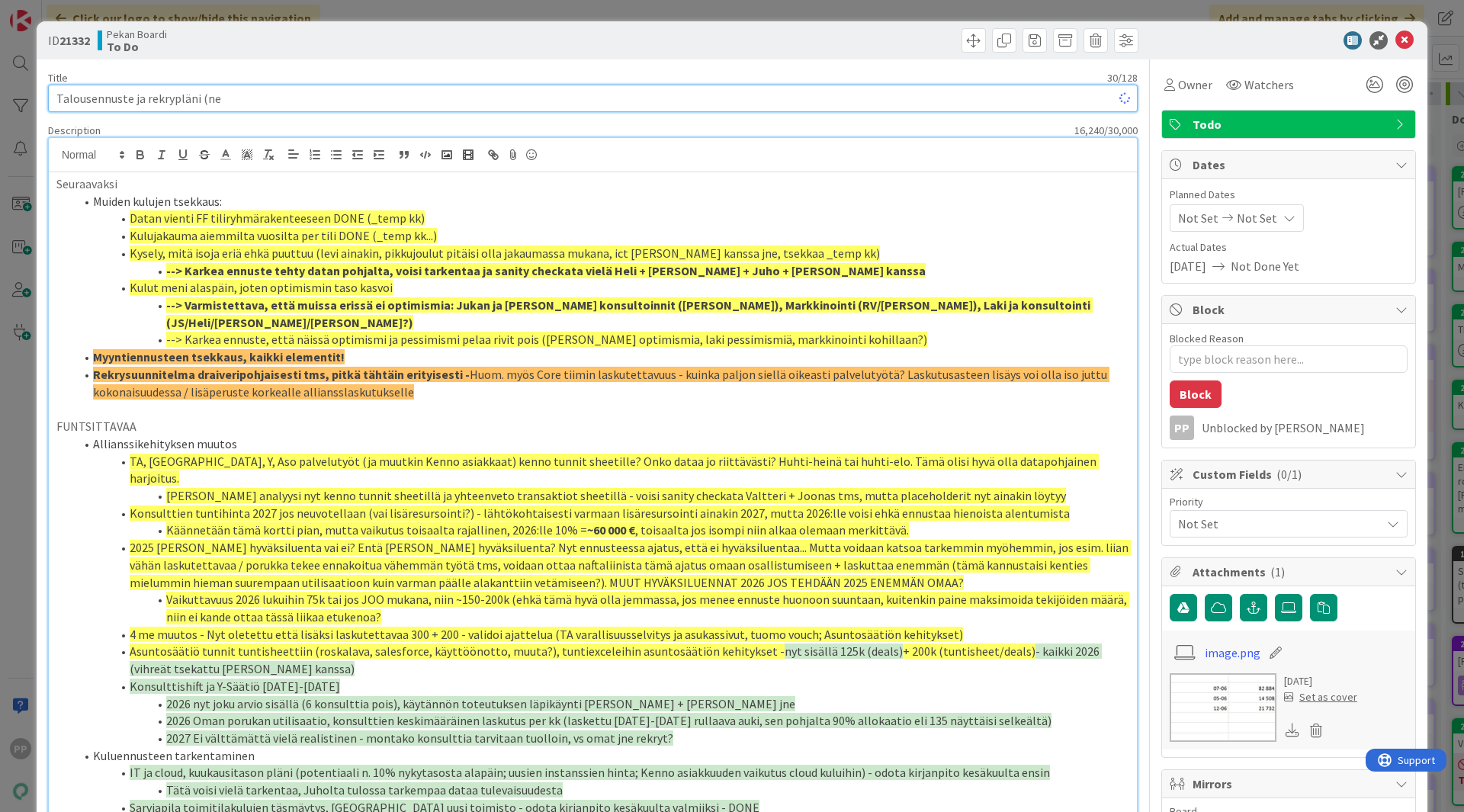
type textarea "x"
type input "Talousennuste ja rekrypläni (next: myyntiennuste"
type textarea "x"
type input "Talousennuste ja rekrypläni (next: myyntiennuste + rekrysuunnitelma 2026"
type textarea "x"
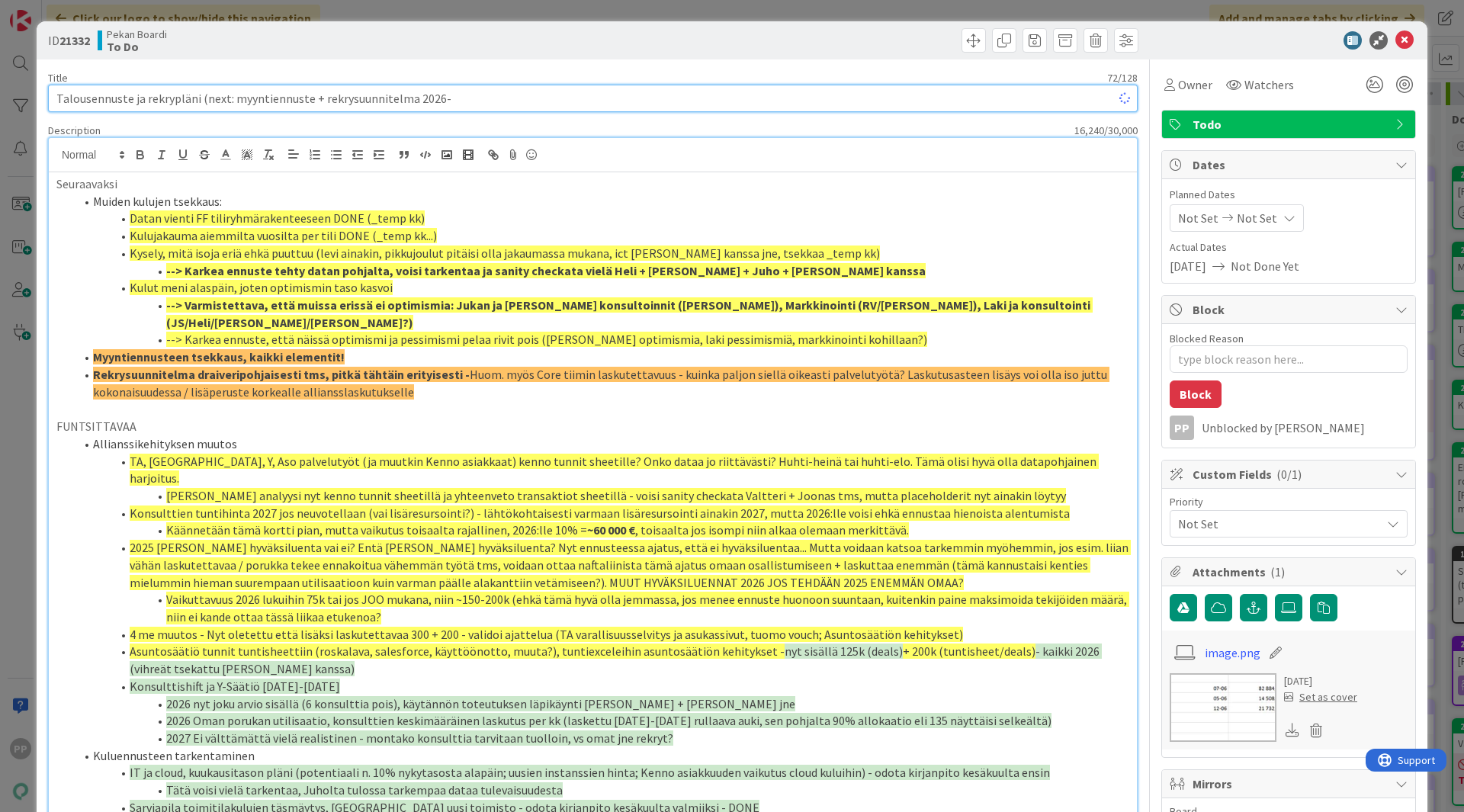
type input "Talousennuste ja rekrypläni (next: myyntiennuste + rekrysuunnitelma 2026--"
type textarea "x"
type input "Talousennuste ja rekrypläni (next: myyntiennuste + rekrysuunnitelma 2026-"
type textarea "x"
type input "Talousennuste ja rekrypläni (next: myyntiennuste + pitkän juoksun rekrypläni)"
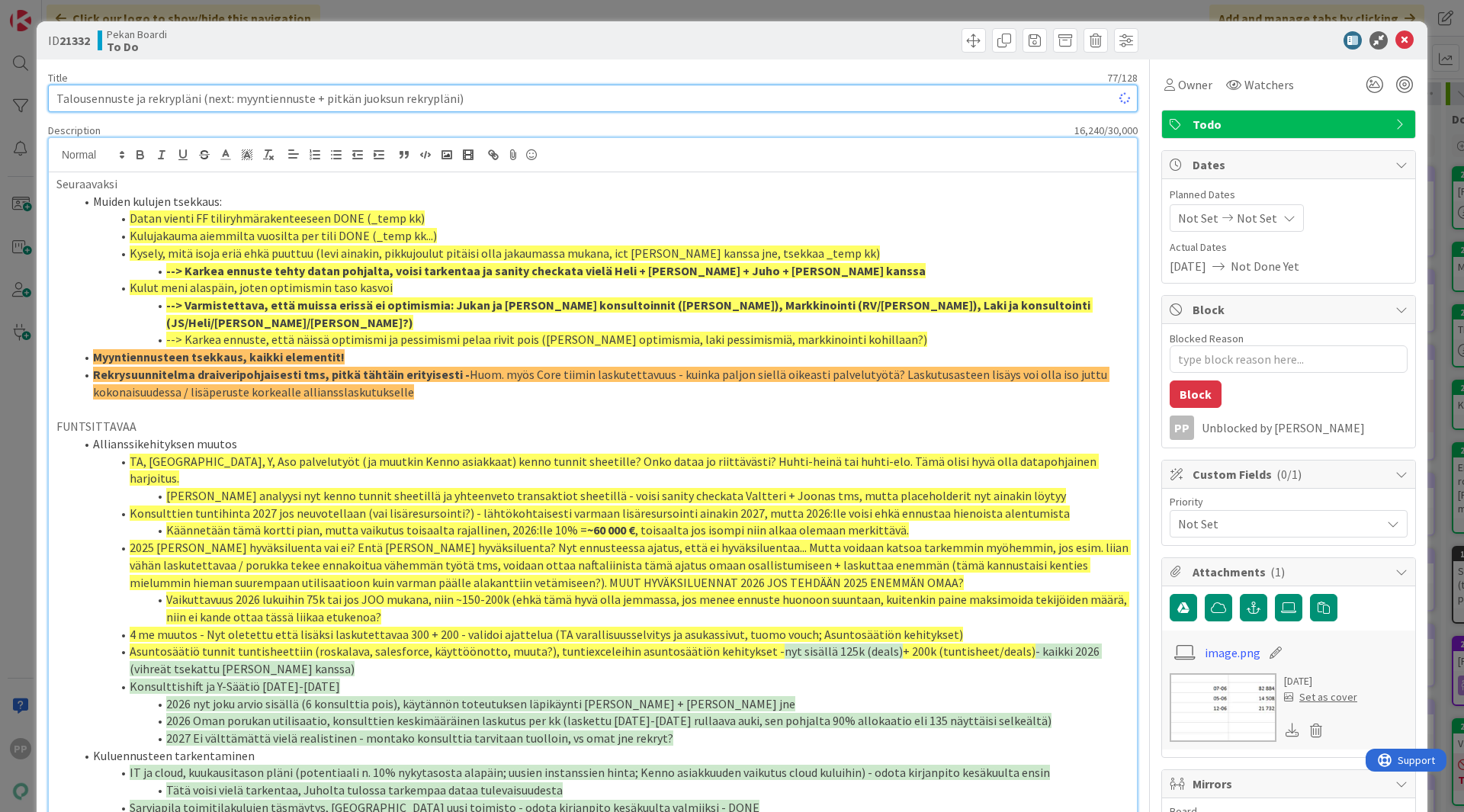
type textarea "x"
type input "Talousennuste ja rekrypläni (next: myyntiennuste + pitkän juoksun rekrypläni; )"
type textarea "x"
type input "Talousennuste ja rekrypläni (next: myyntiennuste + pitkän juoksun rekrypläni + …"
type textarea "x"
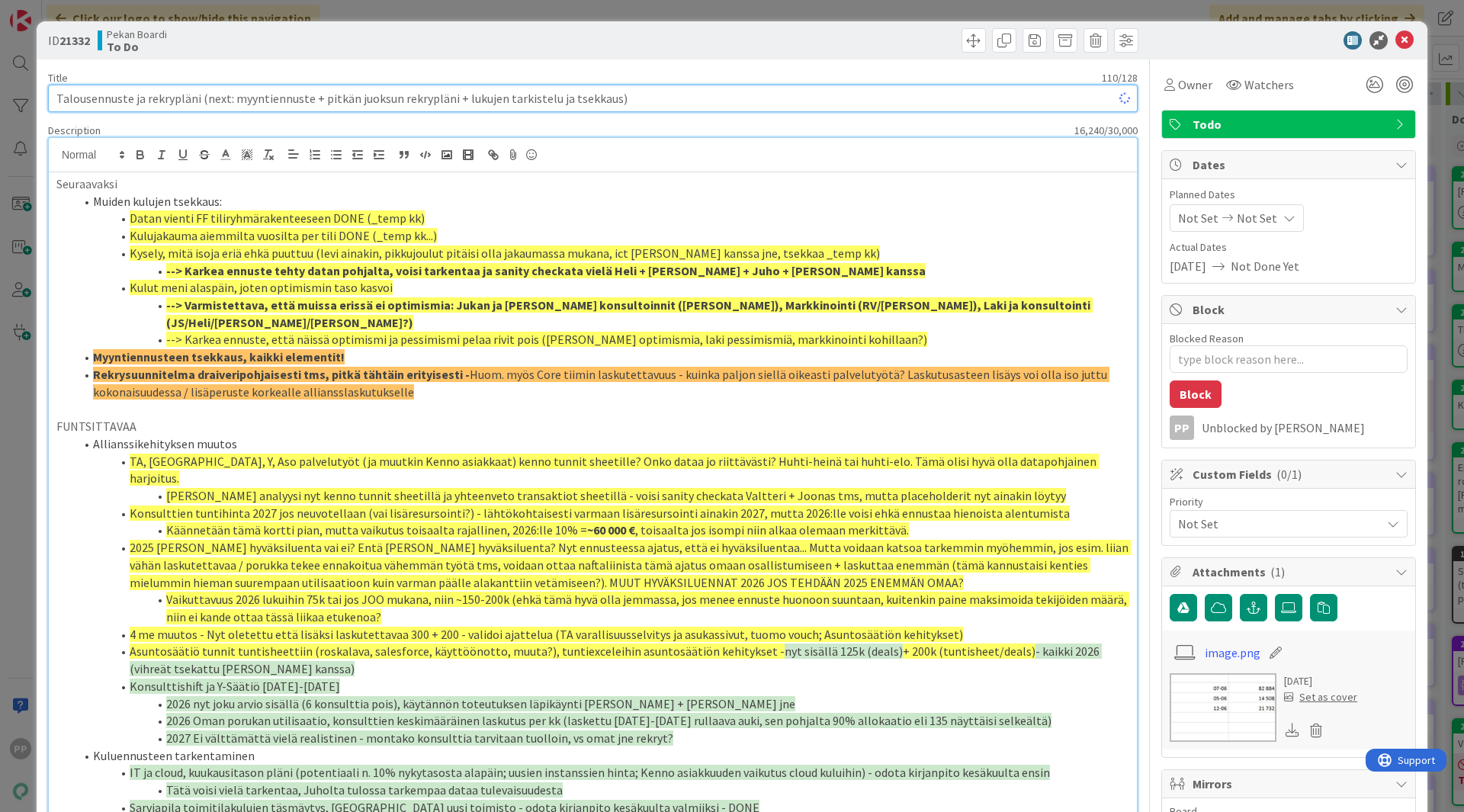
type input "Talousennuste ja rekrypläni (next: myyntiennuste + pitkän juoksun rekrypläni + …"
type textarea "x"
type input "Talousennuste ja rekrypläni (next: myyntiennuste + pitkän juoksun rekrypläni + …"
type textarea "x"
type input "Talousennuste ja rekrypläni (next: myyntiennuste + pitkän juoksun rekrypläni + …"
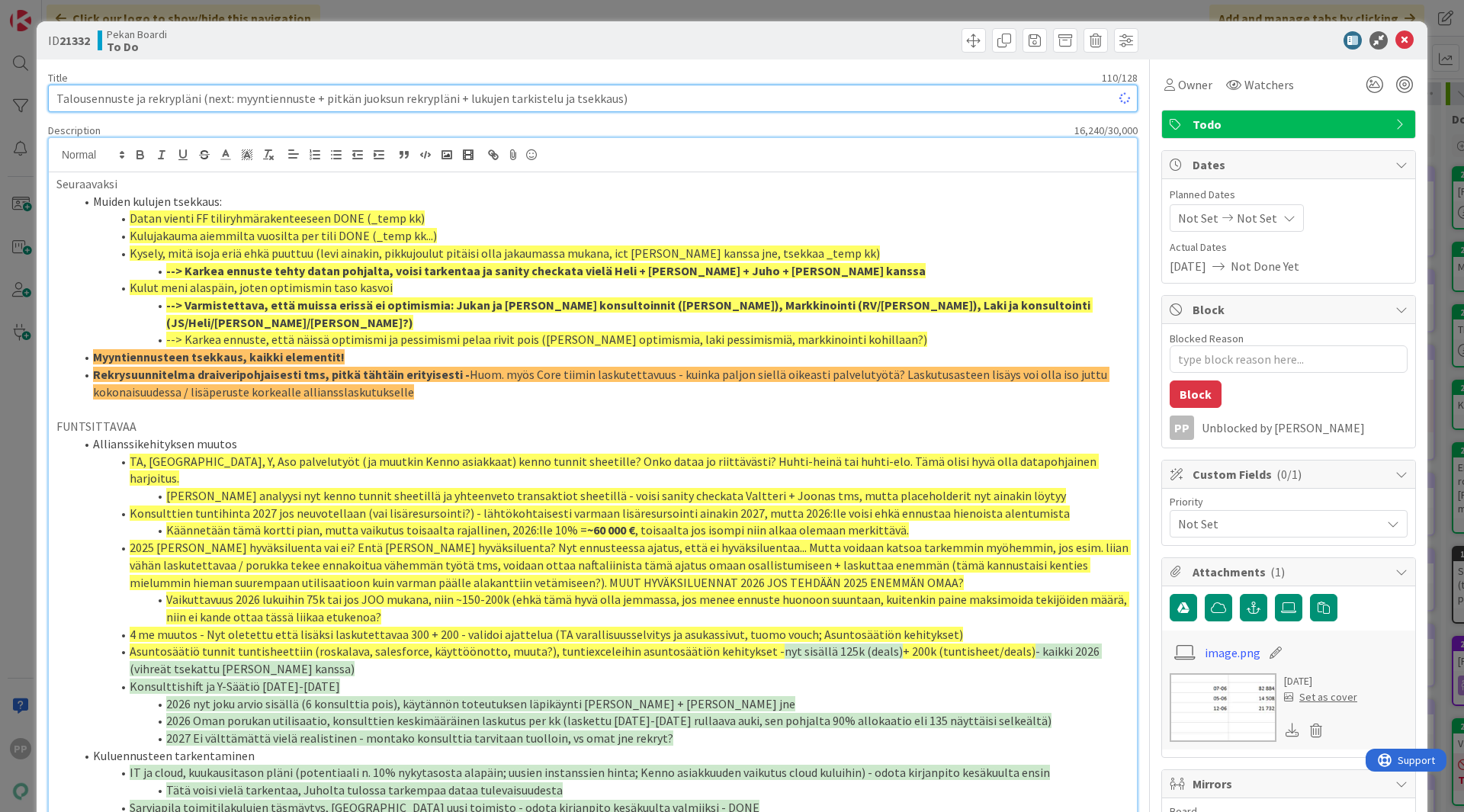
type textarea "x"
drag, startPoint x: 234, startPoint y: 99, endPoint x: 209, endPoint y: 100, distance: 25.0
click at [209, 100] on input "Talousennuste ja rekrypläni (next: myyntiennuste + pitkän juoksun rekrypläni + …" at bounding box center [593, 99] width 1090 height 28
type input "Talousennuste ja rekrypläni (PR1: myyntiennuste + pitkän juoksun rekrypläni + l…"
type textarea "x"
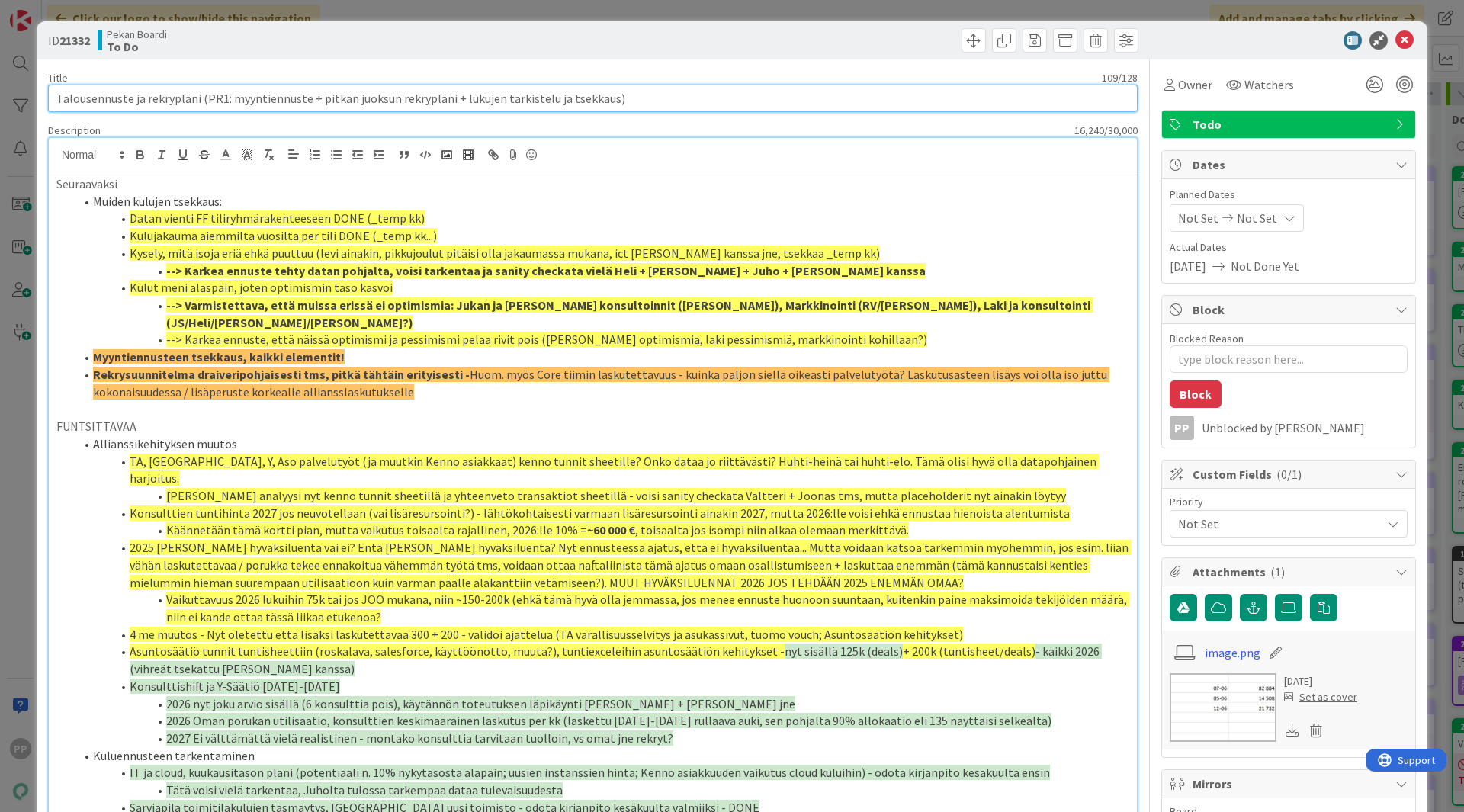
click at [453, 97] on input "Talousennuste ja rekrypläni (PR1: myyntiennuste + pitkän juoksun rekrypläni + l…" at bounding box center [593, 99] width 1090 height 28
type input "Talousennuste ja rekrypläni (PR1: myyntiennuste + pitkän juoksun rekrypläni luk…"
type textarea "x"
type input "Talousennuste ja rekrypläni (PR1: myyntiennuste + pitkän juoksun rekrypläni, lu…"
type textarea "x"
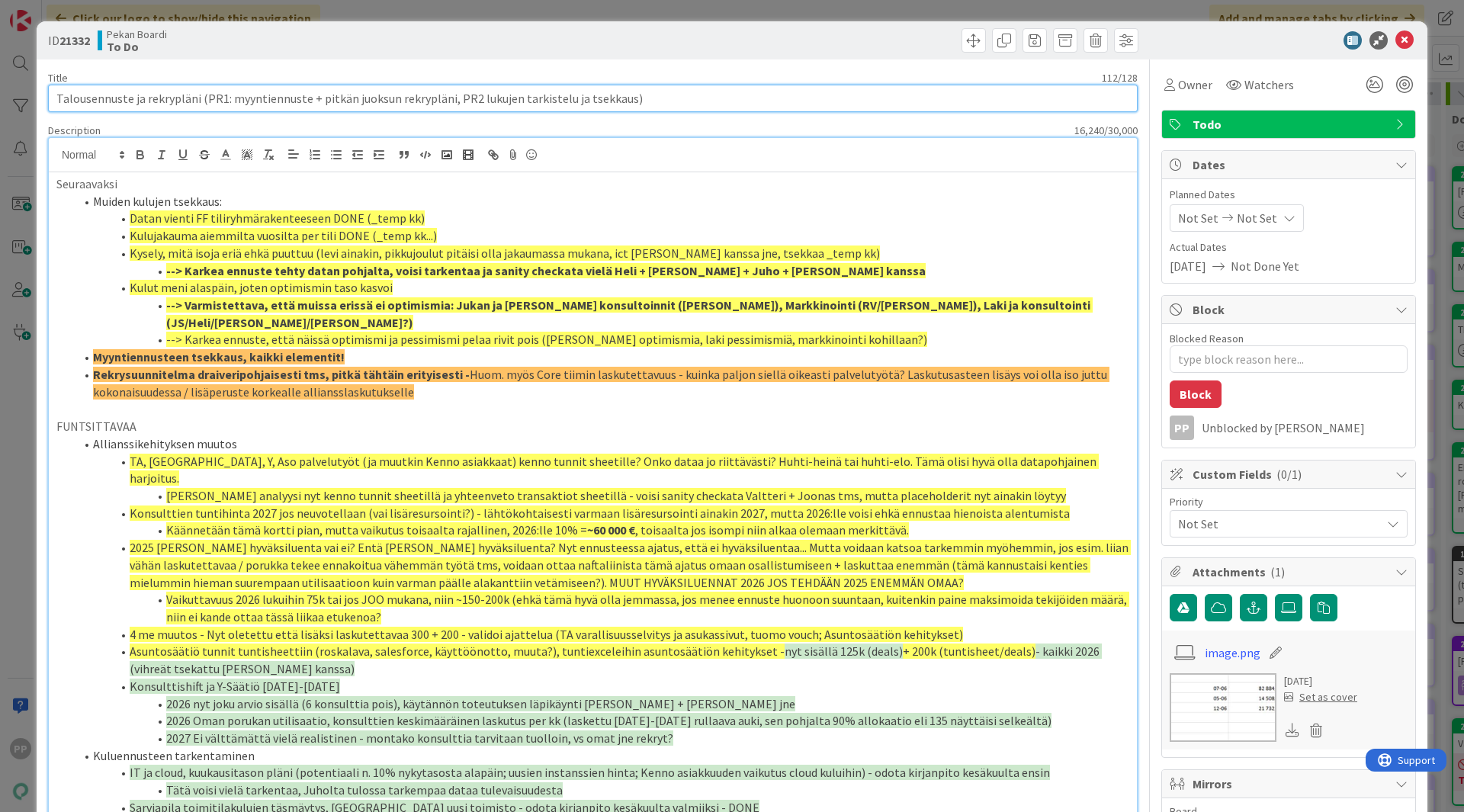
type input "Talousennuste ja rekrypläni (PR1: myyntiennuste + pitkän juoksun rekrypläni, PR…"
type textarea "x"
type input "Talousennuste ja rekrypläni (PR1: myyntiennuste + pitkän juoksun rekrypläni, PR…"
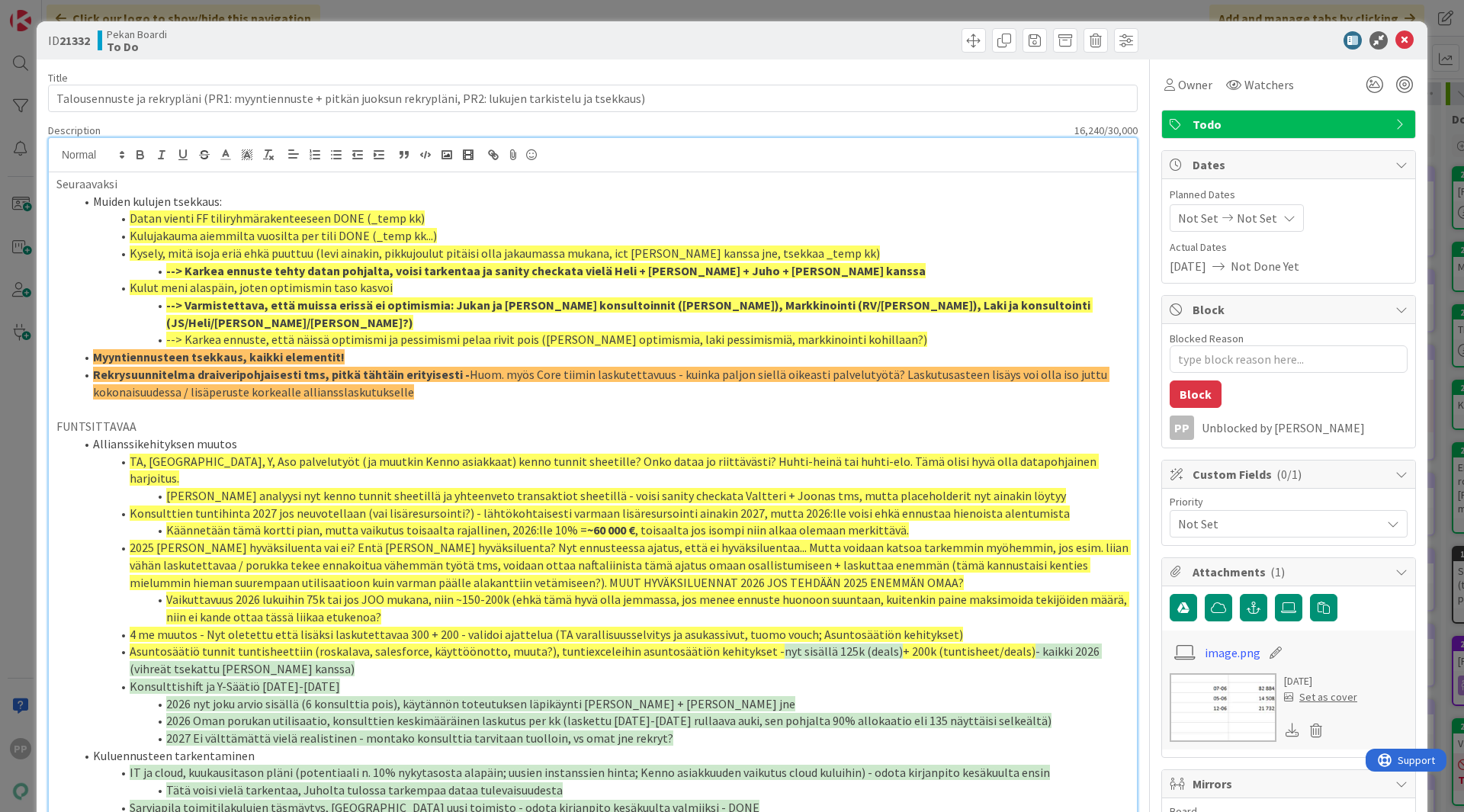
click at [537, 230] on li "Kulujakauma aiemmilta vuosilta per tili DONE (_temp kk...)" at bounding box center [602, 236] width 1054 height 18
click at [496, 418] on p "FUNTSITTAVAA" at bounding box center [593, 427] width 1073 height 18
click at [381, 124] on div "16,240 / 30,000" at bounding box center [621, 130] width 1032 height 14
click at [392, 11] on div "ID 21332 Pekan Boardi To Do Title 113 / 128 Talousennuste ja rekrypläni (PR1: m…" at bounding box center [732, 406] width 1464 height 812
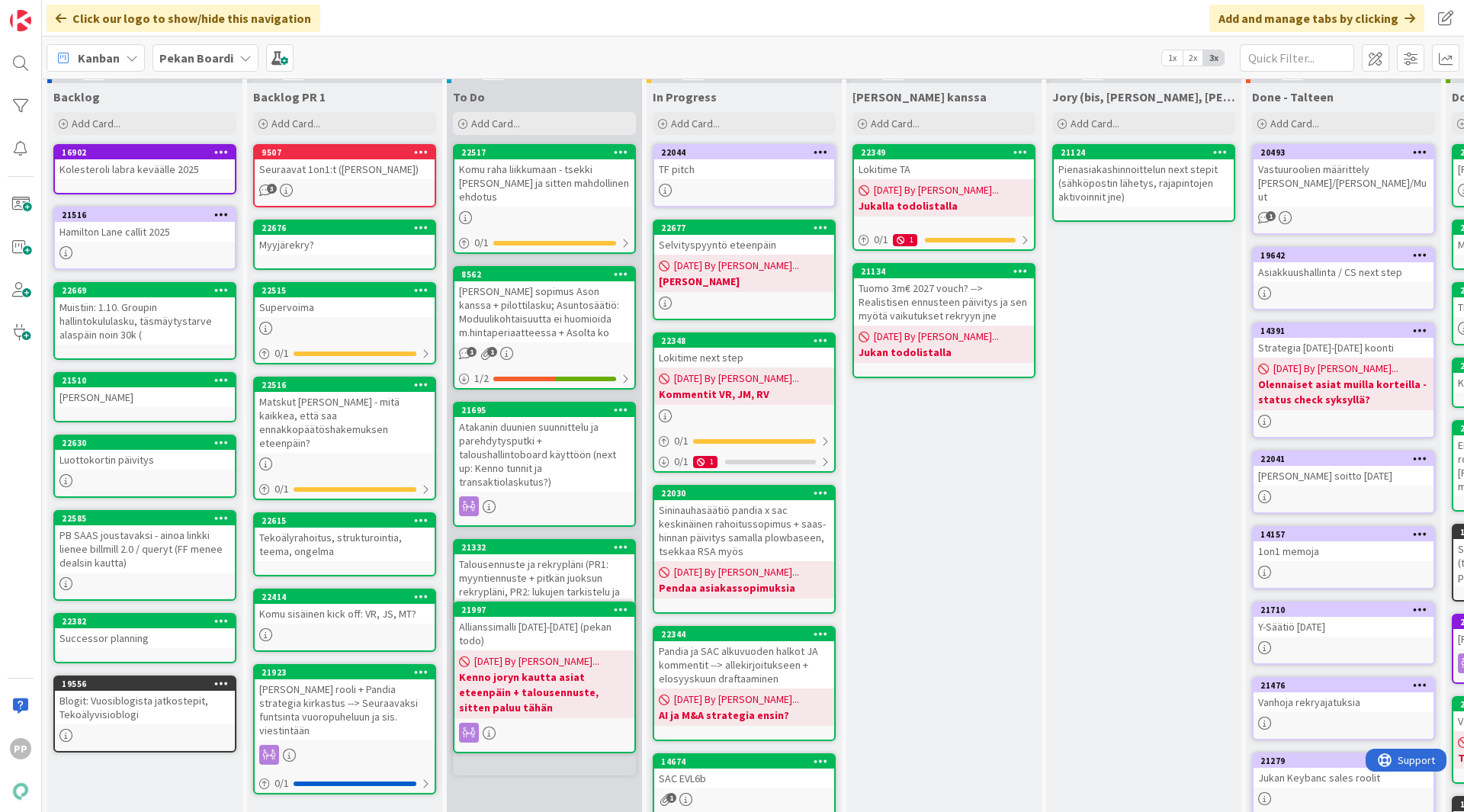
scroll to position [23, 0]
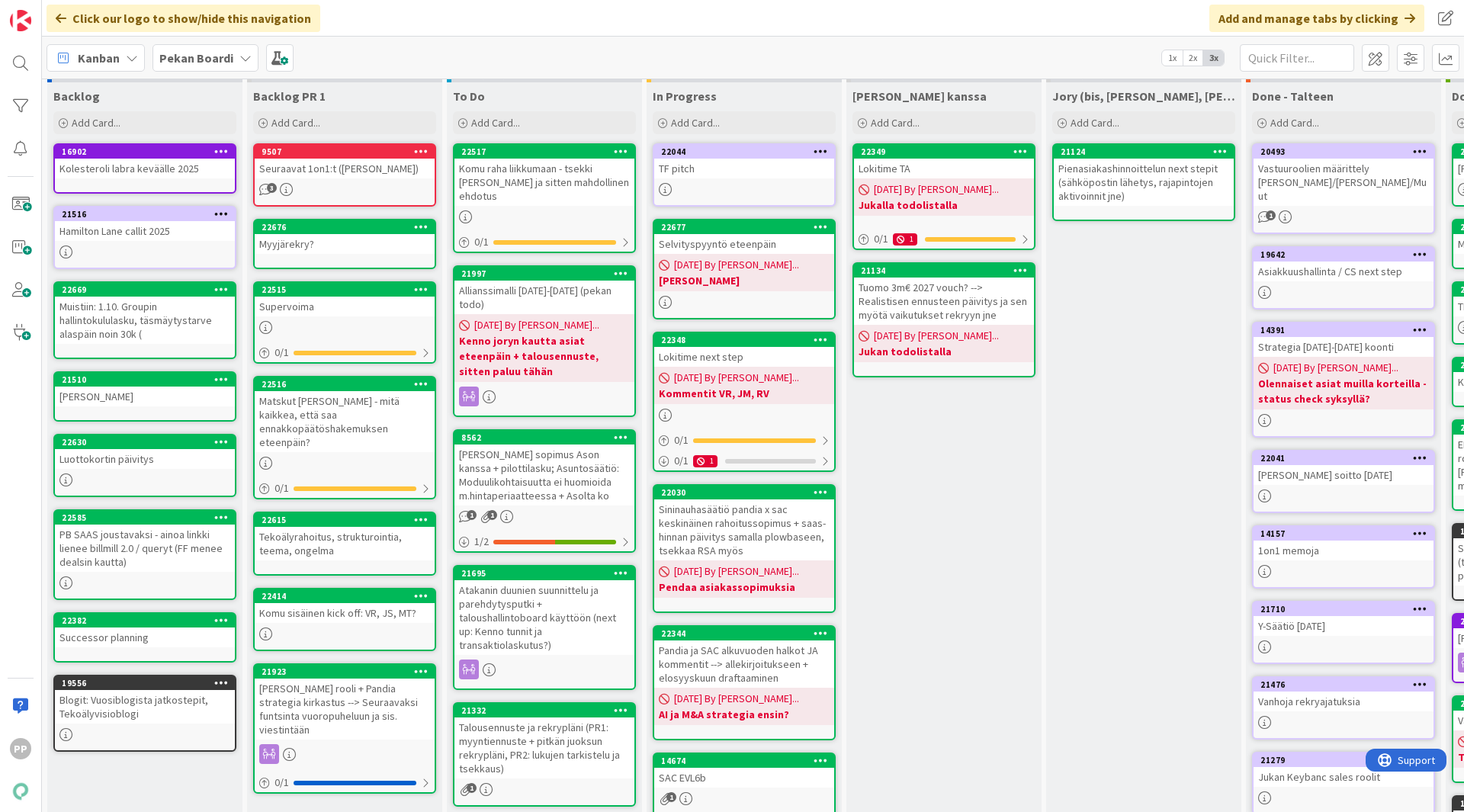
click at [926, 505] on div "[PERSON_NAME] kanssa Add Card... 22349 Lokitime TA [DATE] By [PERSON_NAME]... J…" at bounding box center [943, 569] width 195 height 973
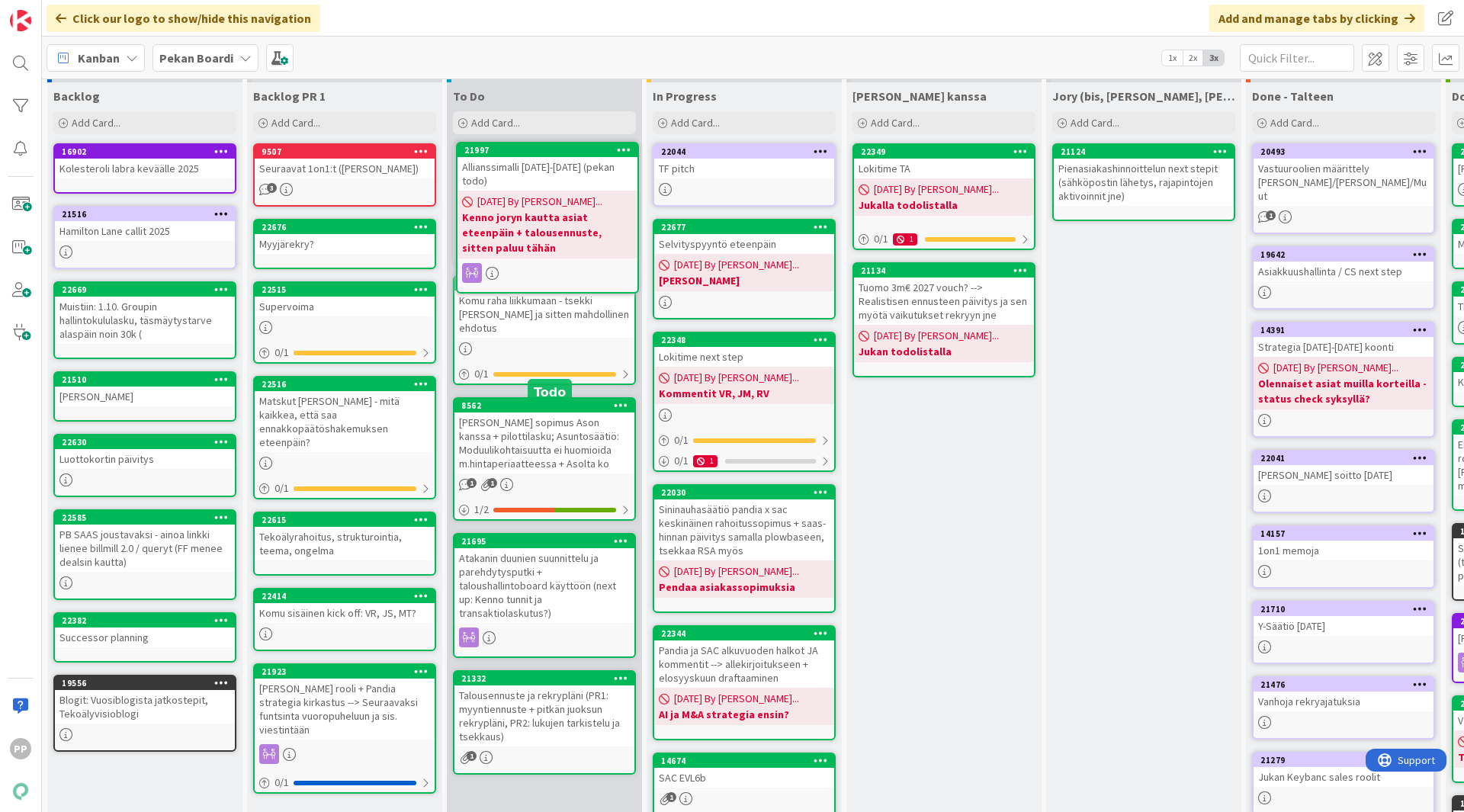
scroll to position [0, 0]
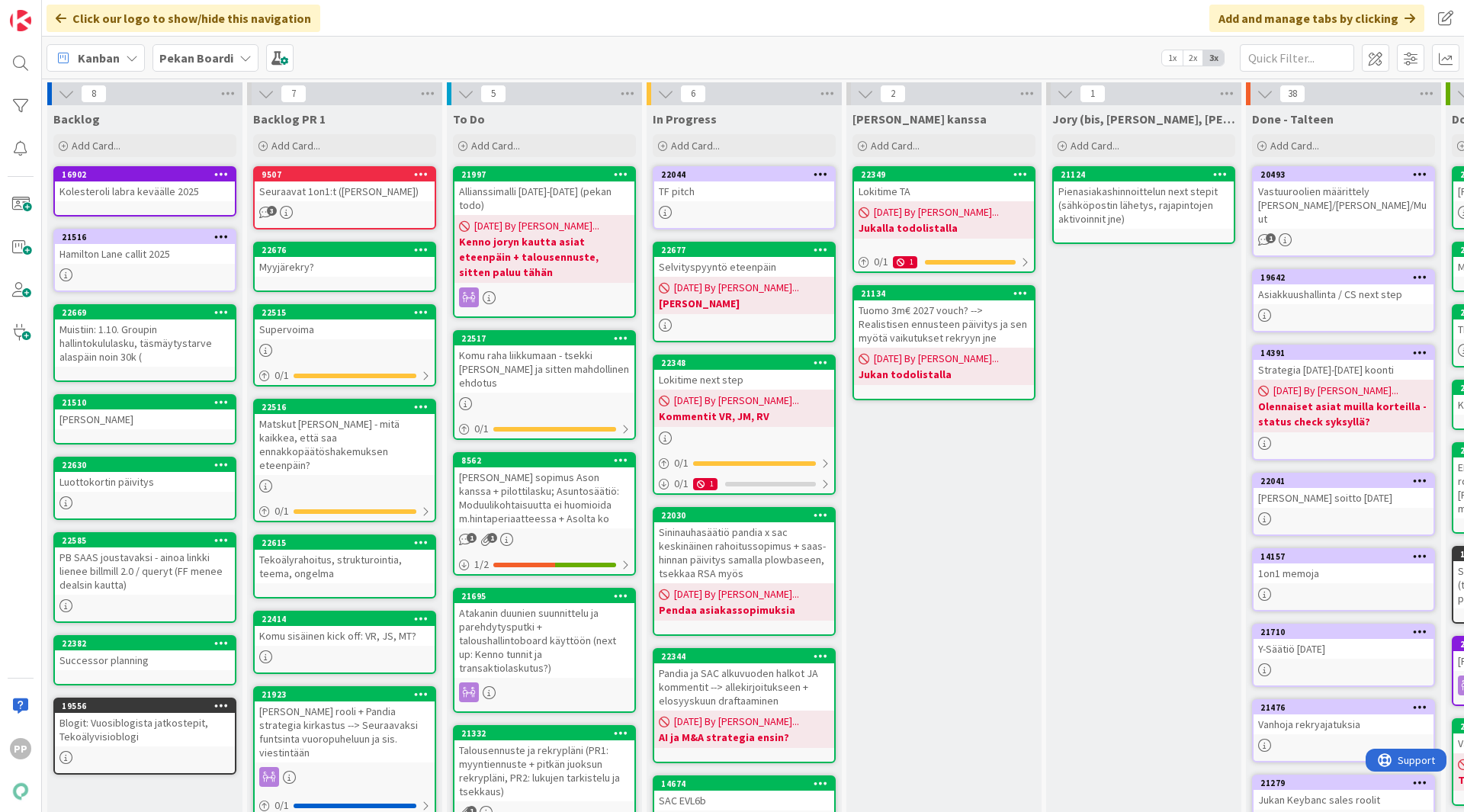
click at [902, 535] on div "[PERSON_NAME] kanssa Add Card... 22349 Lokitime TA [DATE] By [PERSON_NAME]... J…" at bounding box center [943, 592] width 195 height 973
click at [590, 359] on div "Komu raha liikkumaan - tsekki [PERSON_NAME] ja sitten mahdollinen ehdotus" at bounding box center [544, 369] width 180 height 47
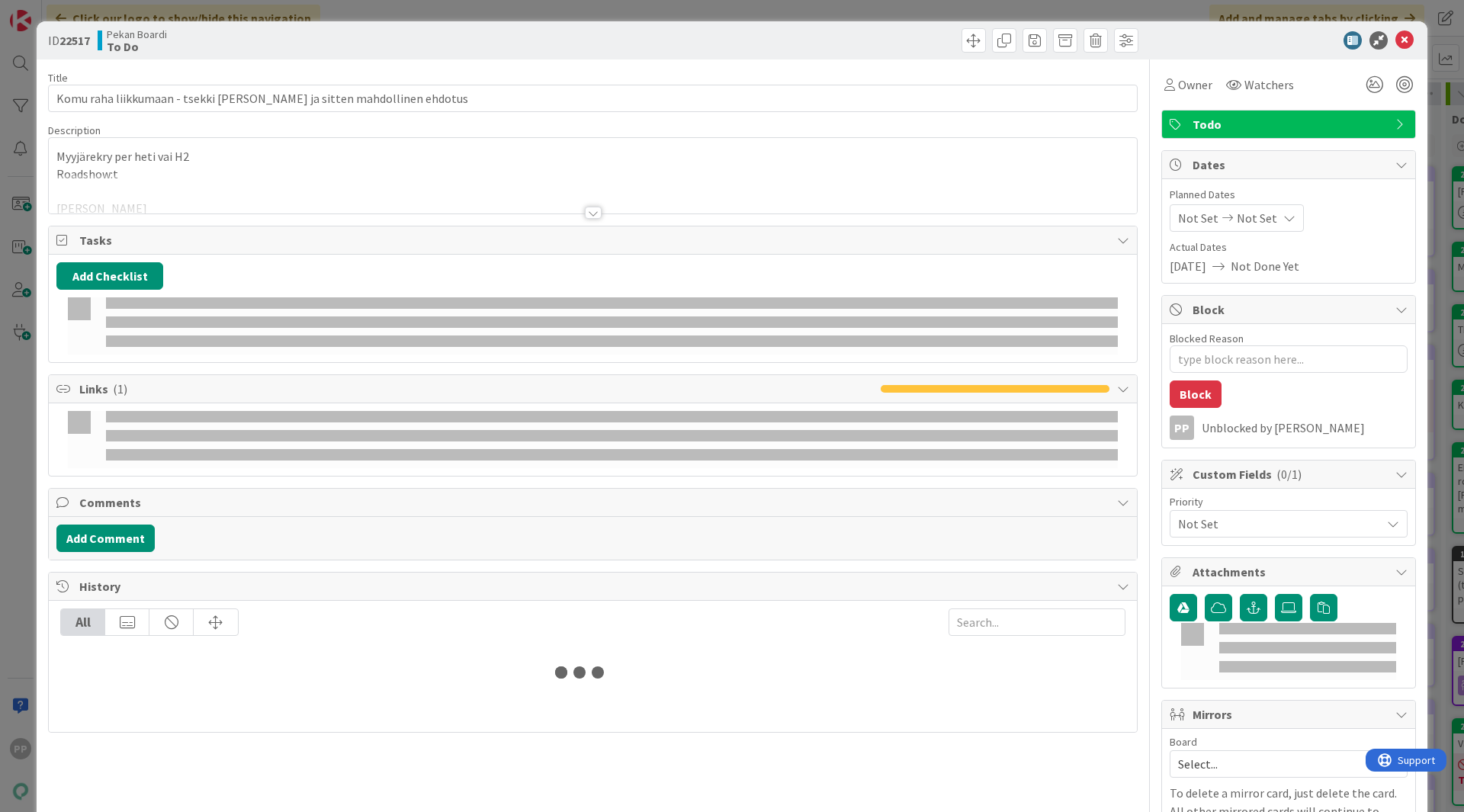
type textarea "x"
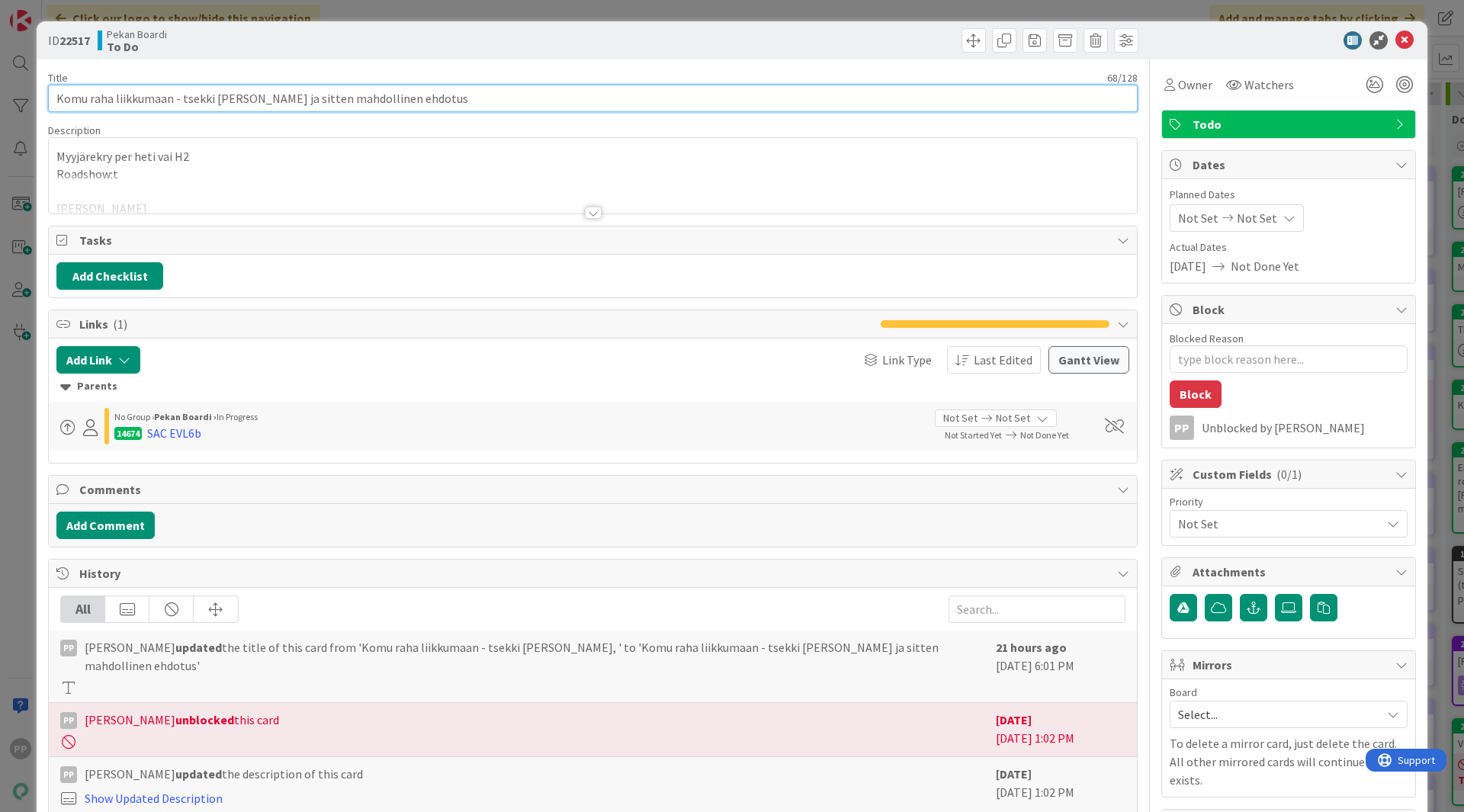
drag, startPoint x: 296, startPoint y: 98, endPoint x: 360, endPoint y: 116, distance: 66.5
click at [360, 116] on div "Title 68 / 128 Komu raha liikkumaan - tsekki [PERSON_NAME] ja sitten mahdolline…" at bounding box center [593, 578] width 1090 height 1039
type input "Komu raha liikkumaan - tsekki [PERSON_NAME] ja sitten ehdotus"
type textarea "x"
type input "Komu raha liikkumaan - tsekki [PERSON_NAME] ja sitten ehdotus"
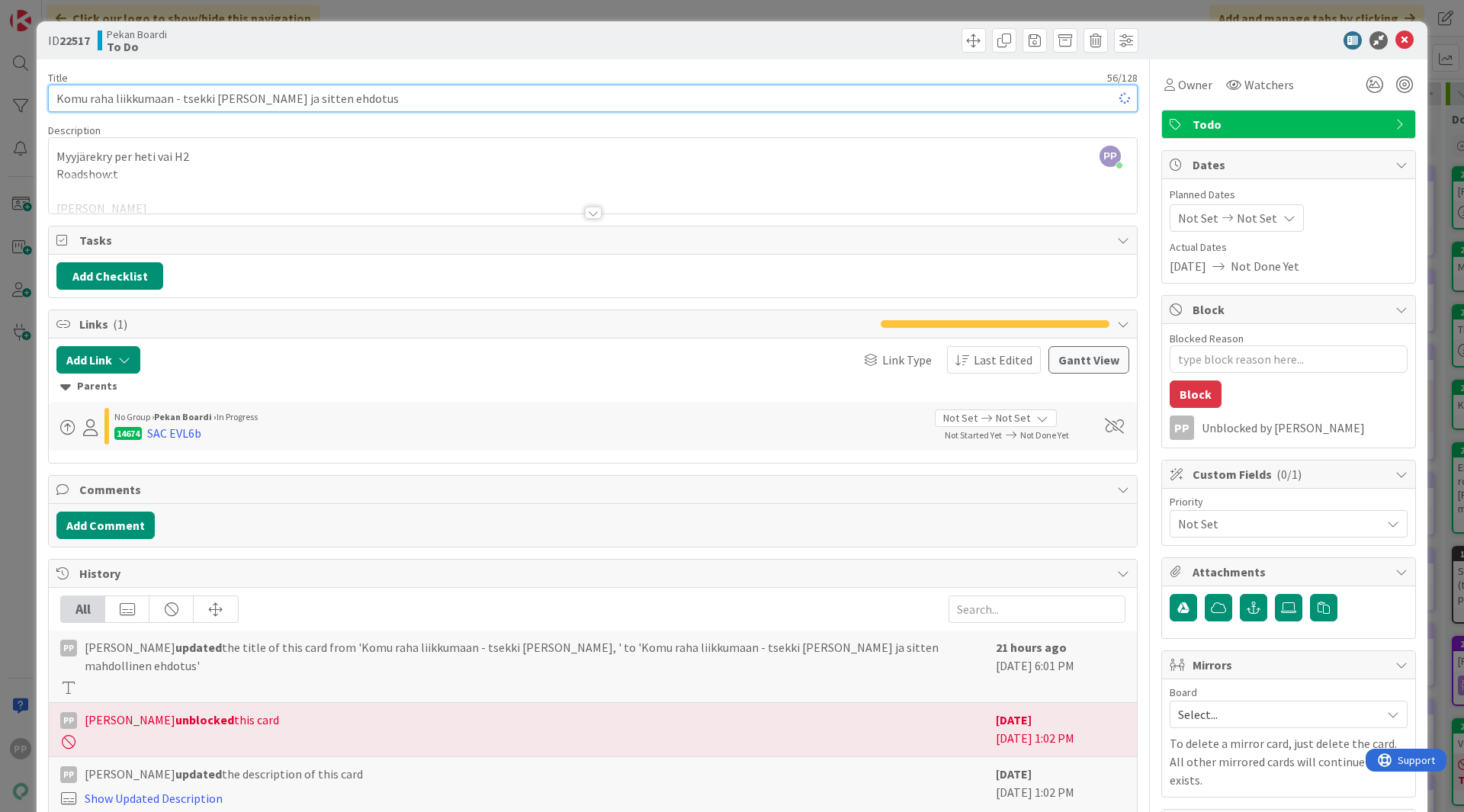
type textarea "x"
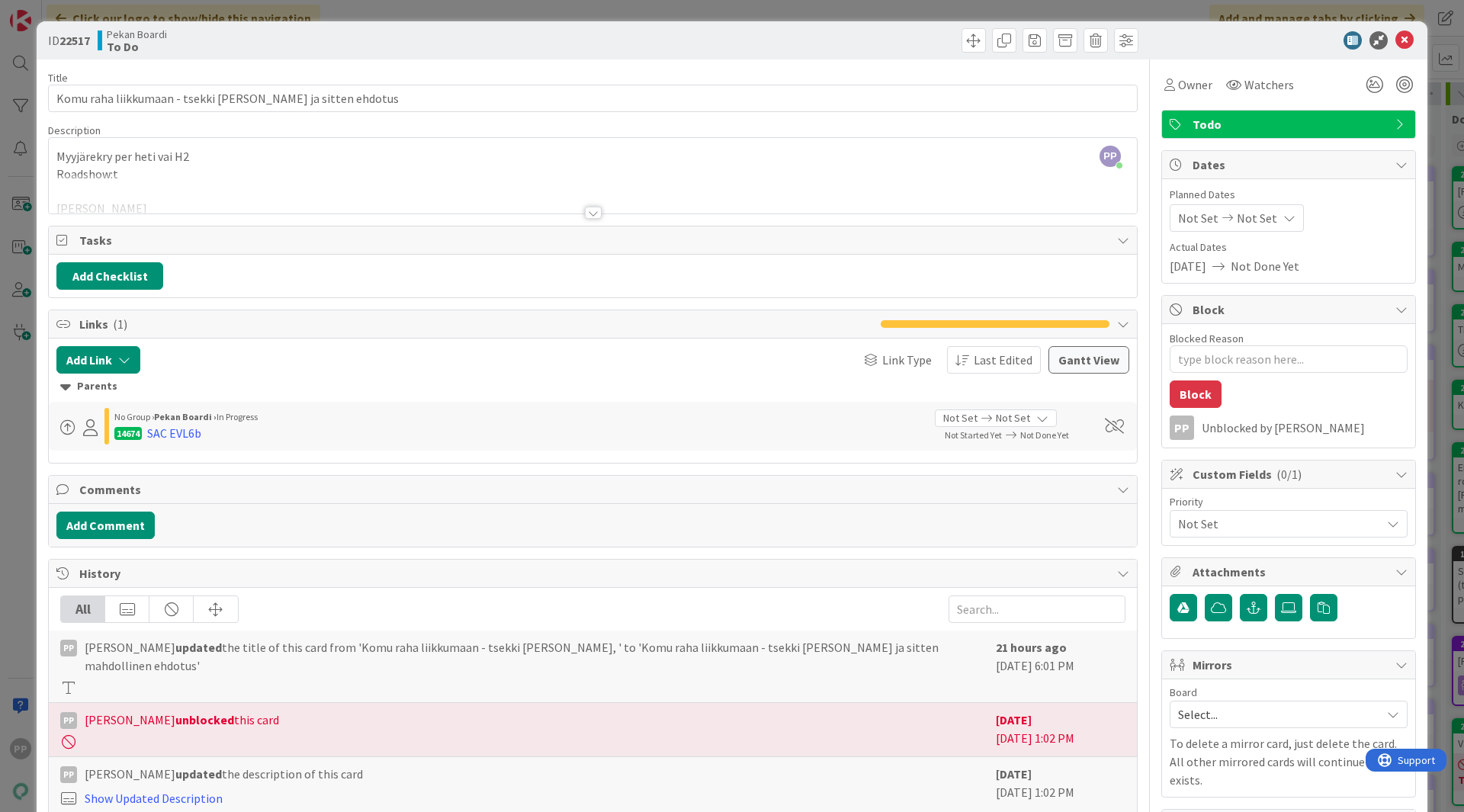
click at [335, 77] on div "Title 56 / 128" at bounding box center [593, 78] width 1090 height 14
click at [348, 15] on div "ID 22517 Pekan Boardi To Do Title 56 / 128 Komu raha liikkumaan - tsekki [PERSO…" at bounding box center [732, 406] width 1464 height 812
